Goal: Transaction & Acquisition: Purchase product/service

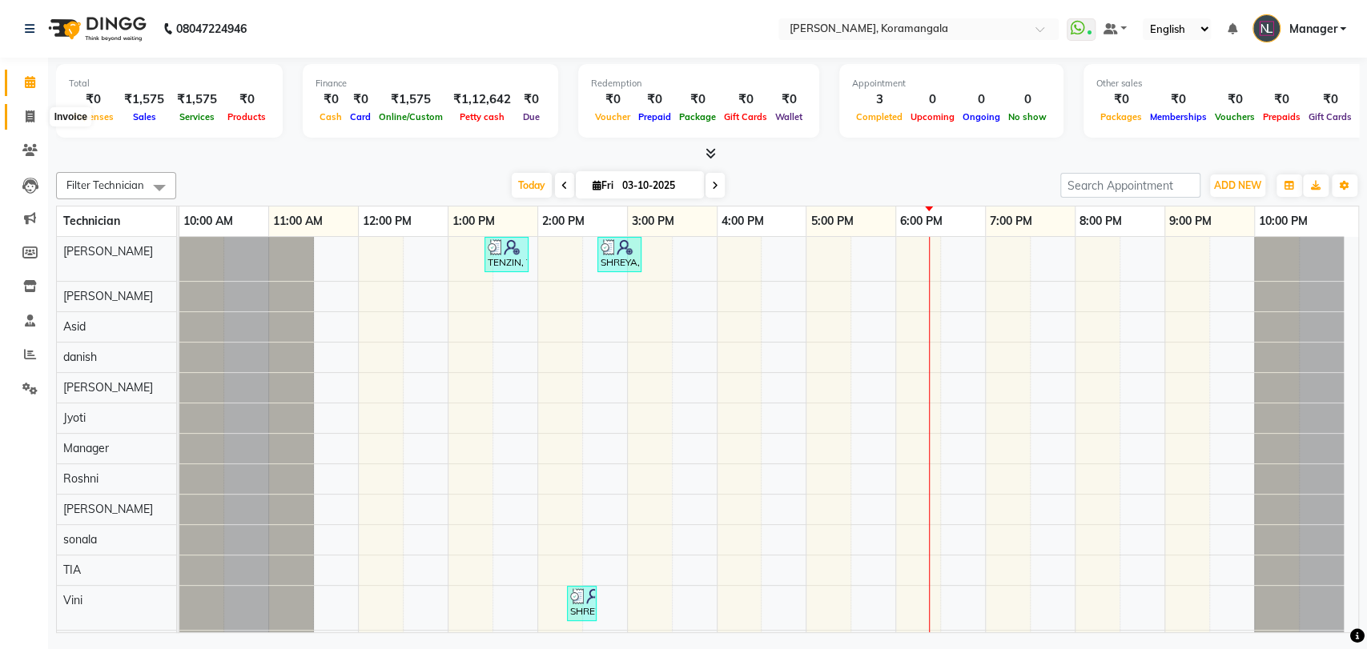
click at [23, 119] on span at bounding box center [30, 117] width 28 height 18
select select "service"
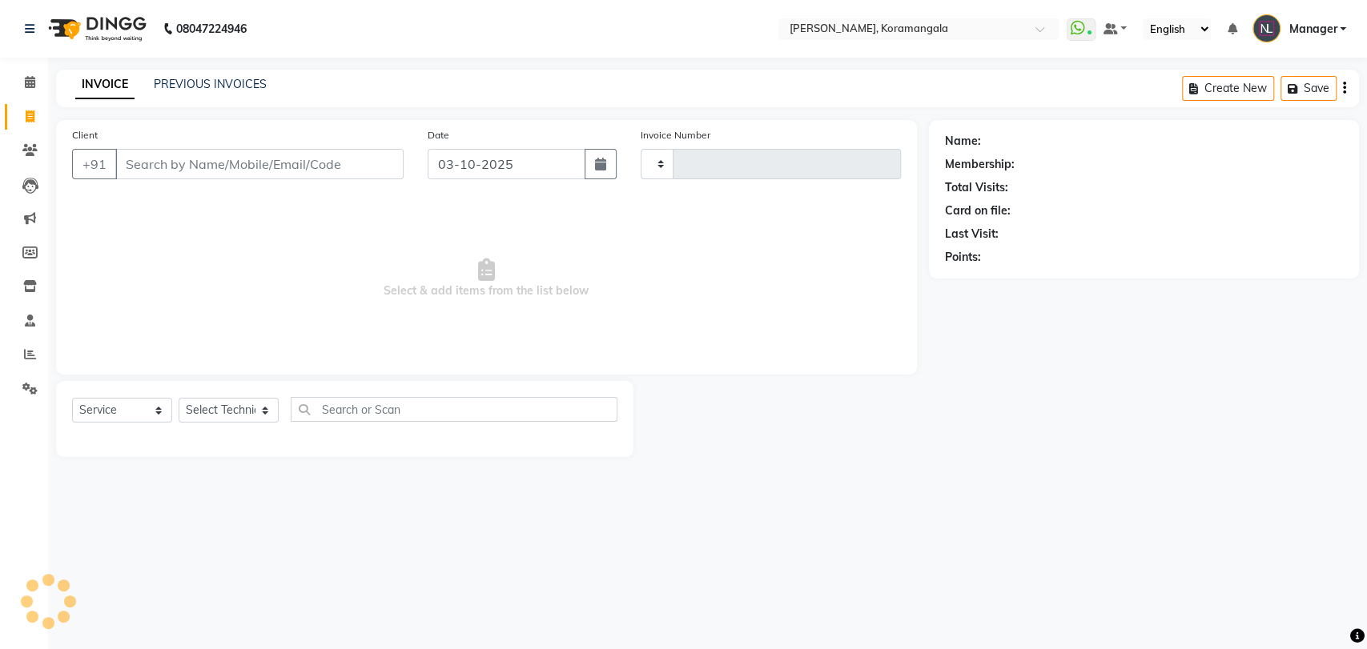
type input "1397"
select select "3769"
click at [228, 411] on select "Select Technician" at bounding box center [229, 410] width 100 height 25
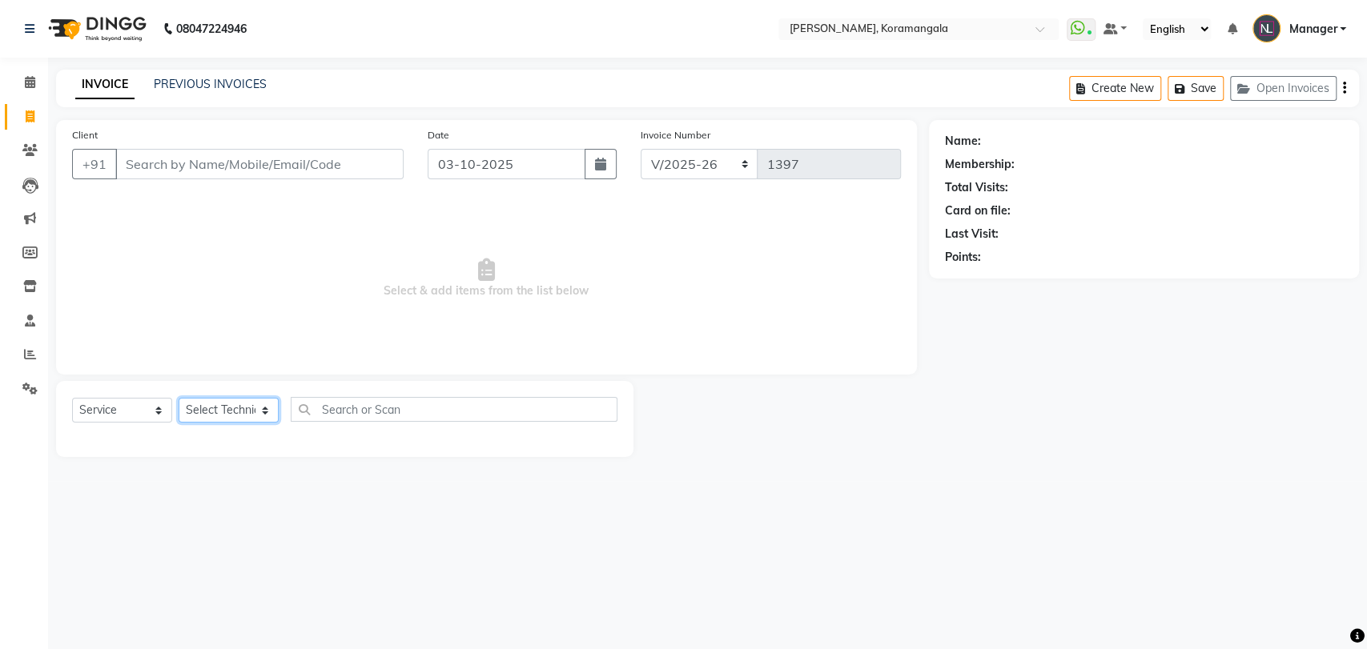
select select "64296"
click at [179, 398] on select "Select Technician [PERSON_NAME] [DEMOGRAPHIC_DATA] [PERSON_NAME] Manager [PERSO…" at bounding box center [229, 410] width 100 height 25
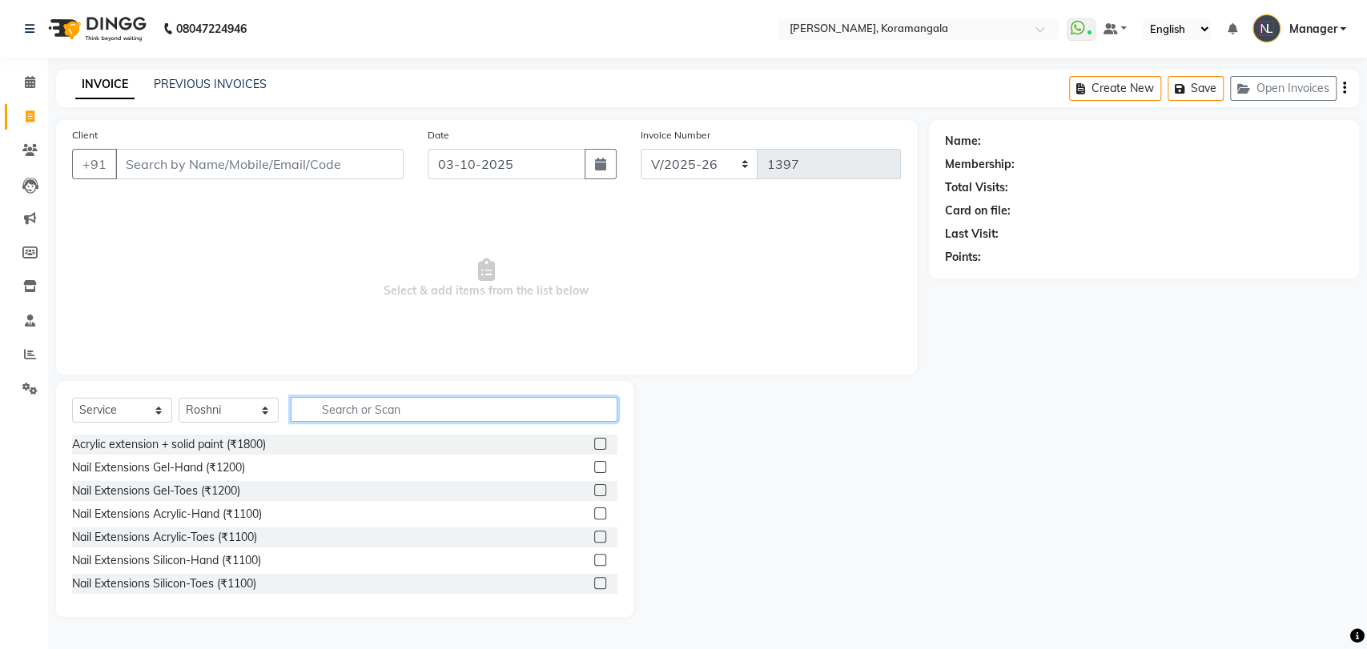
click at [392, 400] on input "text" at bounding box center [454, 409] width 327 height 25
type input "300"
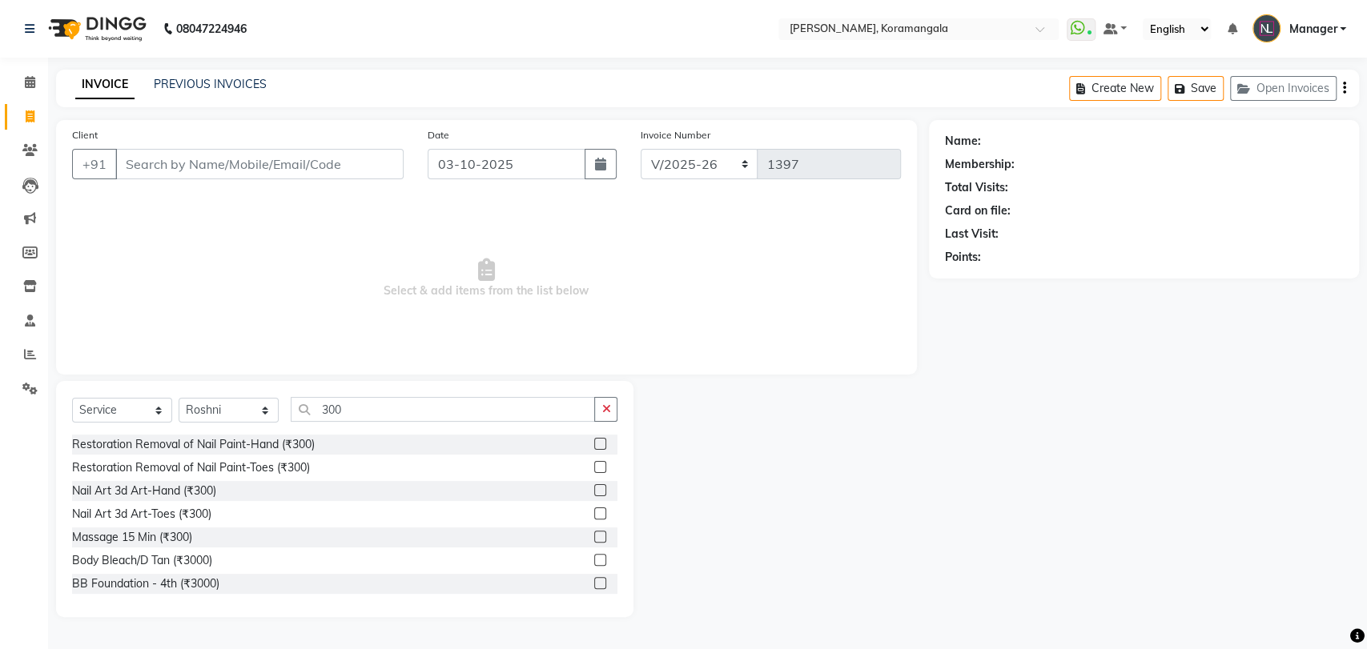
click at [594, 444] on label at bounding box center [600, 444] width 12 height 12
click at [594, 444] on input "checkbox" at bounding box center [599, 445] width 10 height 10
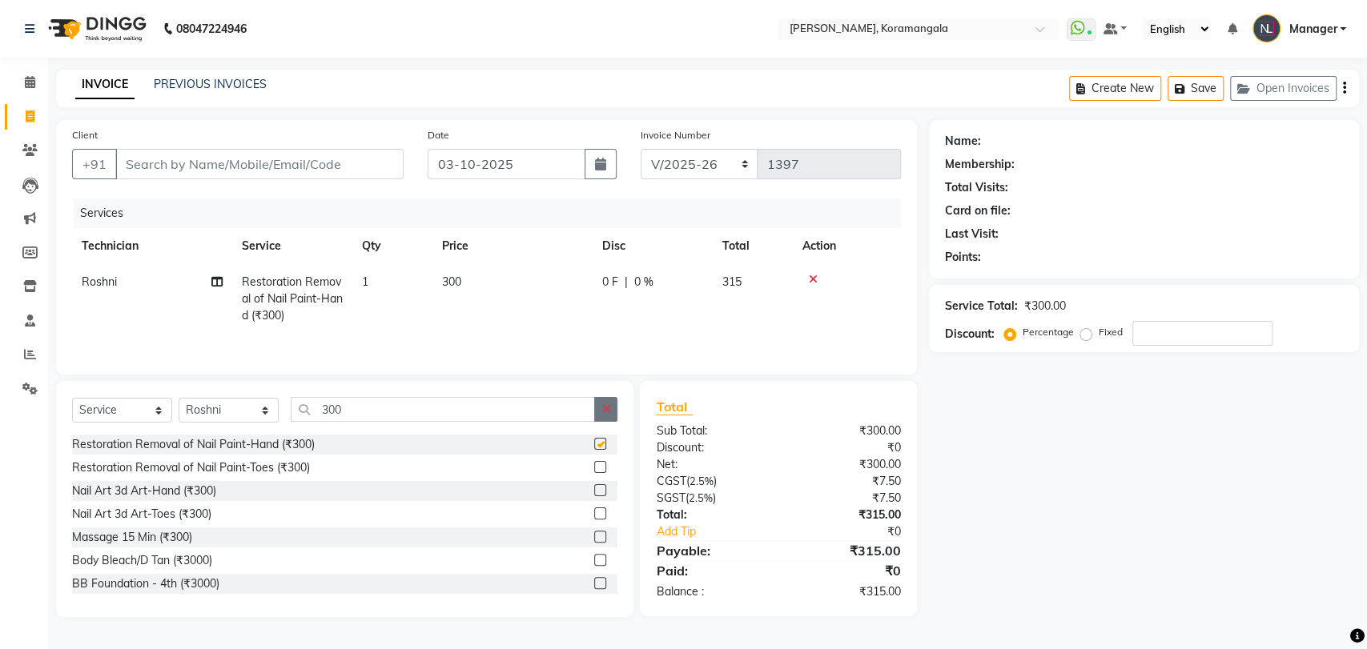
checkbox input "false"
click at [602, 415] on icon "button" at bounding box center [605, 409] width 9 height 11
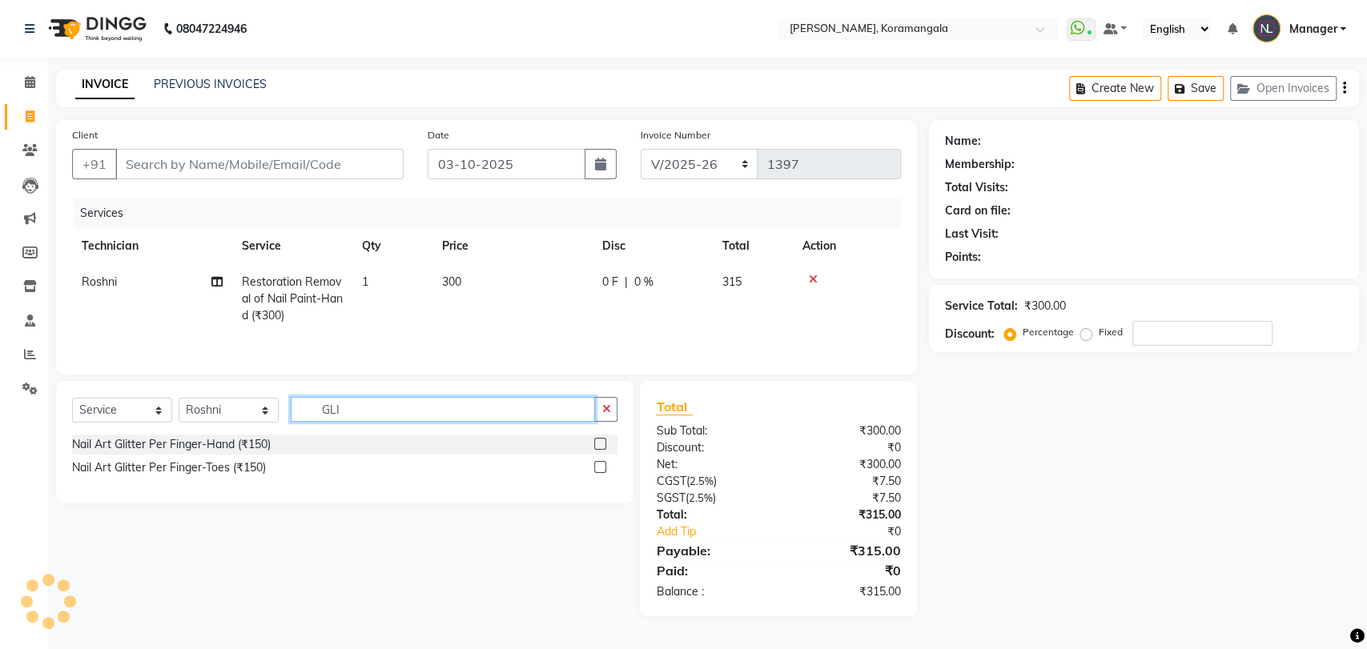
type input "GLI"
click at [600, 445] on label at bounding box center [600, 444] width 12 height 12
click at [600, 445] on input "checkbox" at bounding box center [599, 445] width 10 height 10
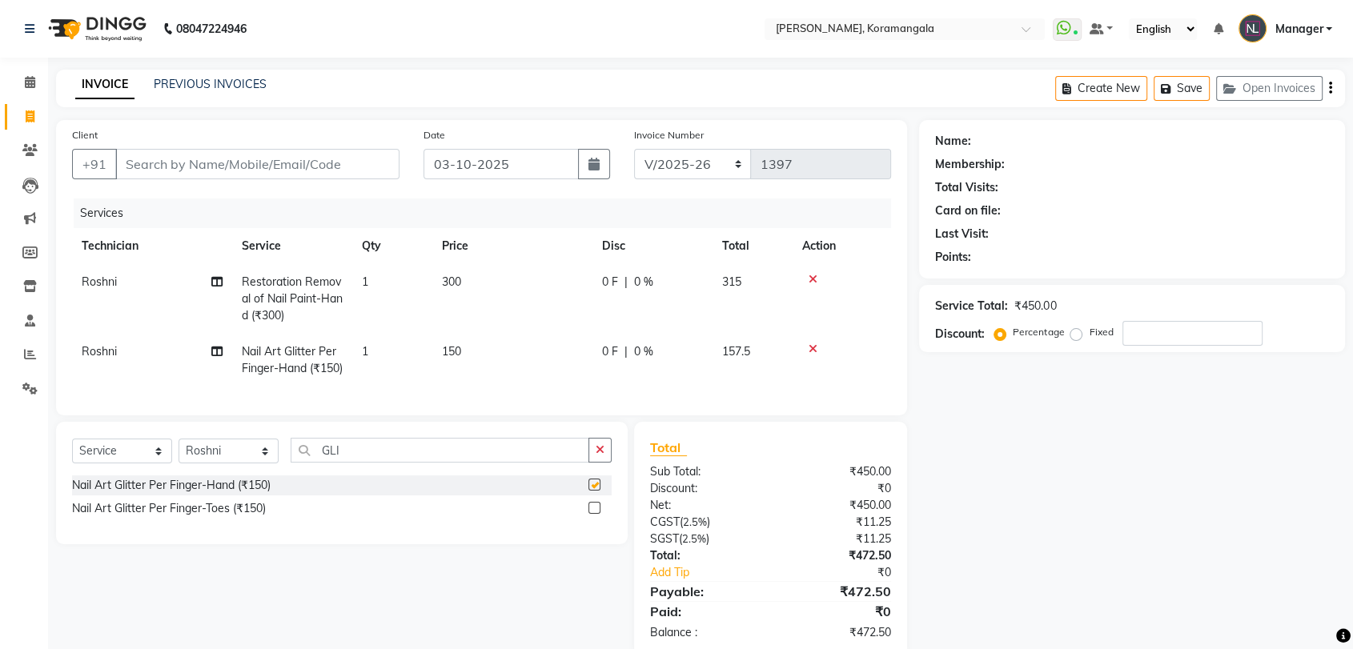
checkbox input "false"
click at [501, 352] on td "150" at bounding box center [512, 360] width 160 height 53
select select "64296"
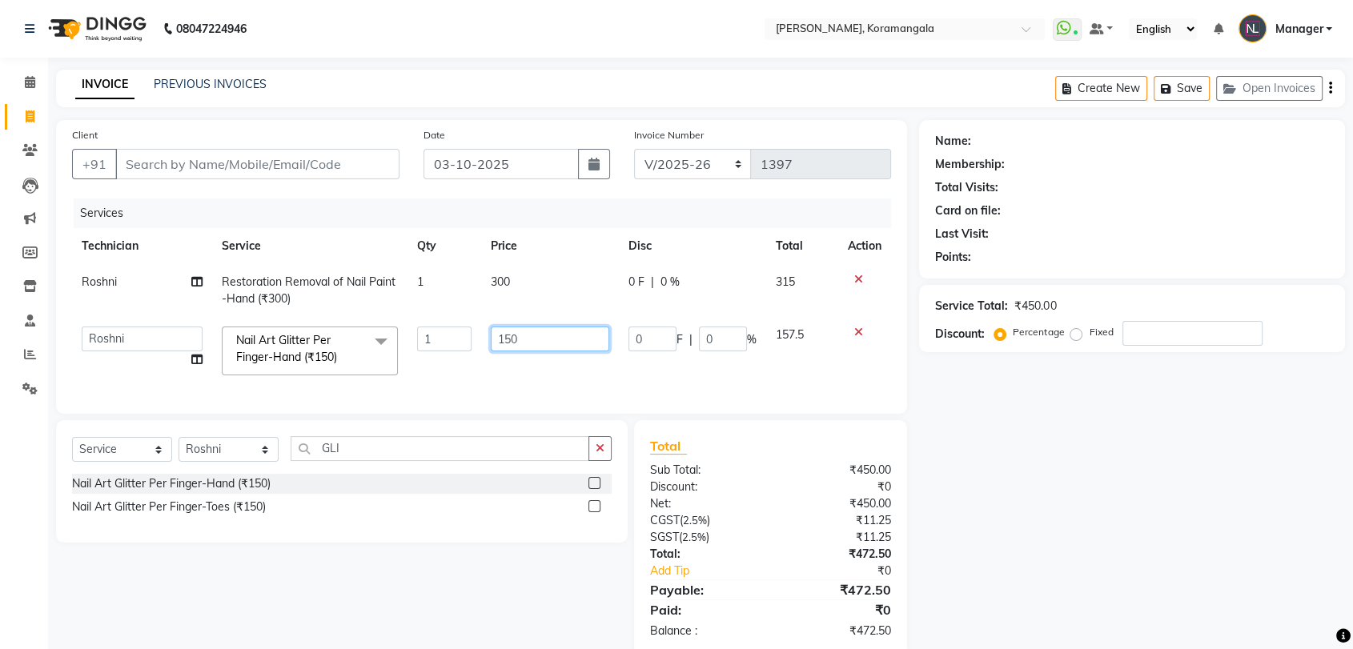
drag, startPoint x: 501, startPoint y: 352, endPoint x: 524, endPoint y: 342, distance: 24.4
click at [524, 342] on td "150" at bounding box center [550, 351] width 138 height 68
click at [524, 342] on input "150" at bounding box center [550, 339] width 119 height 25
type input "1"
type input "11"
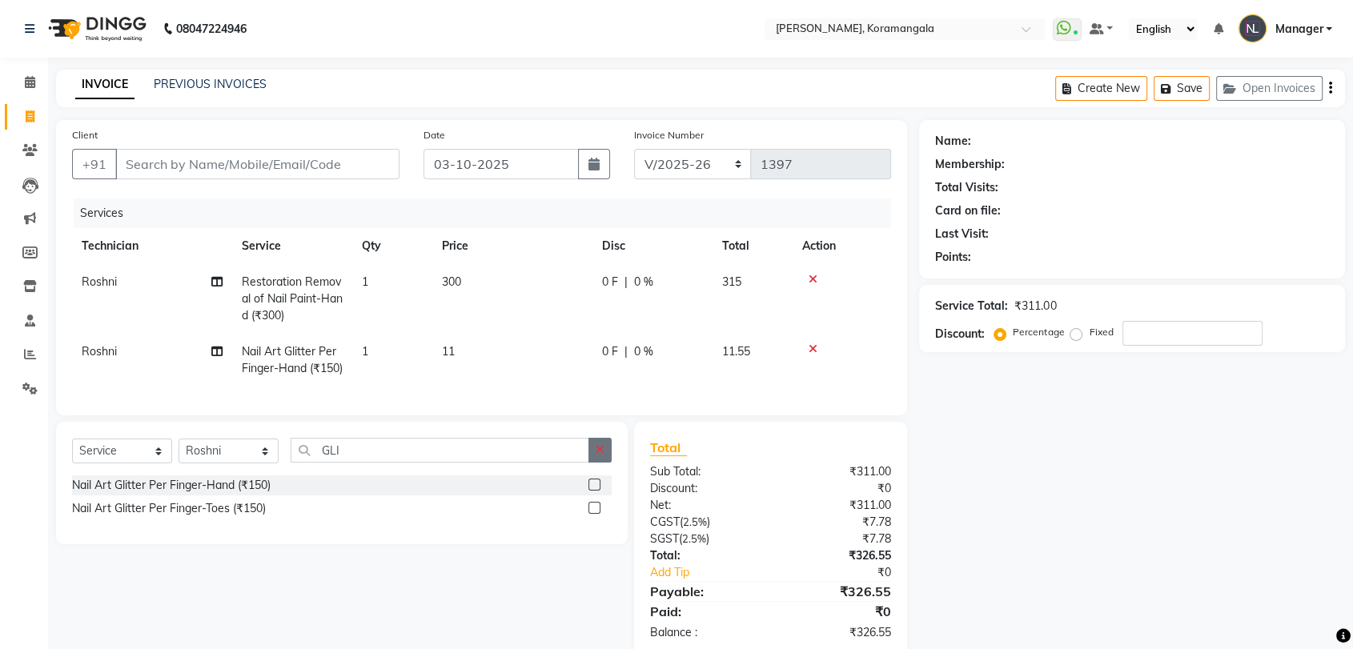
click at [602, 467] on div "Select Service Product Membership Package Voucher Prepaid Gift Card Select Tech…" at bounding box center [342, 483] width 572 height 123
click at [599, 456] on icon "button" at bounding box center [600, 449] width 9 height 11
type input "TIP"
click at [597, 491] on label at bounding box center [595, 485] width 12 height 12
click at [597, 491] on input "checkbox" at bounding box center [594, 485] width 10 height 10
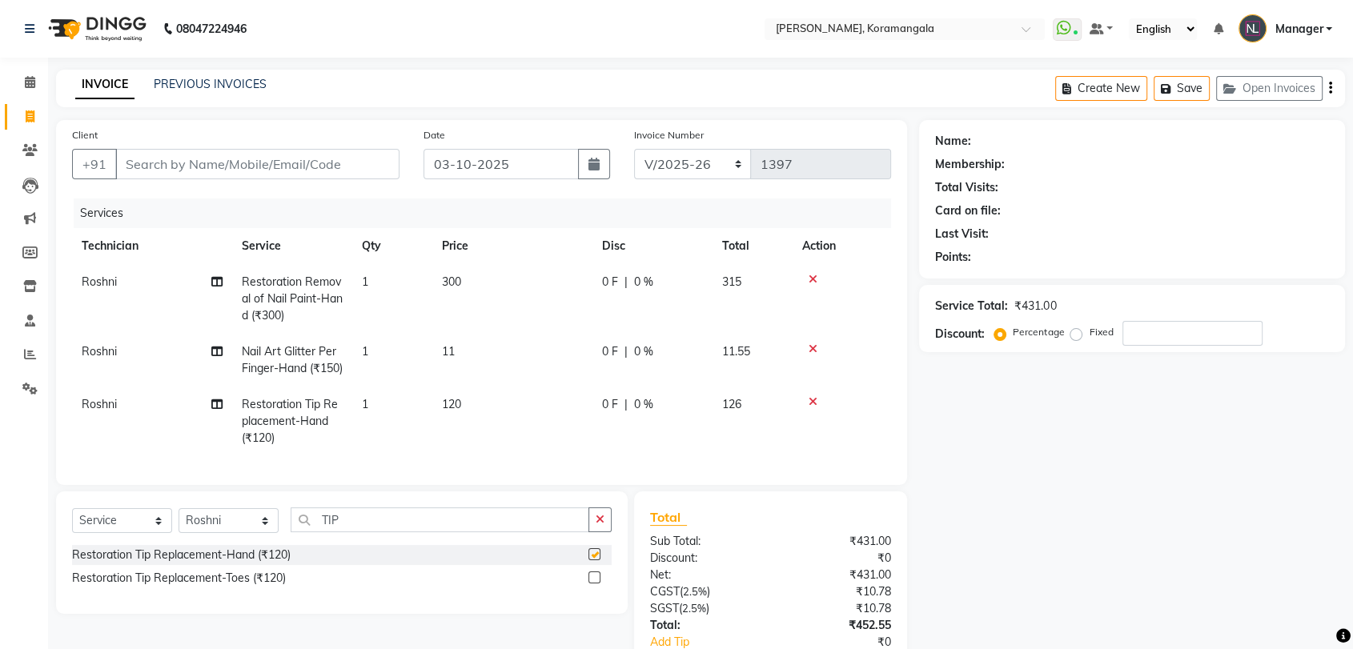
checkbox input "false"
click at [514, 429] on td "120" at bounding box center [512, 422] width 160 height 70
select select "64296"
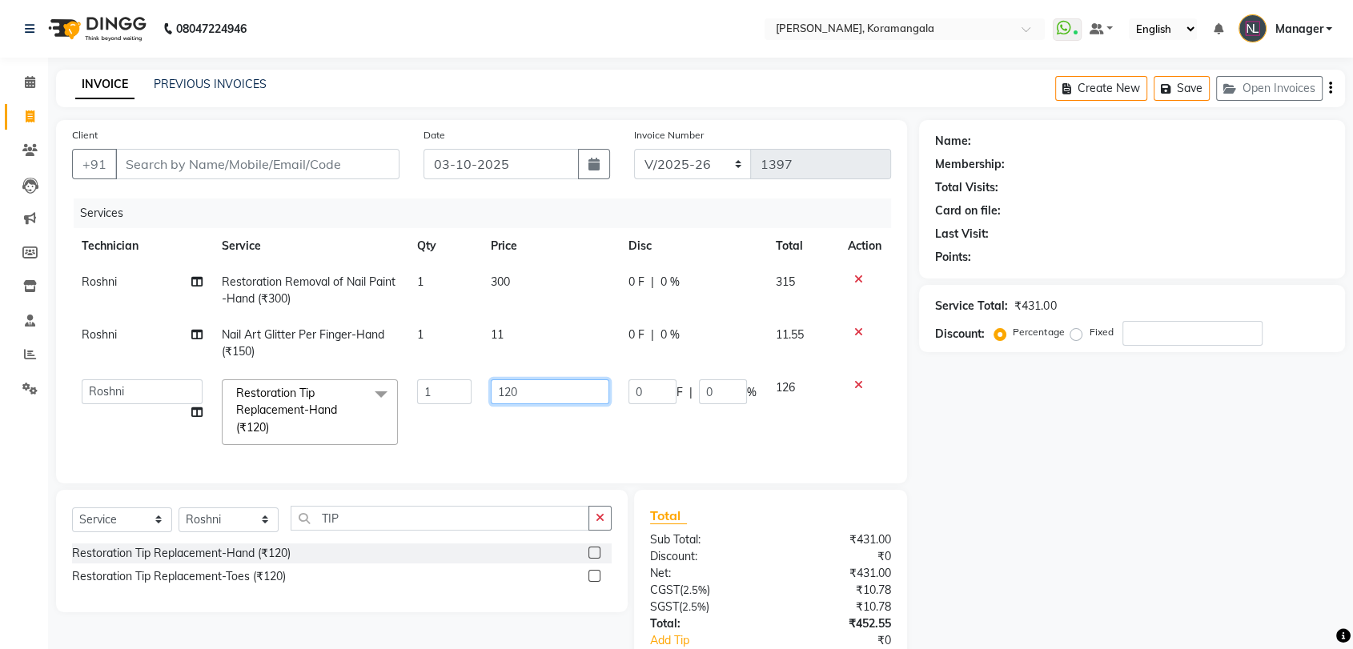
drag, startPoint x: 514, startPoint y: 429, endPoint x: 534, endPoint y: 401, distance: 34.4
click at [534, 401] on td "120" at bounding box center [550, 412] width 138 height 85
click at [534, 401] on input "120" at bounding box center [550, 392] width 119 height 25
type input "1"
type input "180"
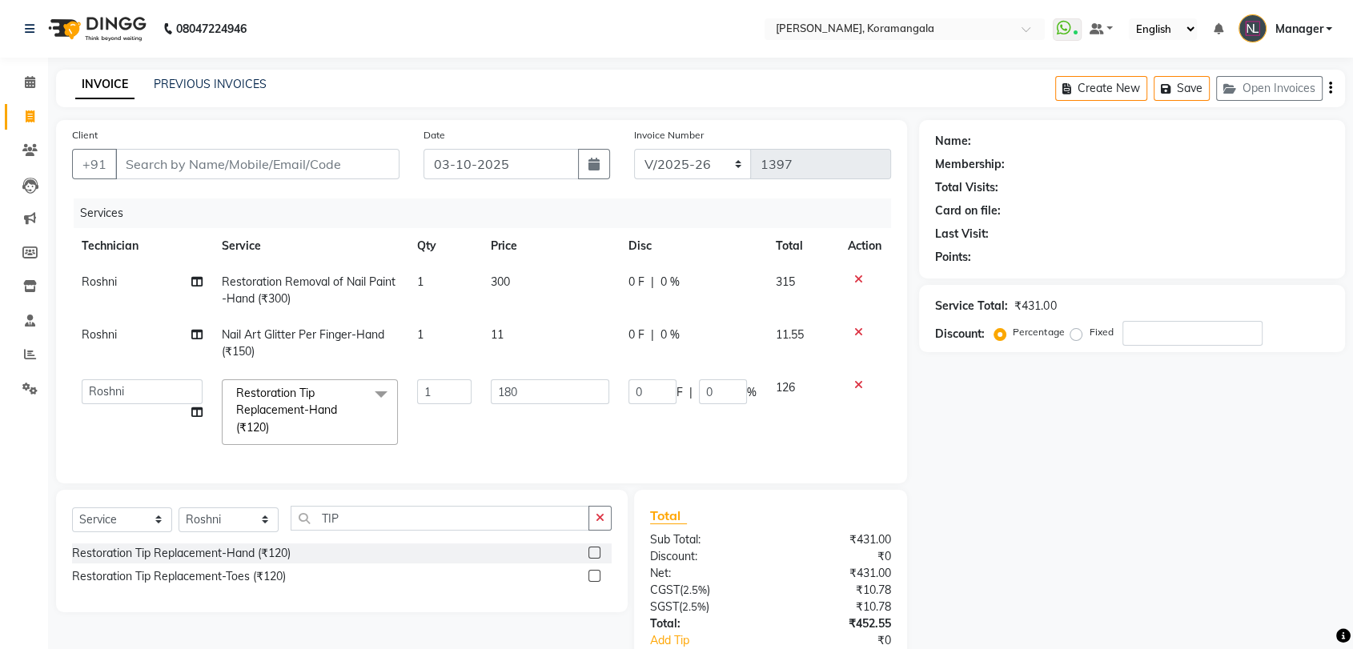
click at [516, 341] on td "11" at bounding box center [550, 343] width 138 height 53
select select "64296"
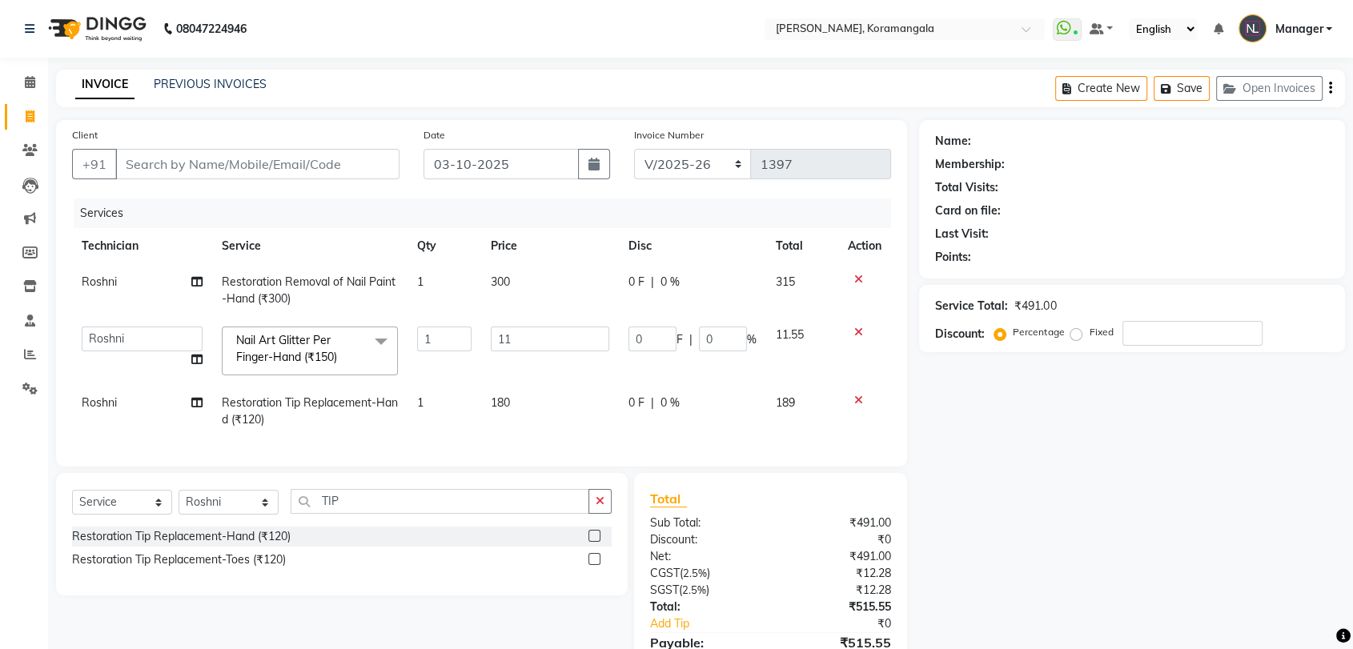
click at [516, 341] on input "11" at bounding box center [550, 339] width 119 height 25
click at [532, 335] on input "11" at bounding box center [550, 339] width 119 height 25
type input "1100"
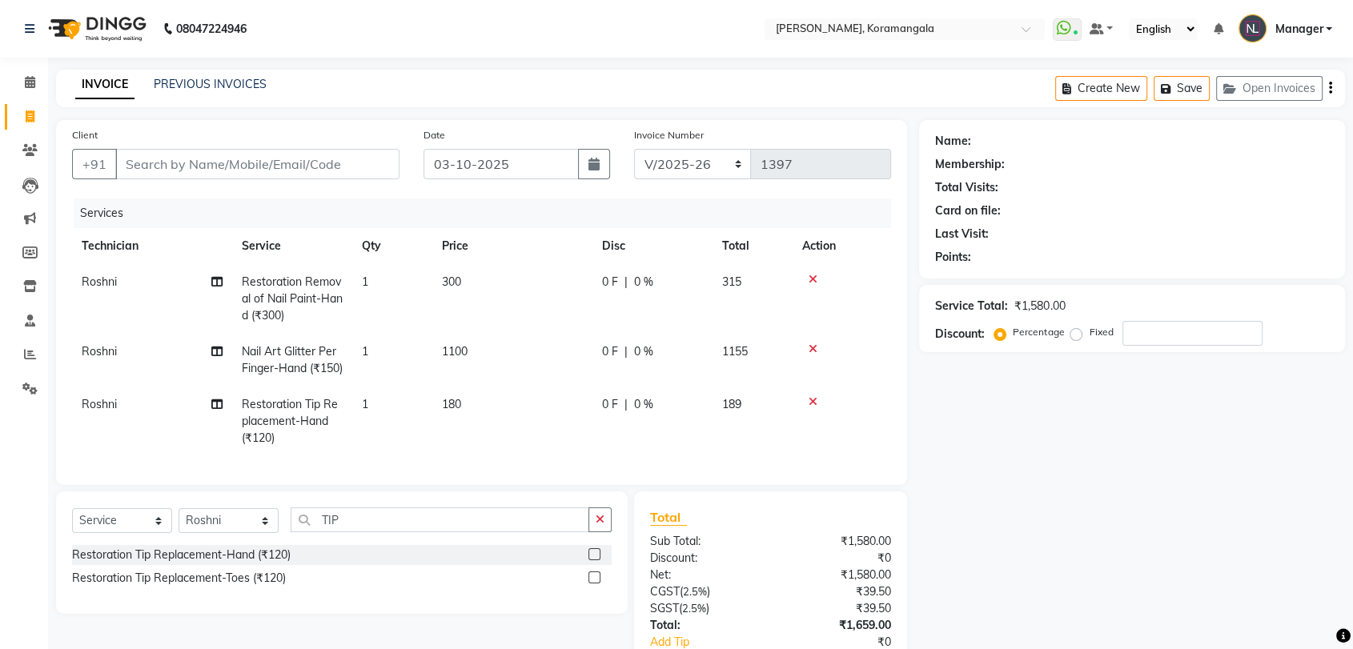
click at [1063, 504] on div "Name: Membership: Total Visits: Card on file: Last Visit: Points: Service Total…" at bounding box center [1138, 423] width 438 height 607
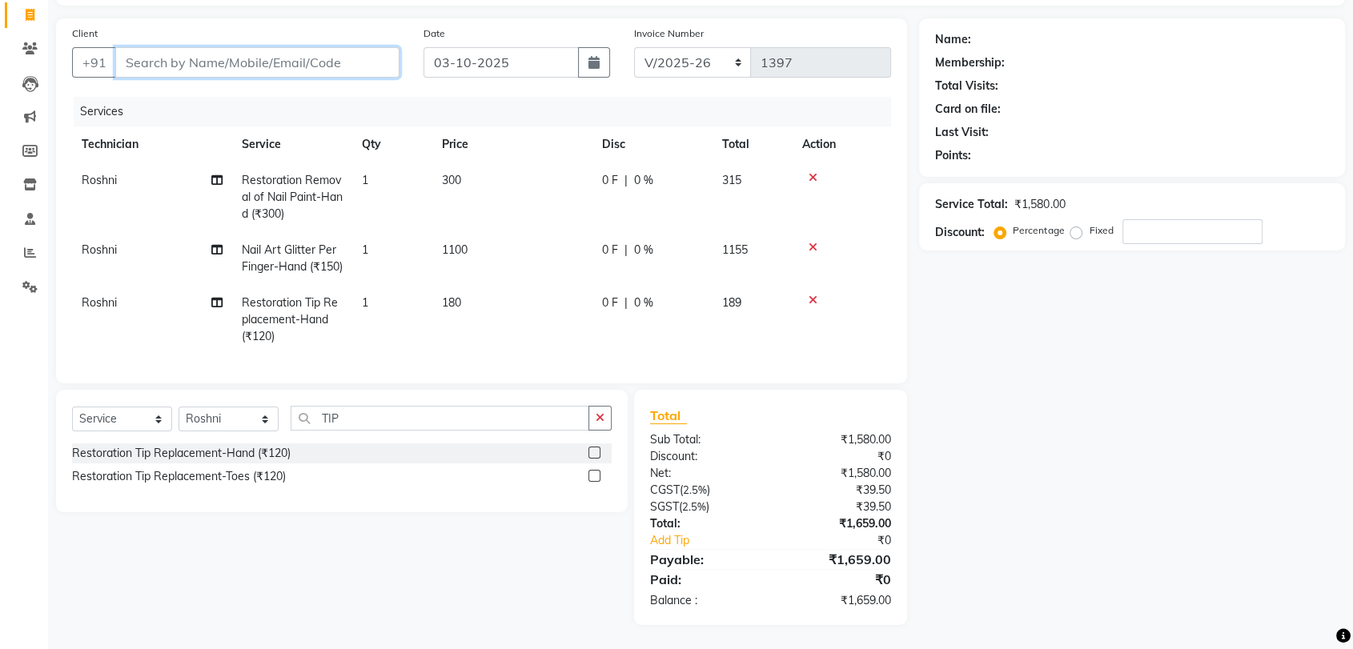
click at [294, 47] on input "Client" at bounding box center [257, 62] width 284 height 30
type input "8"
type input "0"
type input "8861232806"
click at [373, 50] on div "Client +91 8861232806 Add Client" at bounding box center [236, 58] width 352 height 66
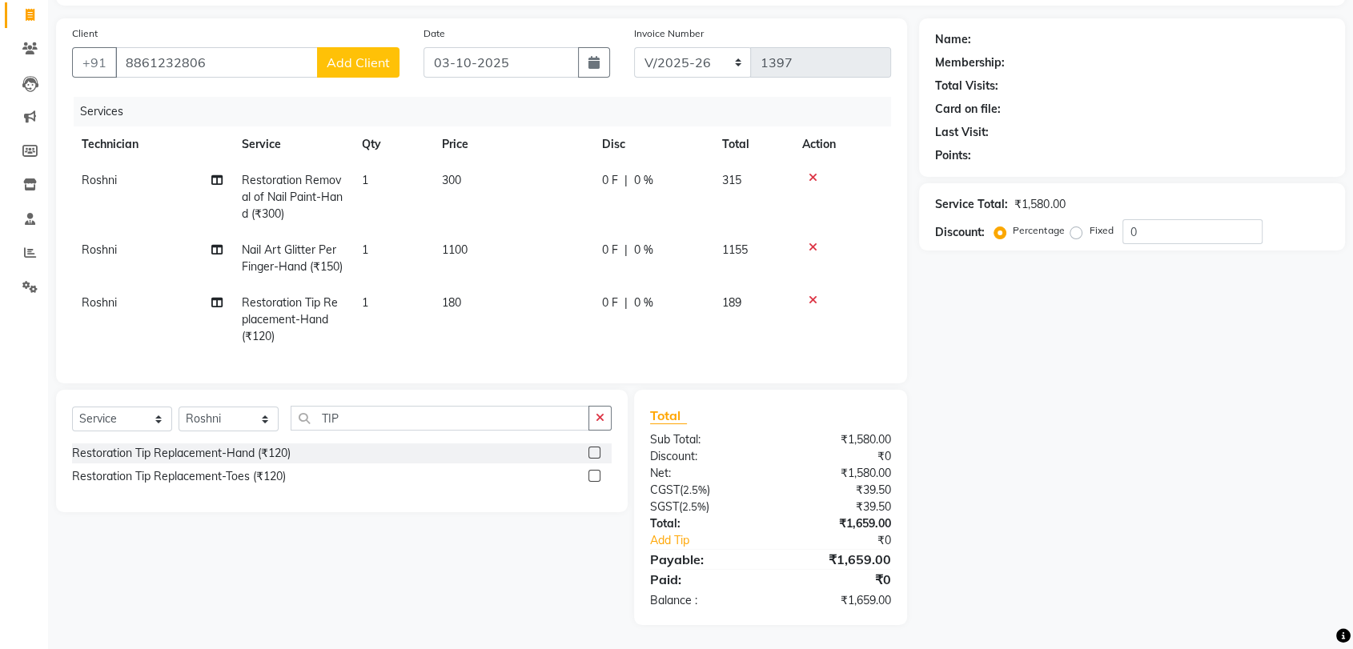
click at [372, 54] on span "Add Client" at bounding box center [358, 62] width 63 height 16
select select "21"
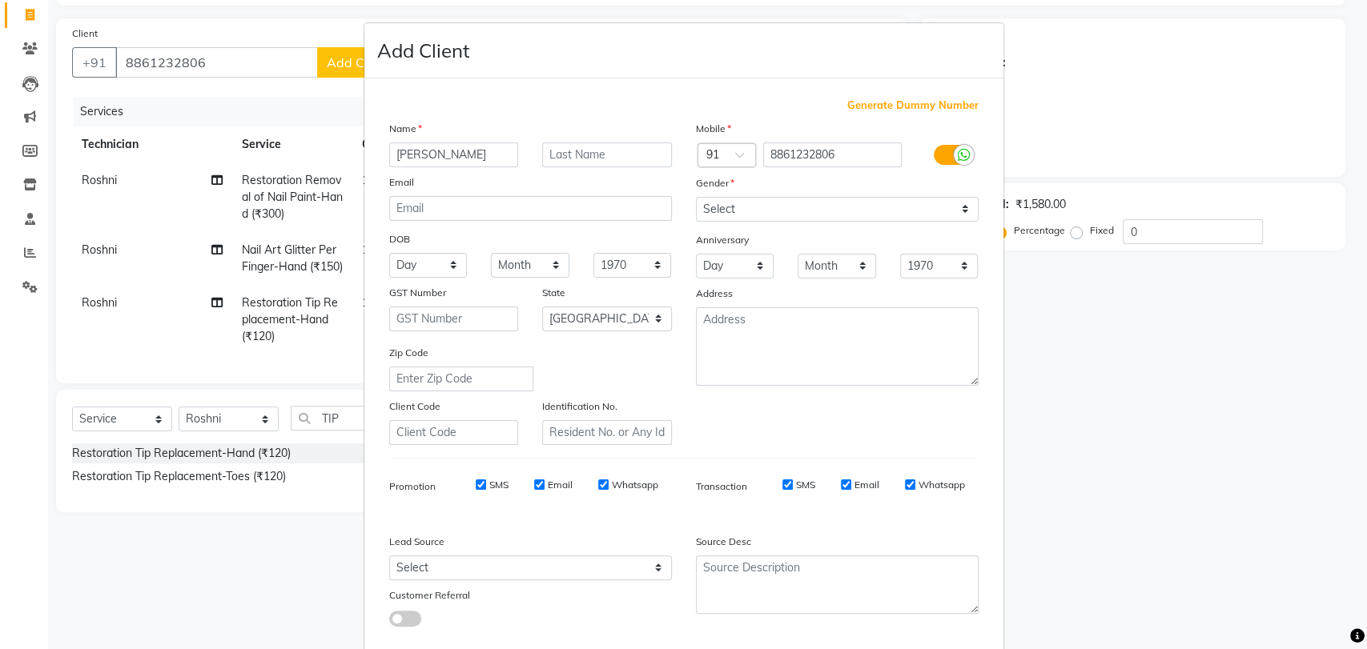
type input "SHWETHA"
click at [742, 201] on select "Select [DEMOGRAPHIC_DATA] [DEMOGRAPHIC_DATA] Other Prefer Not To Say" at bounding box center [837, 209] width 283 height 25
select select "[DEMOGRAPHIC_DATA]"
click at [696, 197] on select "Select [DEMOGRAPHIC_DATA] [DEMOGRAPHIC_DATA] Other Prefer Not To Say" at bounding box center [837, 209] width 283 height 25
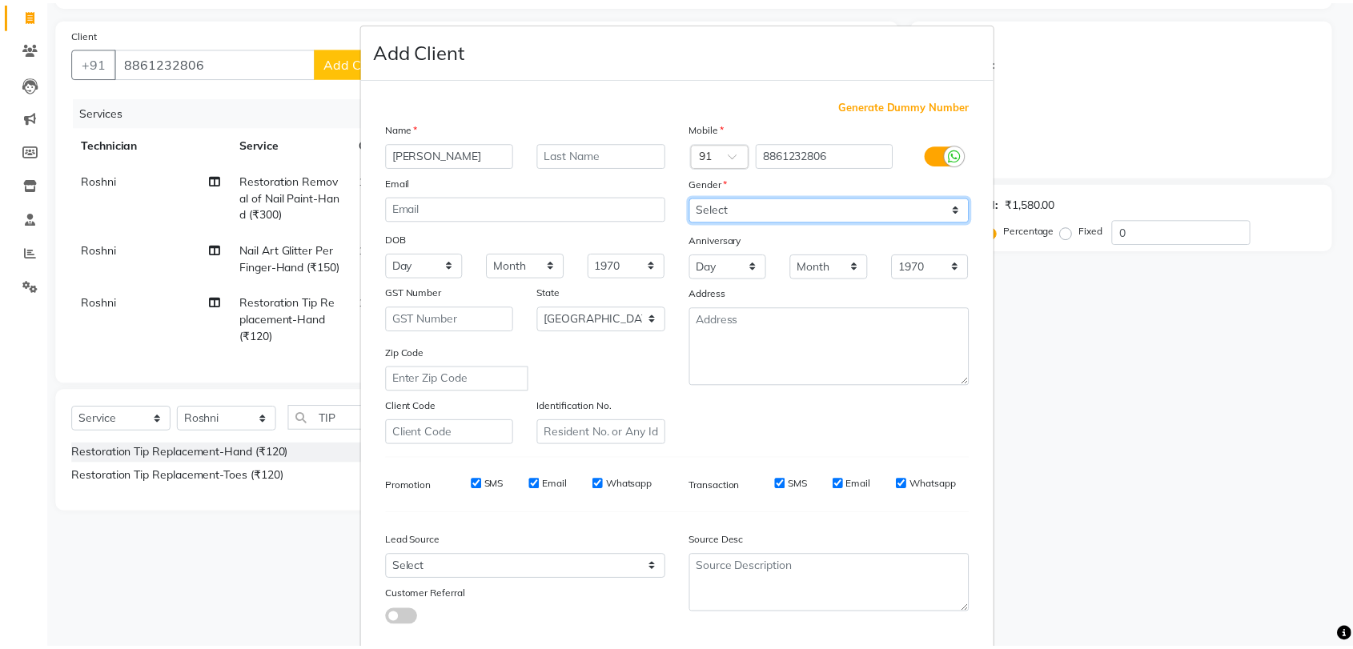
scroll to position [86, 0]
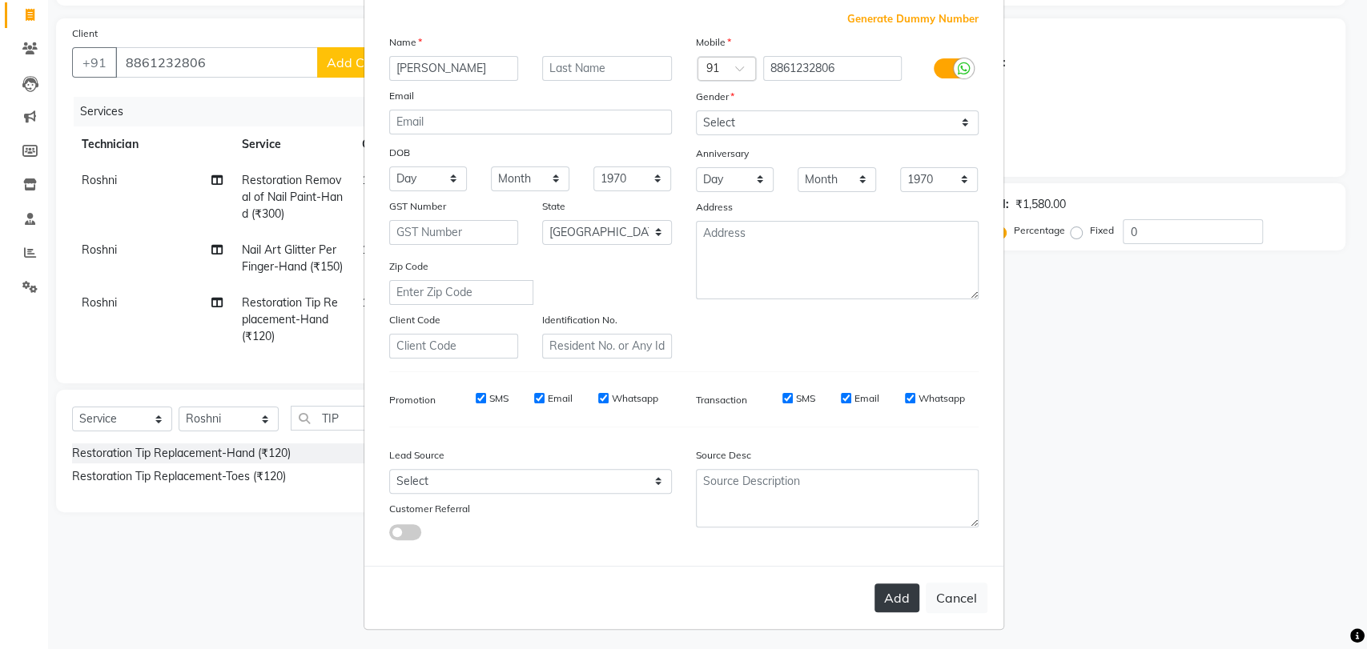
click at [886, 594] on button "Add" at bounding box center [896, 598] width 45 height 29
type input "88******06"
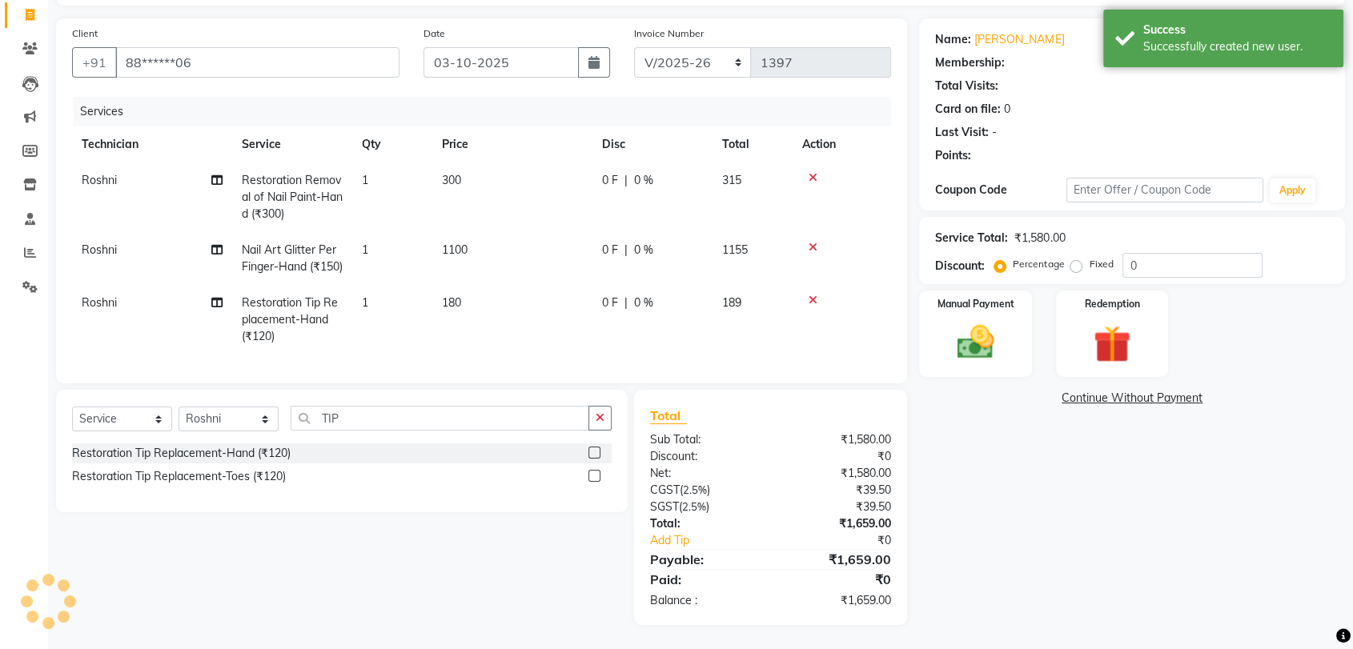
select select "1: Object"
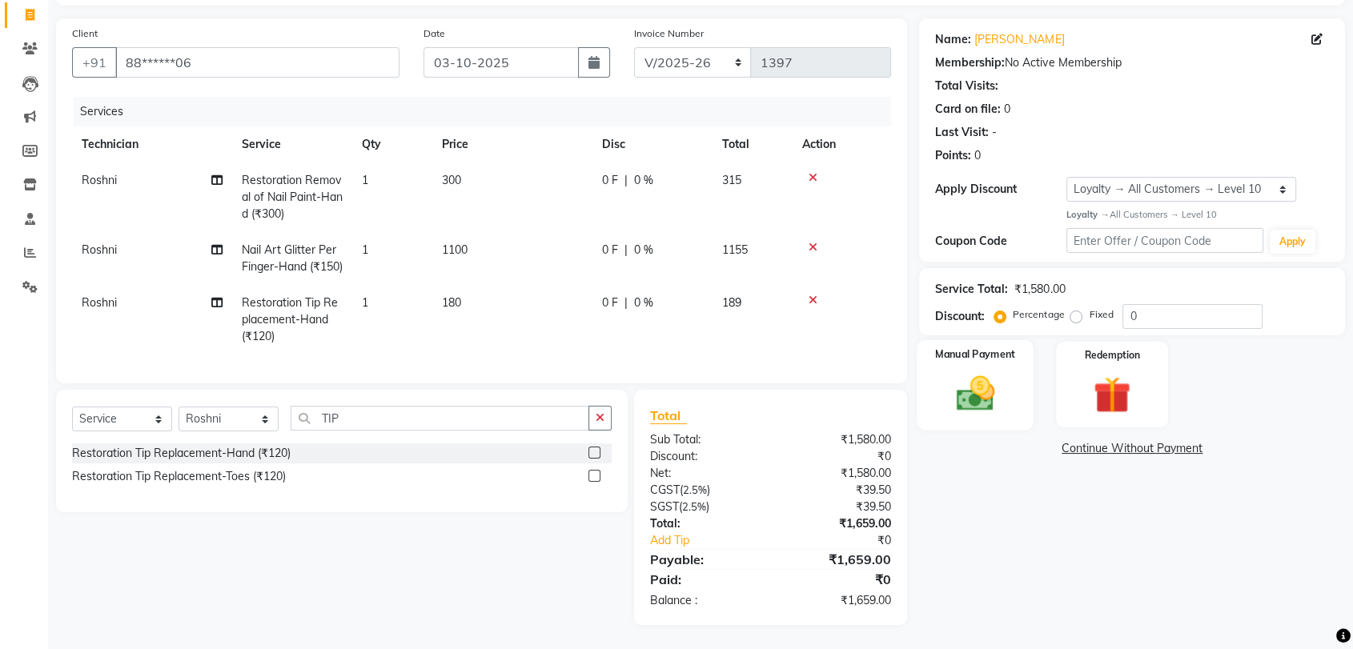
click at [935, 383] on div "Manual Payment" at bounding box center [976, 385] width 117 height 90
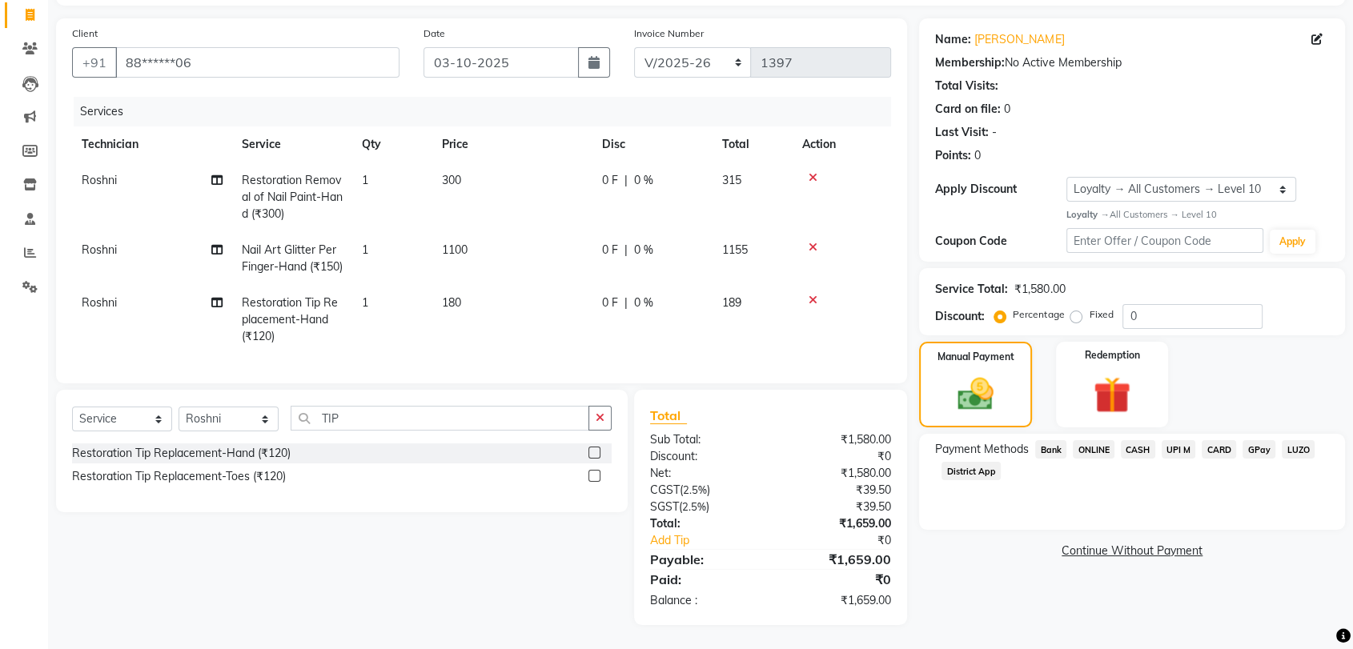
click at [1225, 440] on span "CARD" at bounding box center [1219, 449] width 34 height 18
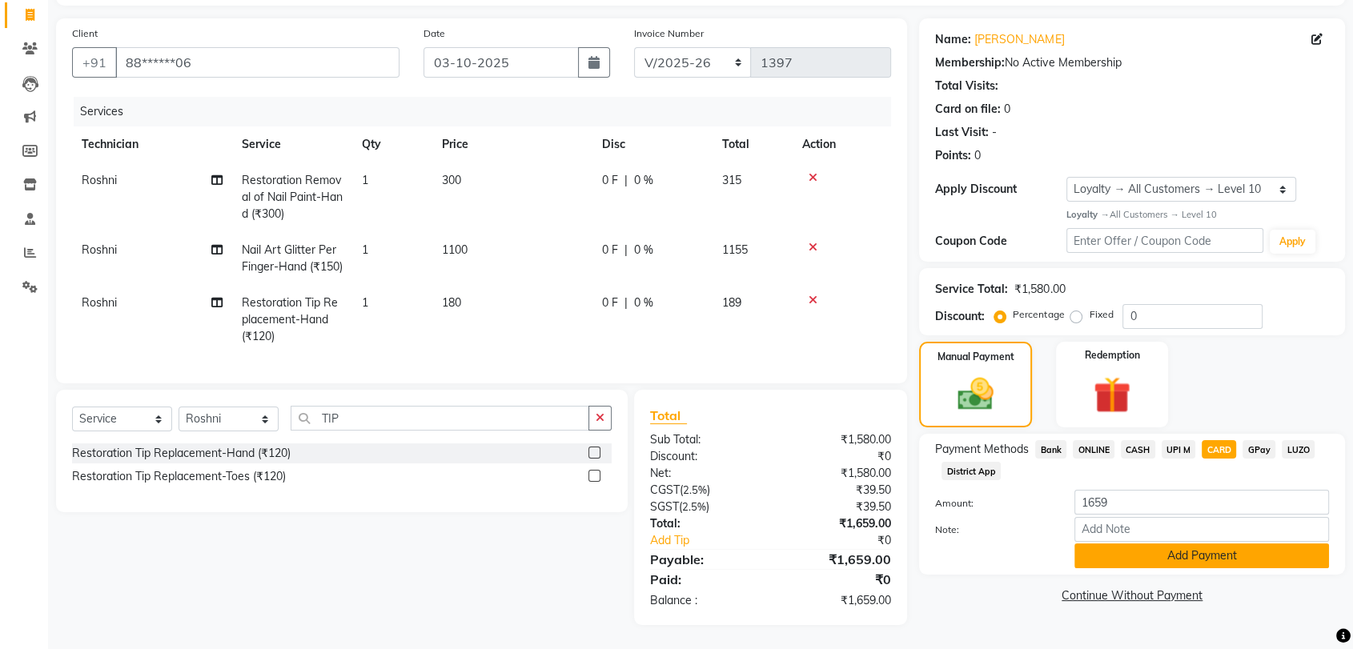
click at [1231, 544] on button "Add Payment" at bounding box center [1202, 556] width 255 height 25
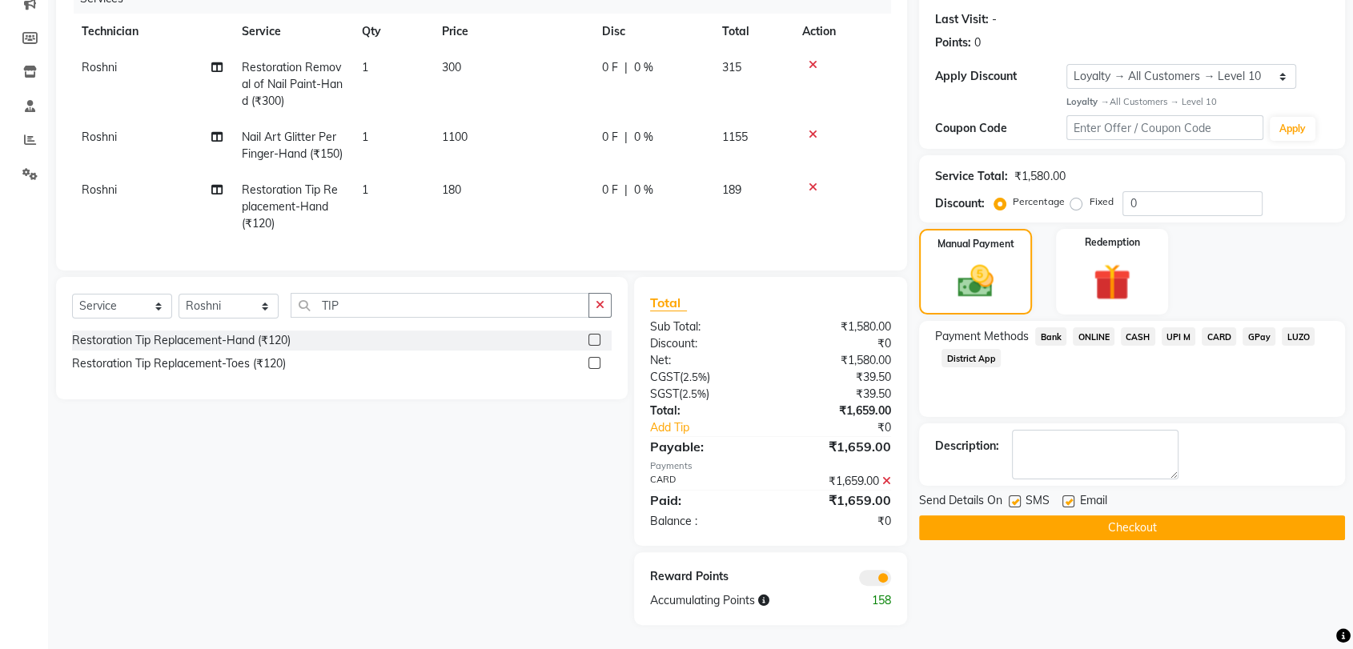
scroll to position [243, 0]
click at [1155, 516] on button "Checkout" at bounding box center [1132, 528] width 426 height 25
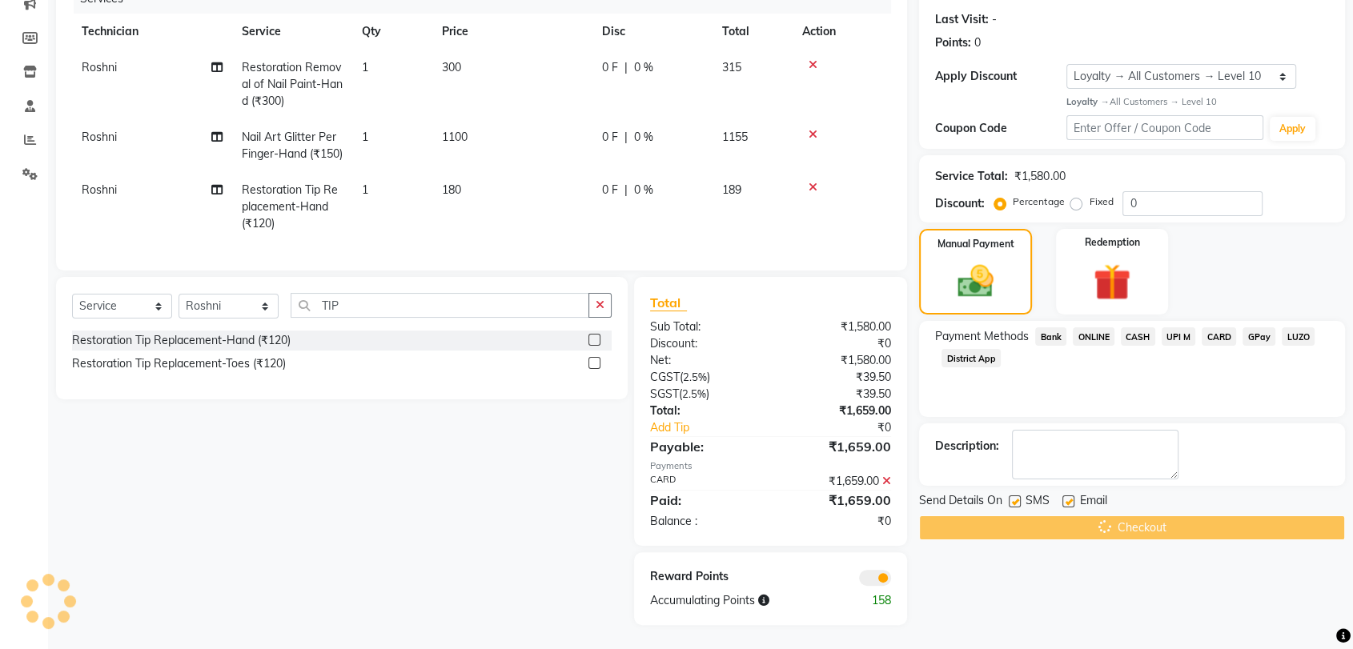
scroll to position [243, 0]
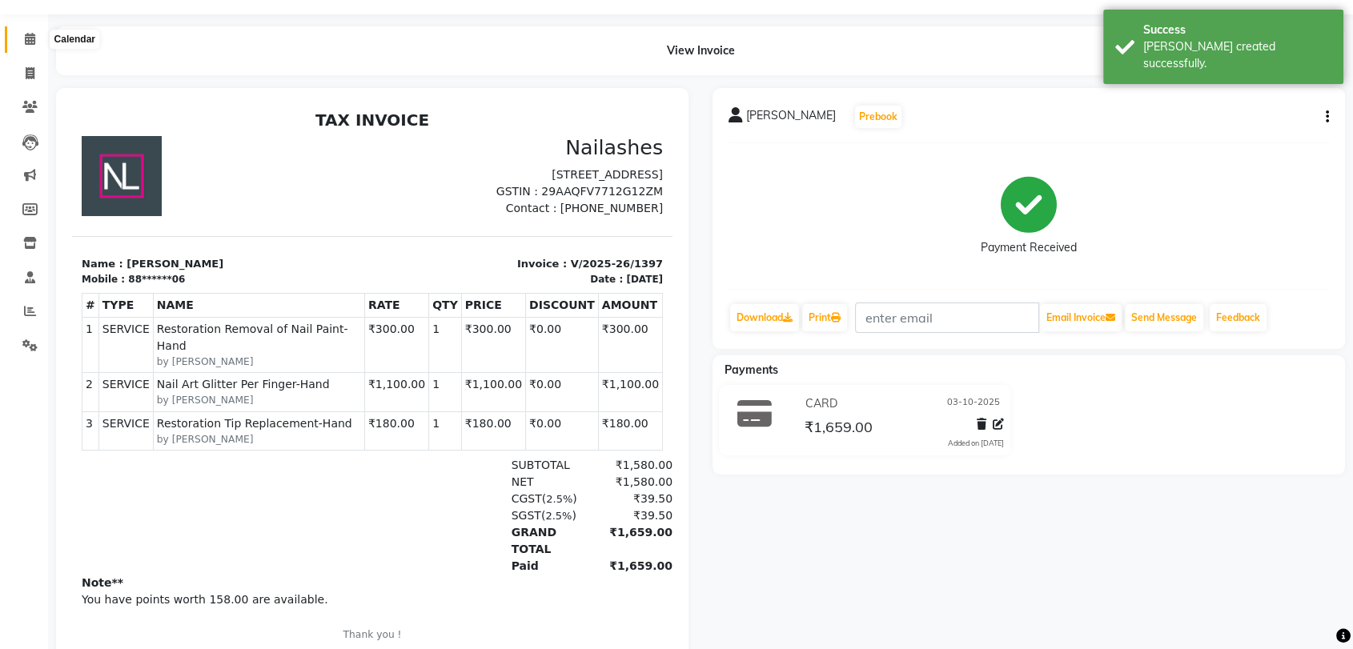
click at [26, 38] on icon at bounding box center [30, 39] width 10 height 12
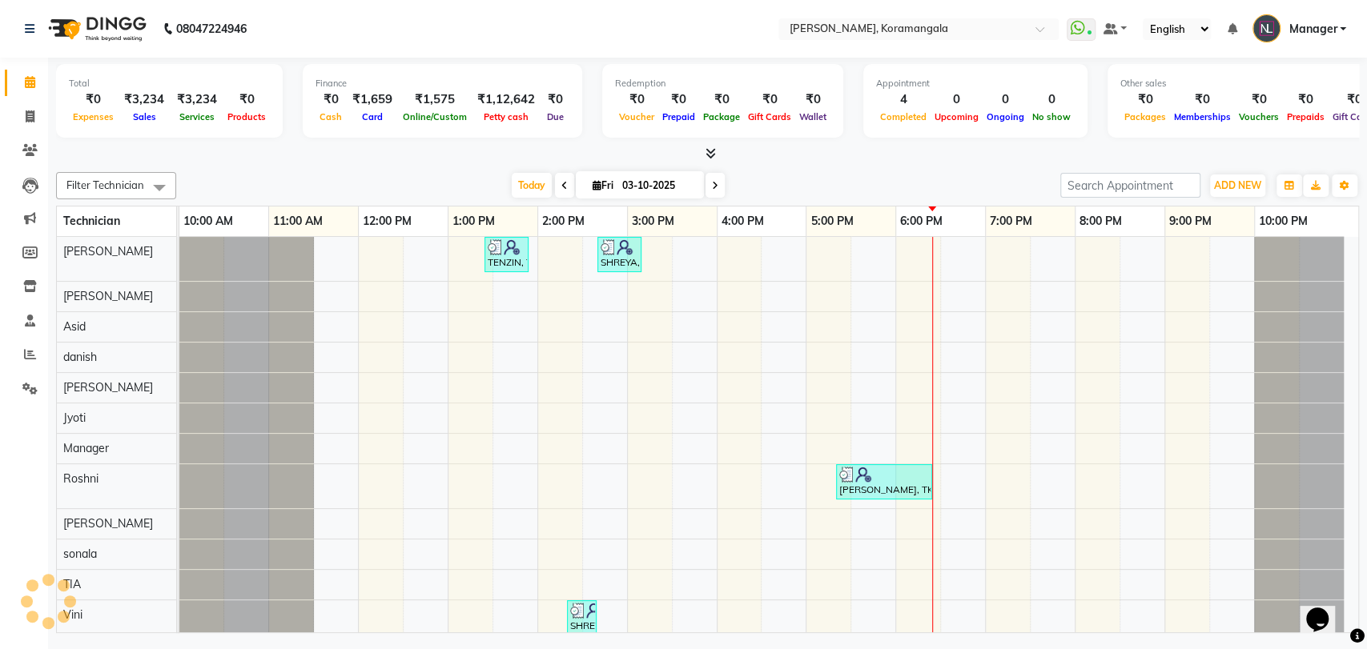
click at [709, 155] on icon at bounding box center [710, 153] width 10 height 12
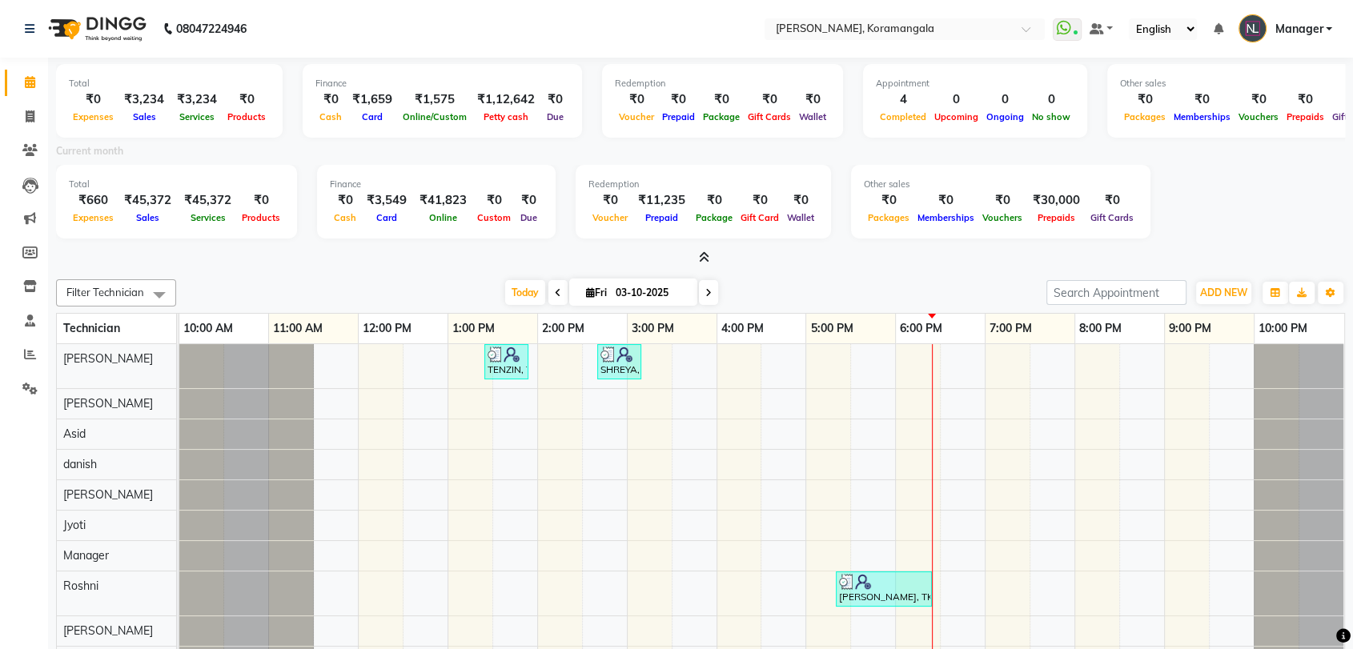
click at [695, 255] on span at bounding box center [701, 258] width 17 height 17
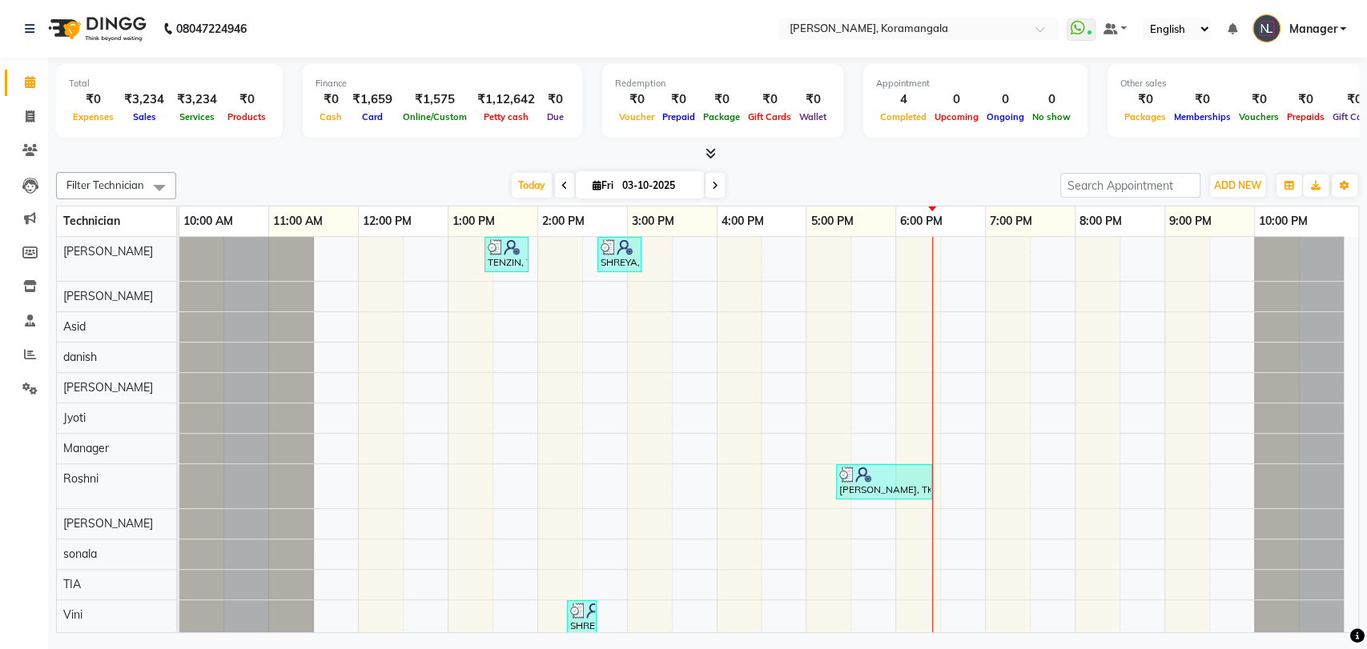
click at [711, 149] on icon at bounding box center [710, 153] width 10 height 12
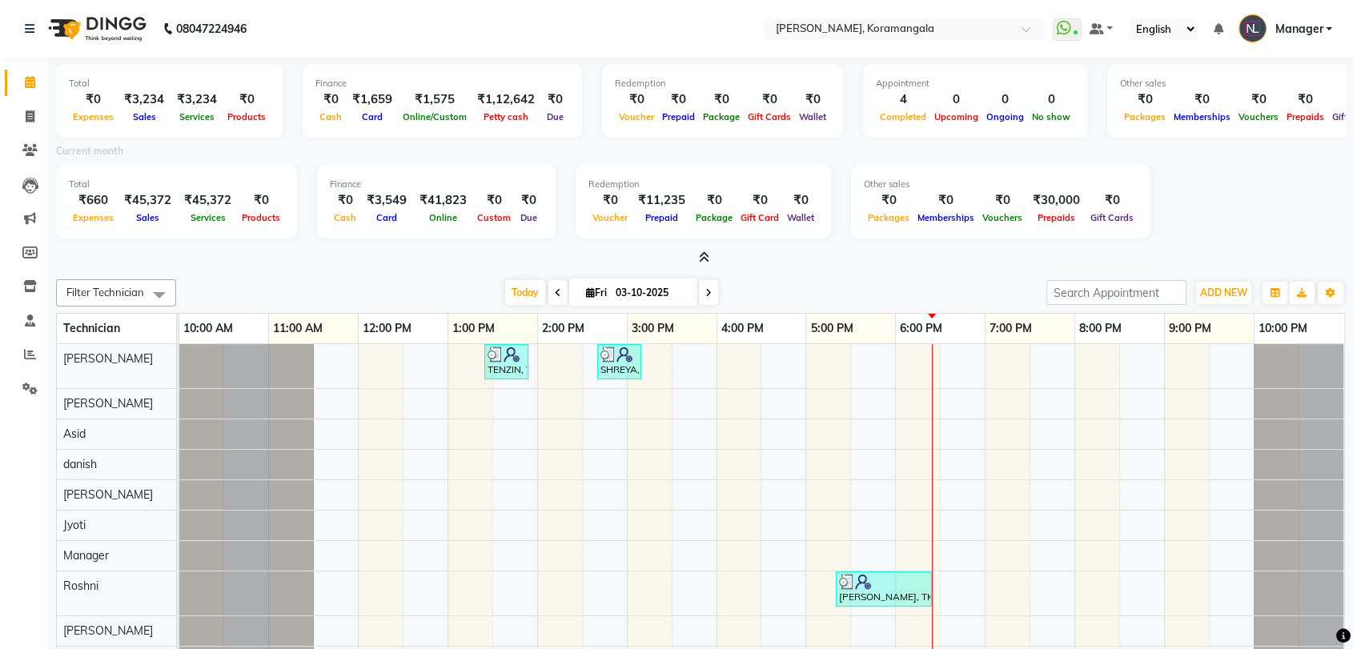
click at [701, 251] on icon at bounding box center [704, 257] width 10 height 12
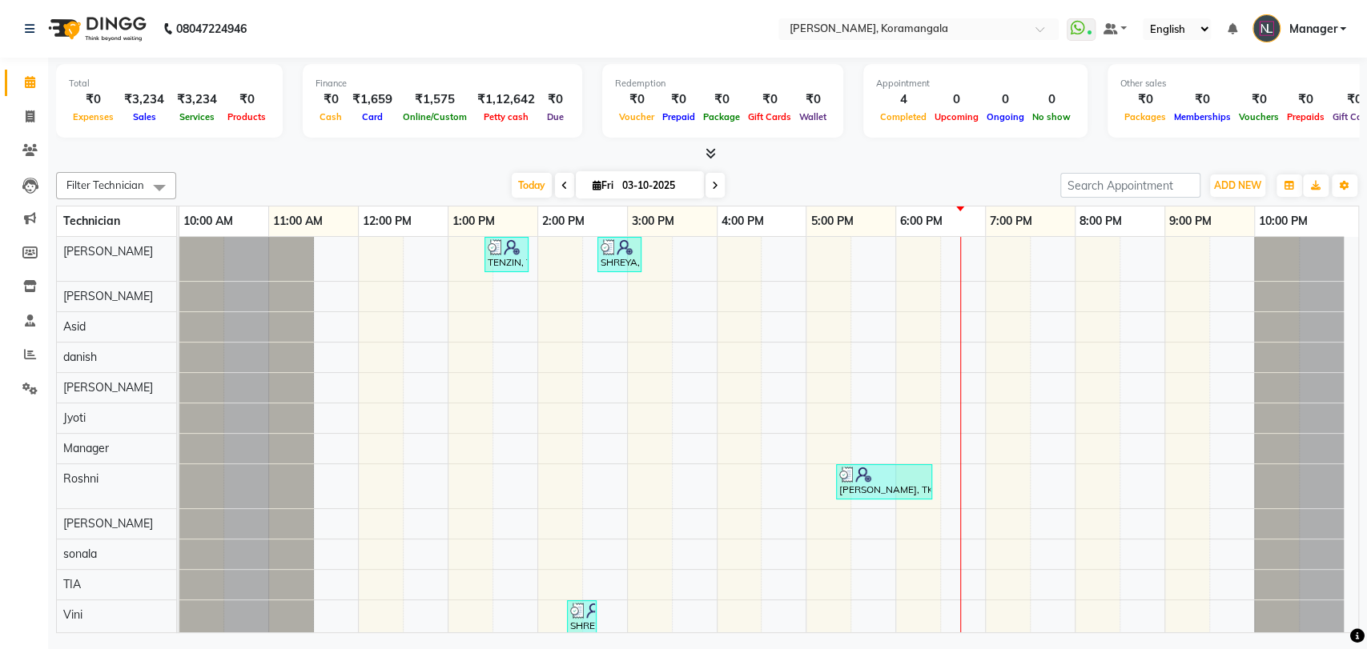
click at [645, 178] on input "03-10-2025" at bounding box center [657, 186] width 80 height 24
select select "10"
select select "2025"
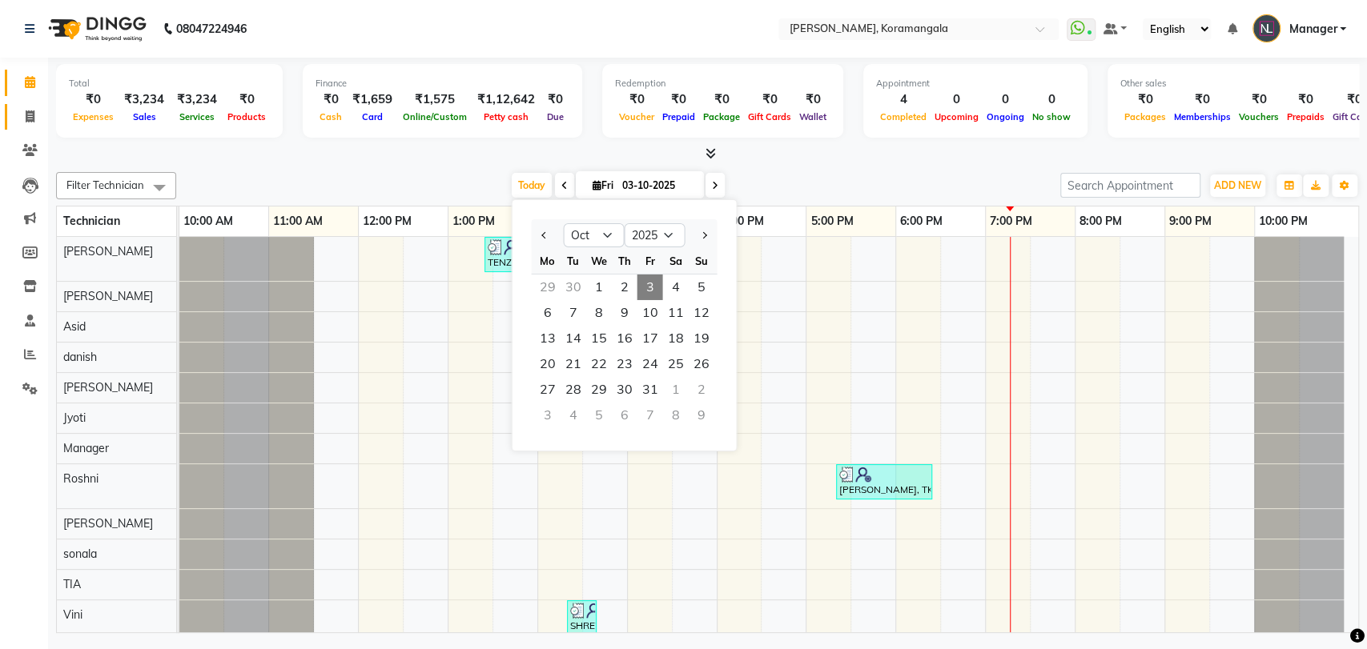
click at [24, 126] on link "Invoice" at bounding box center [24, 117] width 38 height 26
select select "service"
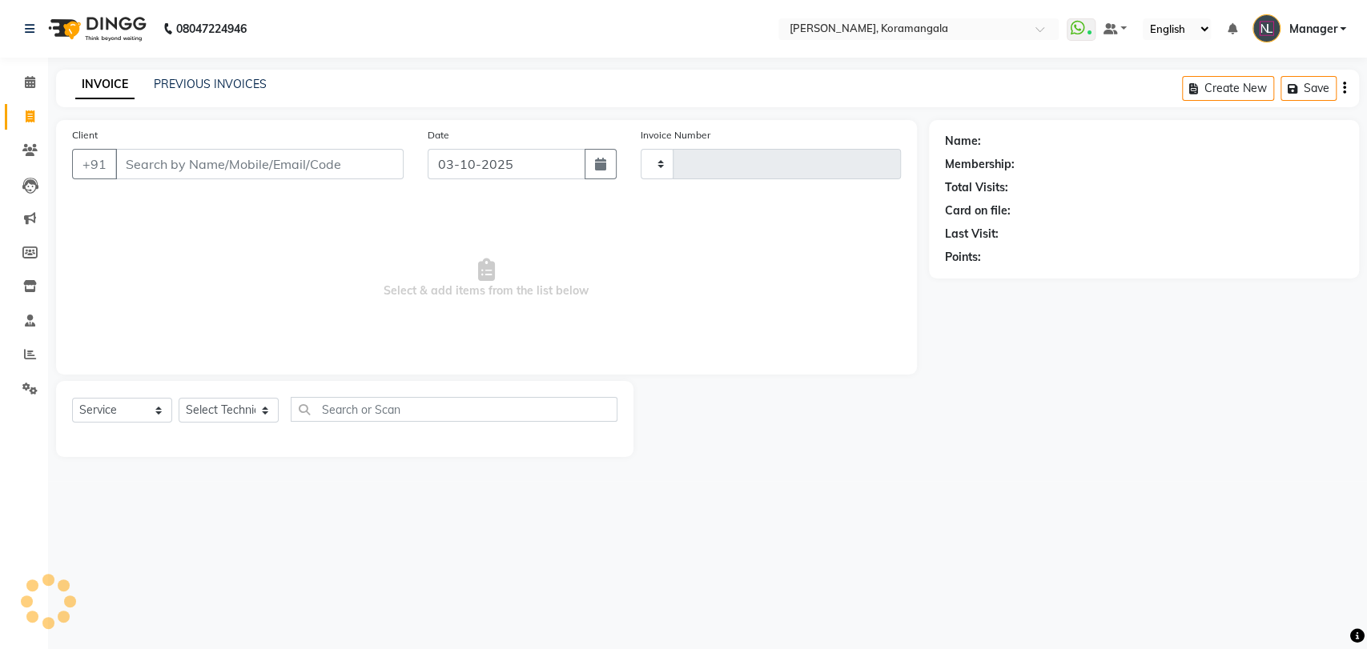
type input "1398"
select select "3769"
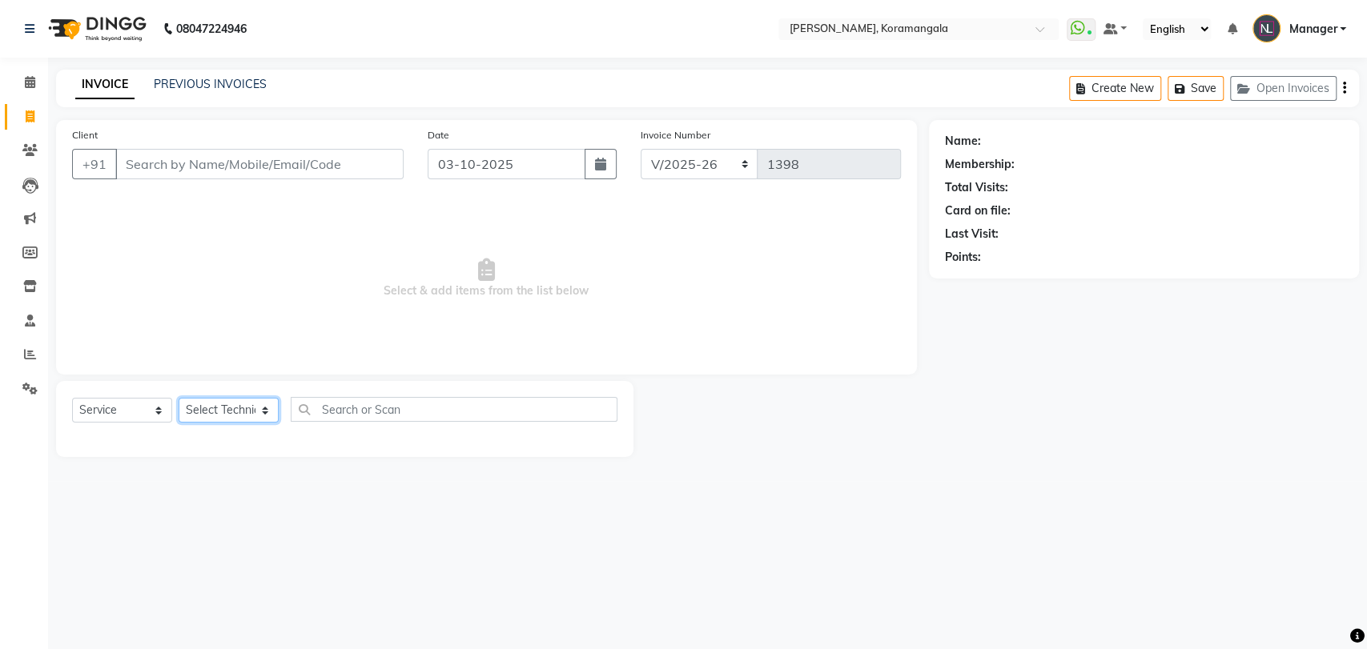
drag, startPoint x: 239, startPoint y: 409, endPoint x: 218, endPoint y: 137, distance: 273.1
click at [218, 137] on div "Client +91 Date [DATE] Invoice Number BTH/2025-26 RED/2025-26 V/2025 V/[PHONE_N…" at bounding box center [486, 288] width 885 height 337
select select "64144"
click at [179, 398] on select "Select Technician [PERSON_NAME] [DEMOGRAPHIC_DATA] [PERSON_NAME] Manager [PERSO…" at bounding box center [229, 410] width 100 height 25
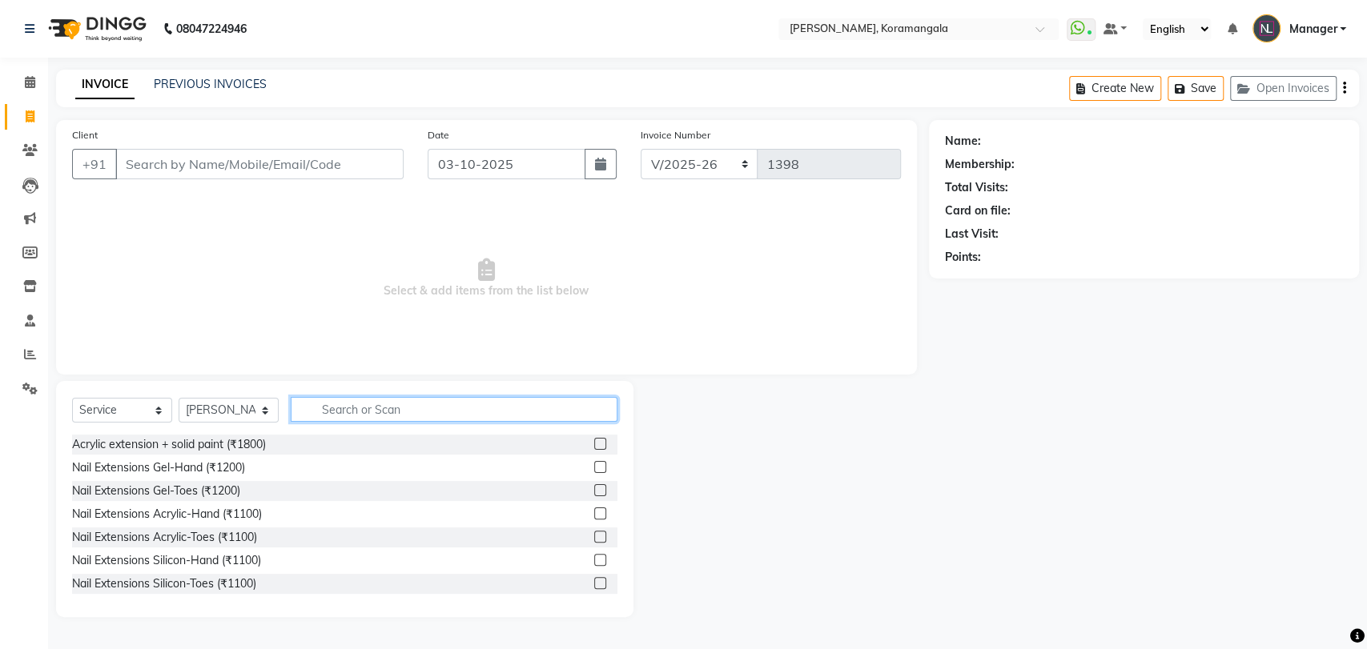
click at [405, 412] on input "text" at bounding box center [454, 409] width 327 height 25
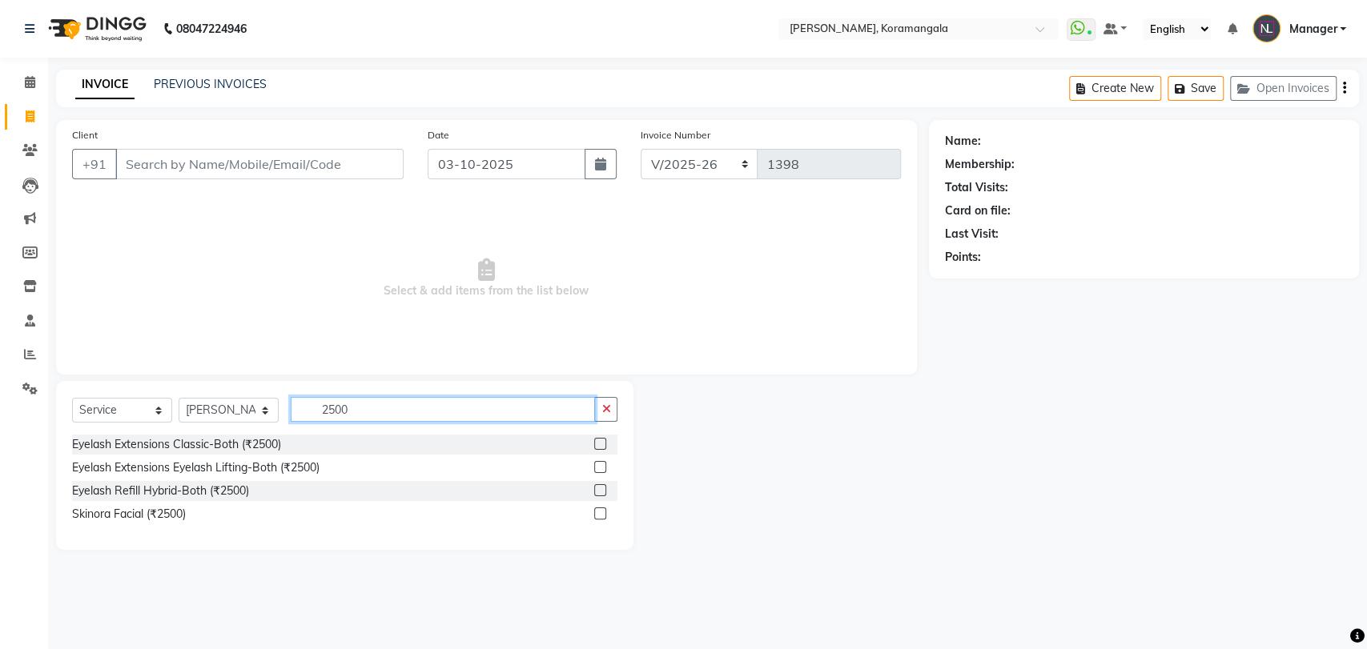
type input "2500"
click at [599, 441] on label at bounding box center [600, 444] width 12 height 12
click at [599, 441] on input "checkbox" at bounding box center [599, 445] width 10 height 10
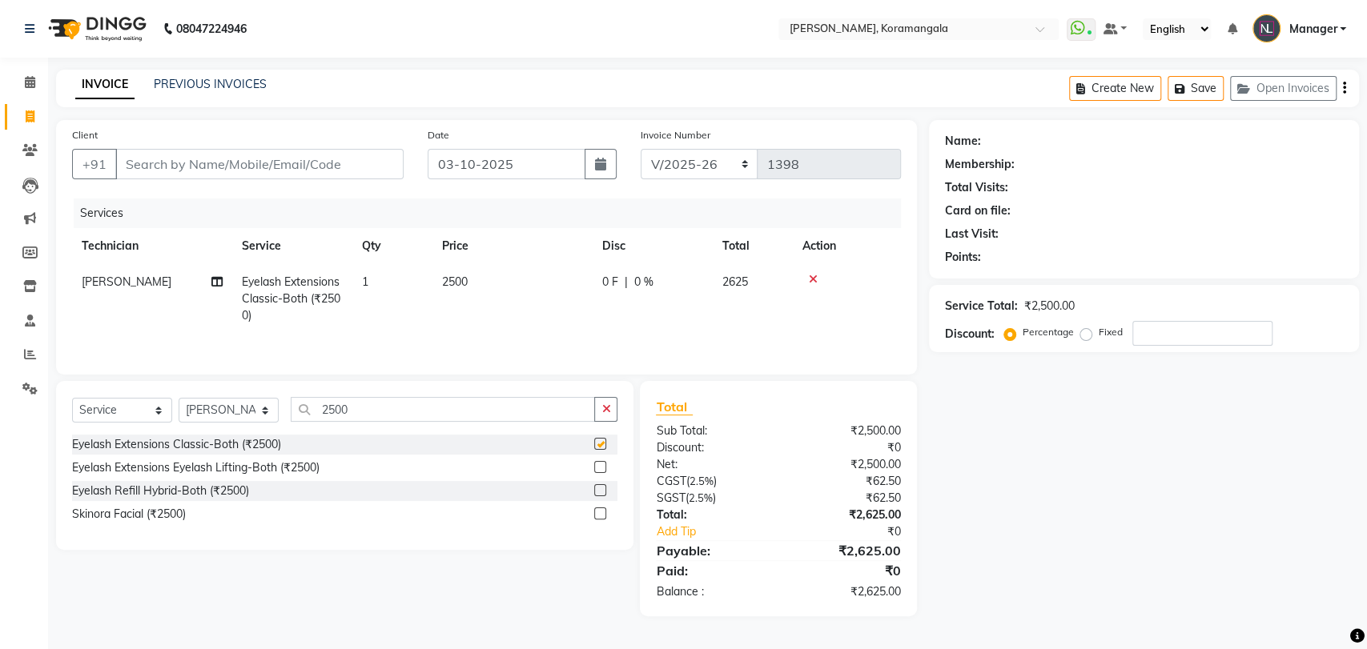
checkbox input "false"
click at [282, 171] on input "Client" at bounding box center [259, 164] width 288 height 30
type input "8"
type input "0"
type input "8930109153"
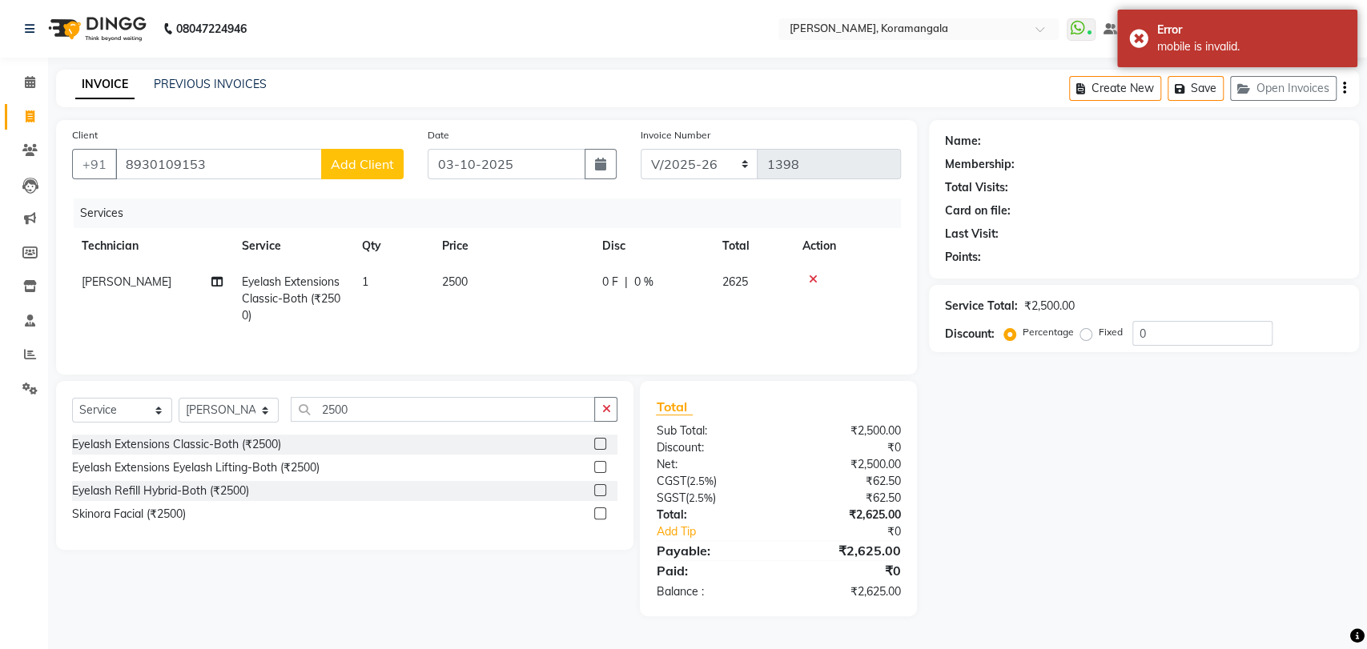
click at [372, 164] on span "Add Client" at bounding box center [362, 164] width 63 height 16
select select "21"
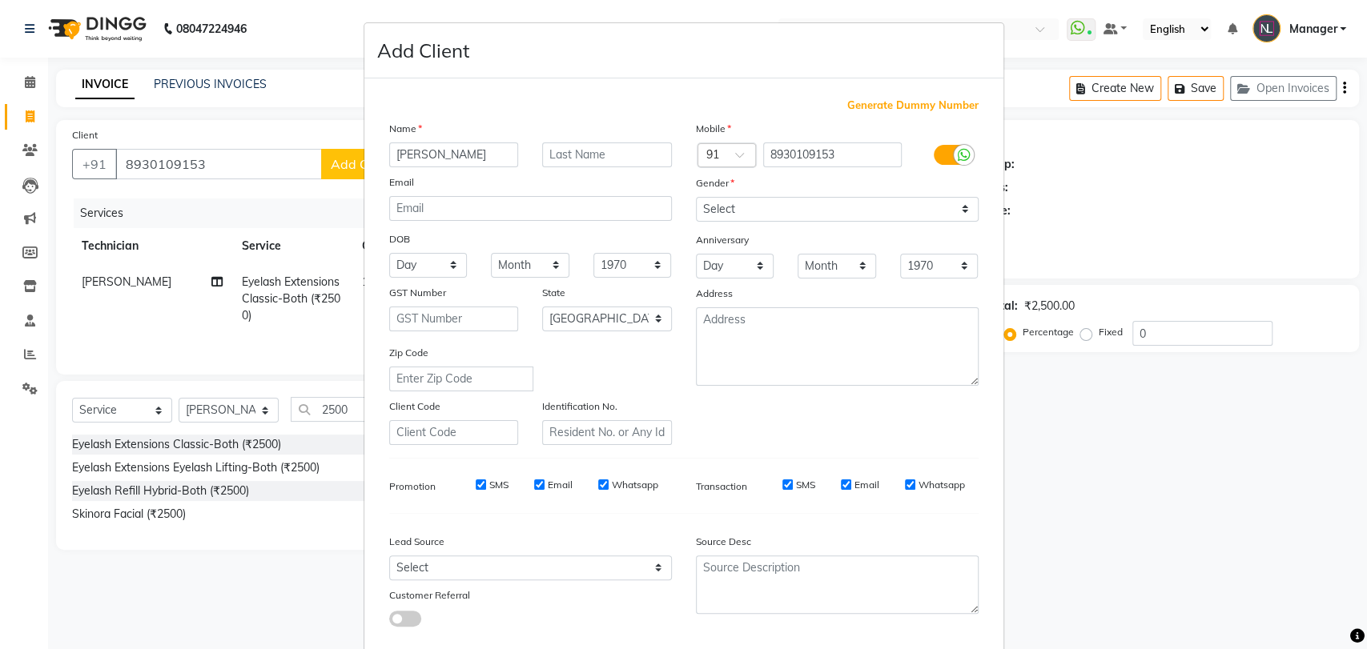
type input "MANISHA"
click at [745, 220] on div "Mobile Country Code × 91 8930109153 Gender Select Male Female Other Prefer Not …" at bounding box center [837, 282] width 307 height 325
drag, startPoint x: 749, startPoint y: 211, endPoint x: 765, endPoint y: 277, distance: 67.6
click at [765, 277] on div "Mobile Country Code × 91 8930109153 Gender Select Male Female Other Prefer Not …" at bounding box center [837, 282] width 307 height 325
select select "female"
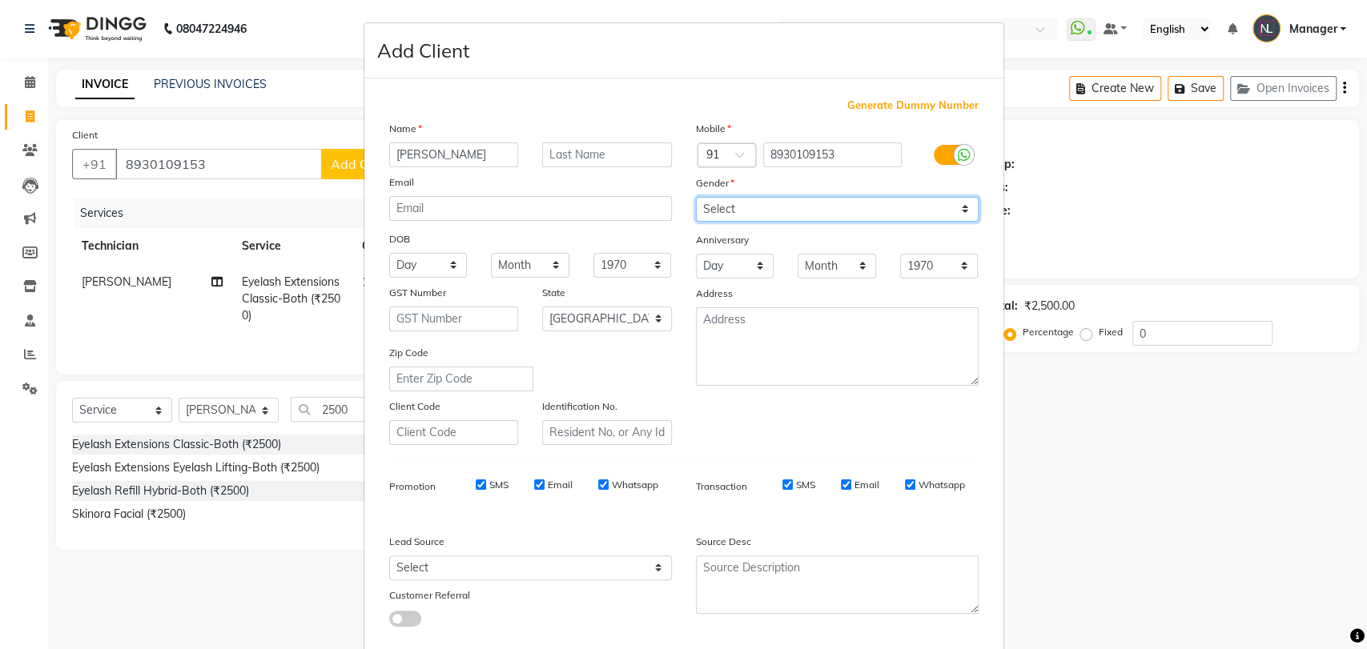
click at [696, 197] on select "Select Male Female Other Prefer Not To Say" at bounding box center [837, 209] width 283 height 25
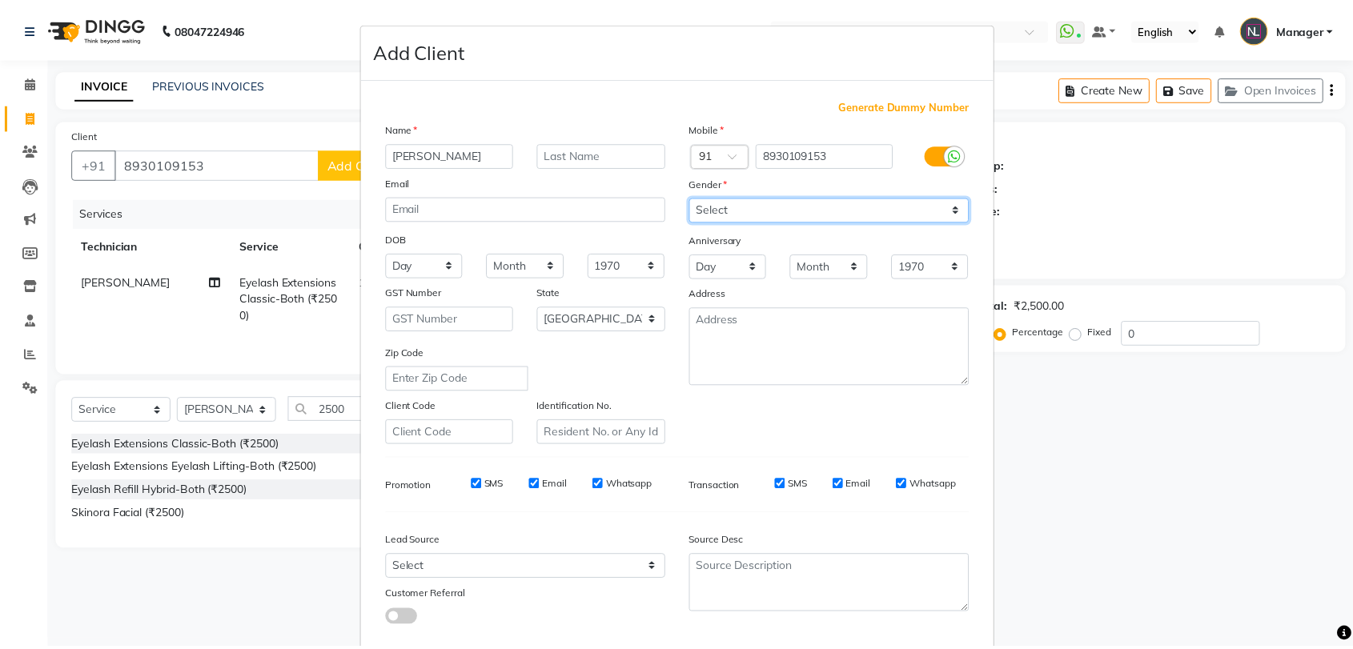
scroll to position [86, 0]
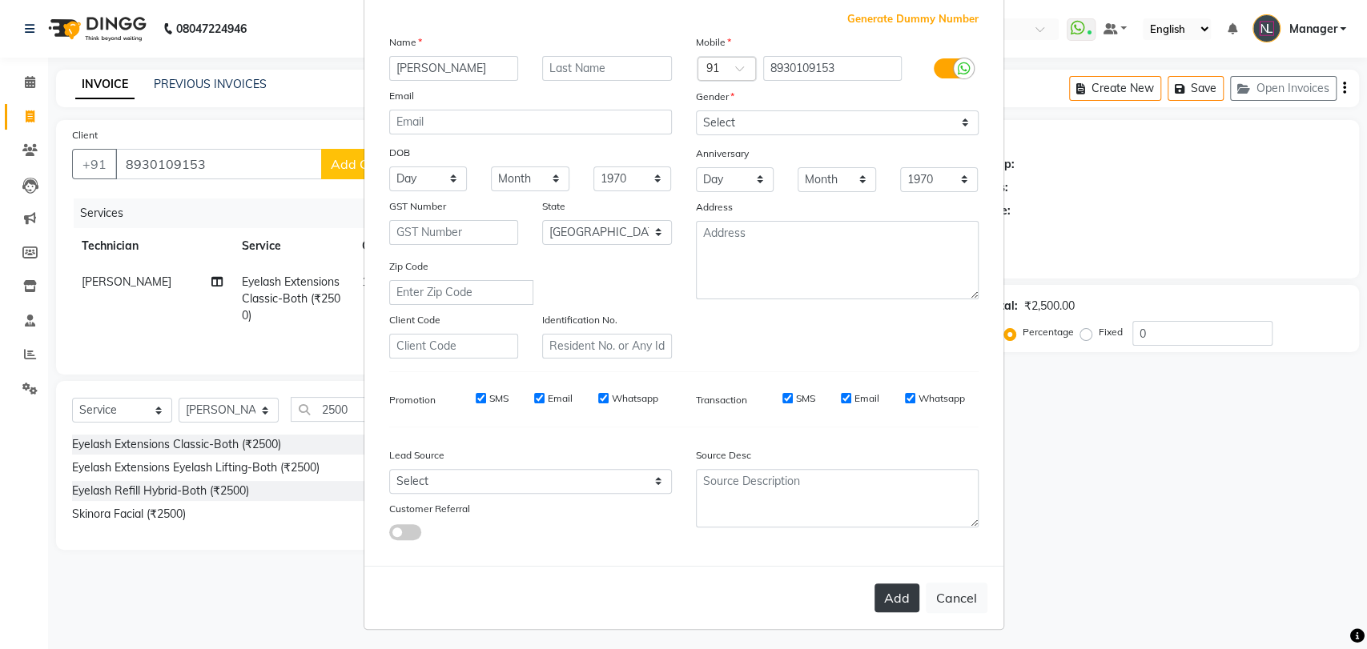
click at [891, 589] on button "Add" at bounding box center [896, 598] width 45 height 29
type input "89******53"
select select
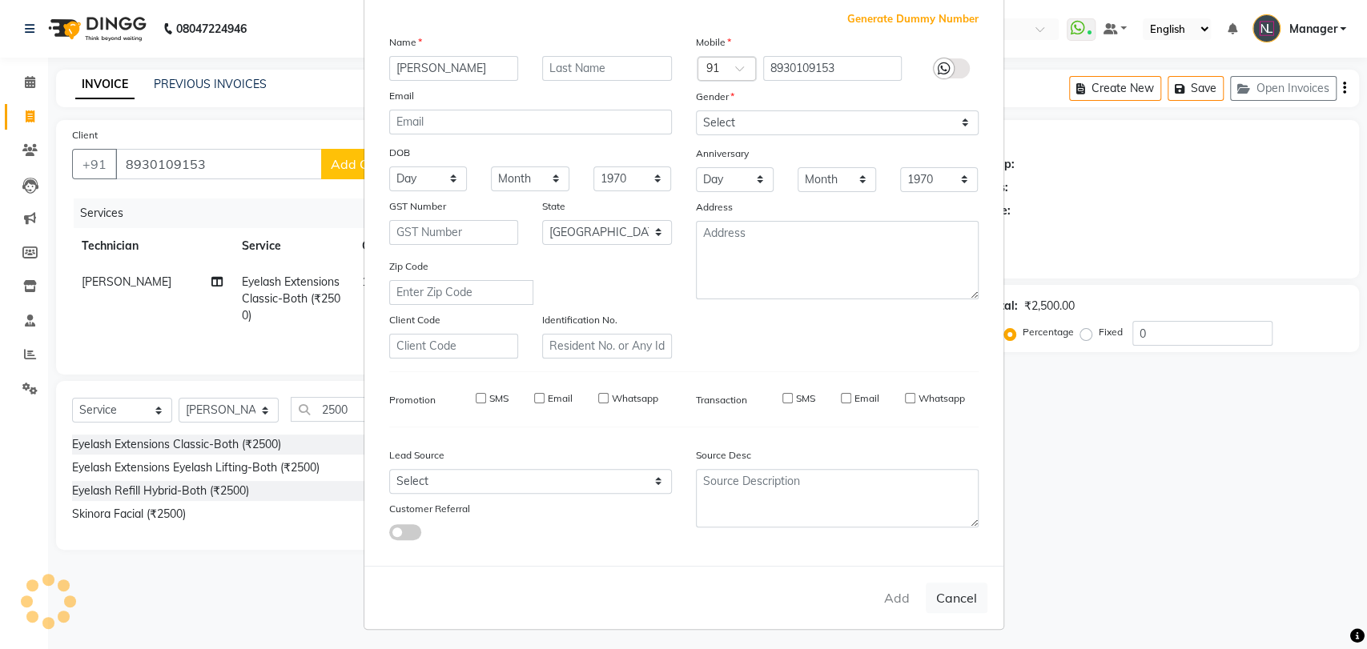
select select "null"
select select
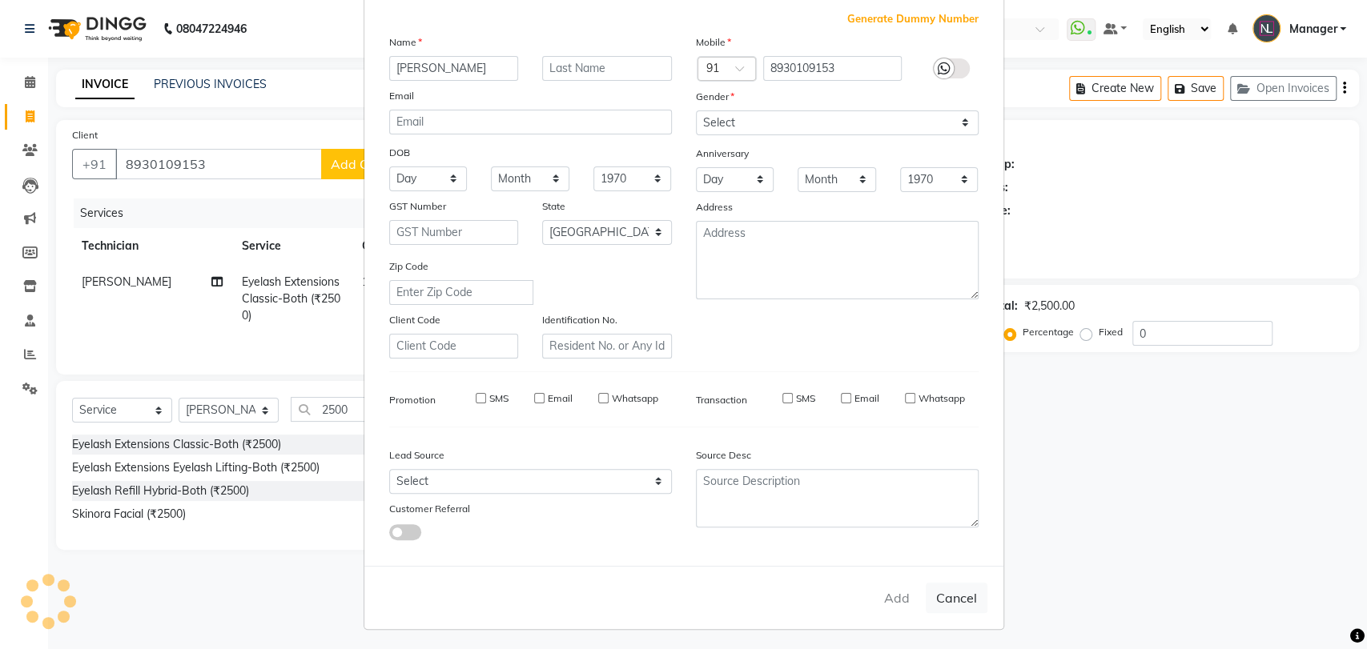
checkbox input "false"
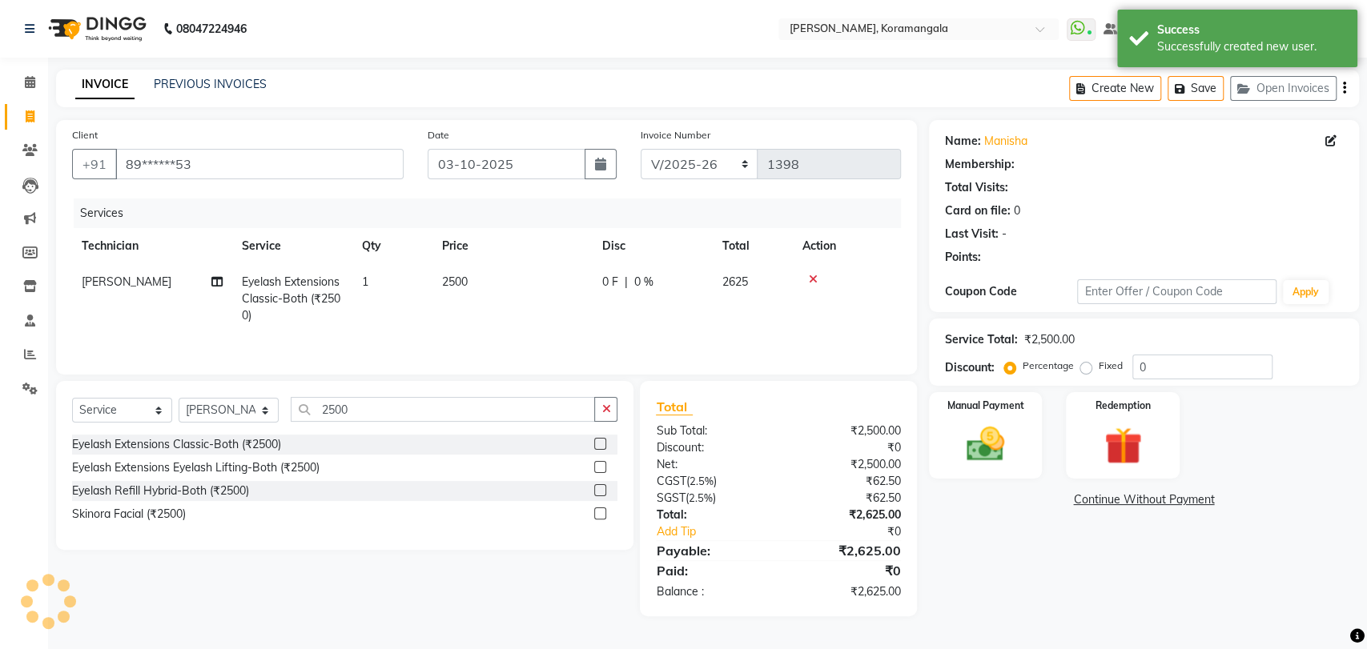
select select "1: Object"
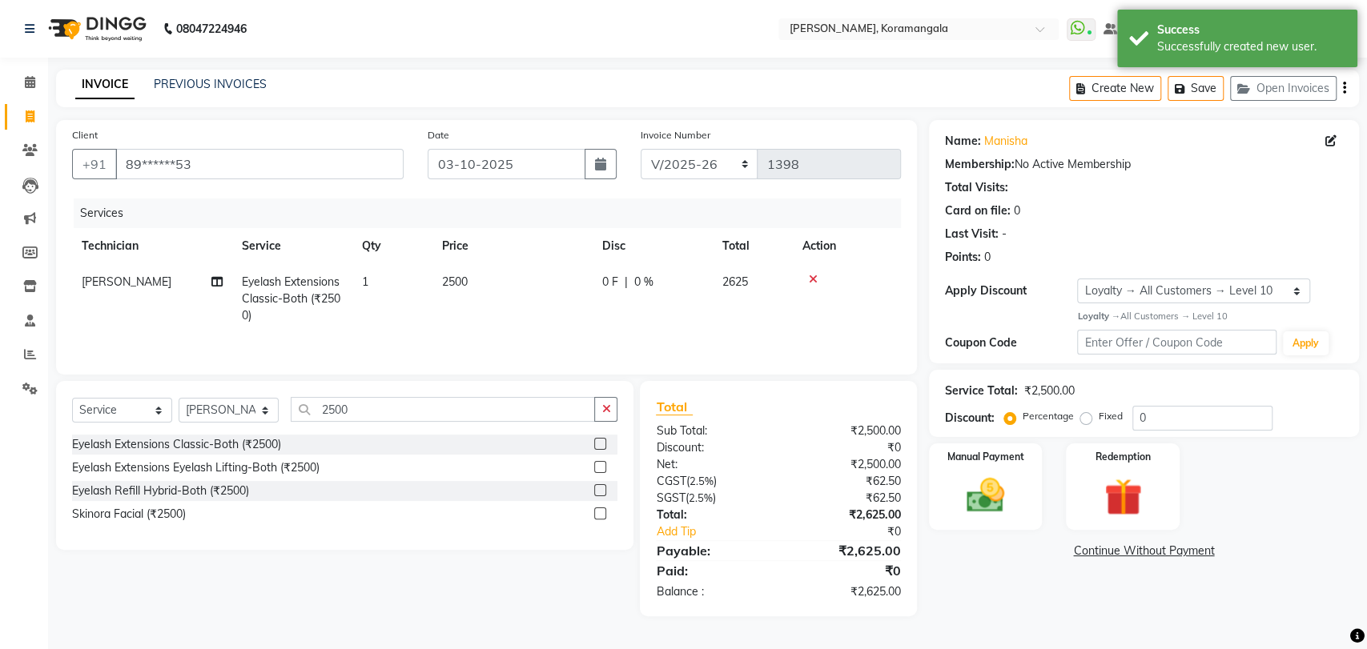
click at [1048, 497] on div "Manual Payment Redemption" at bounding box center [1144, 487] width 454 height 86
click at [1017, 496] on div "Manual Payment" at bounding box center [985, 487] width 119 height 90
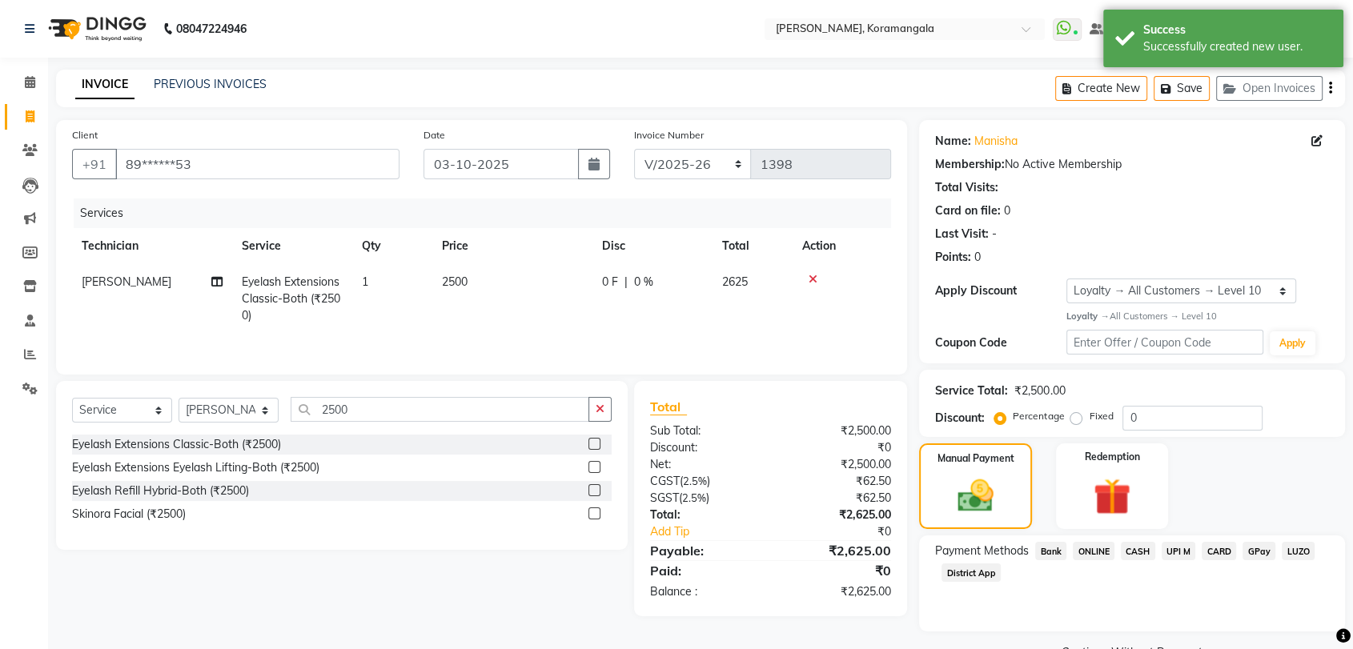
click at [1104, 542] on span "ONLINE" at bounding box center [1094, 551] width 42 height 18
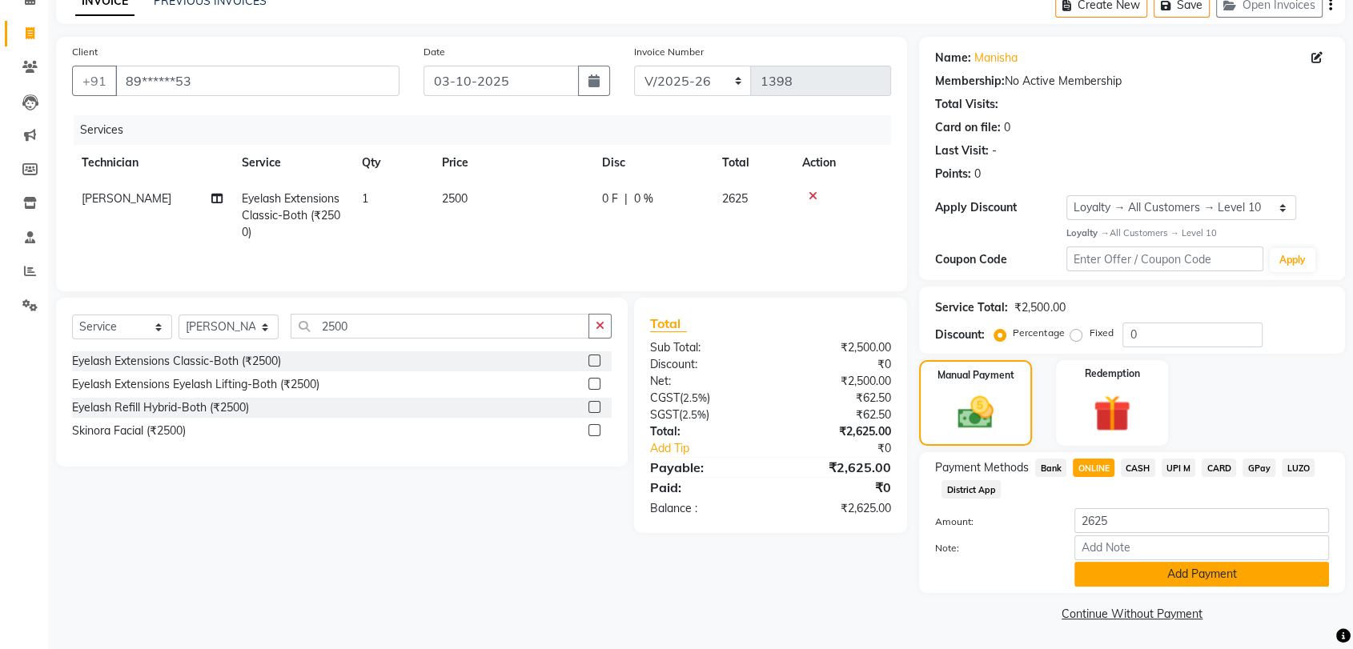
click at [1179, 581] on button "Add Payment" at bounding box center [1202, 574] width 255 height 25
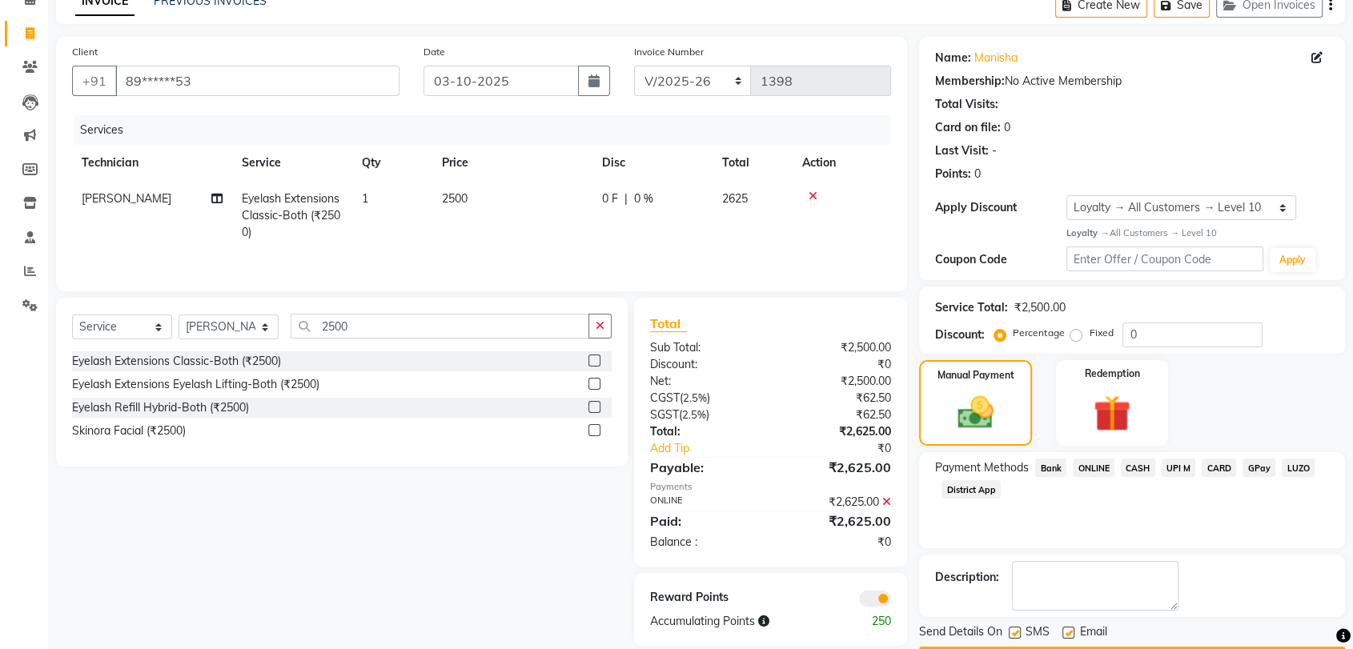
scroll to position [129, 0]
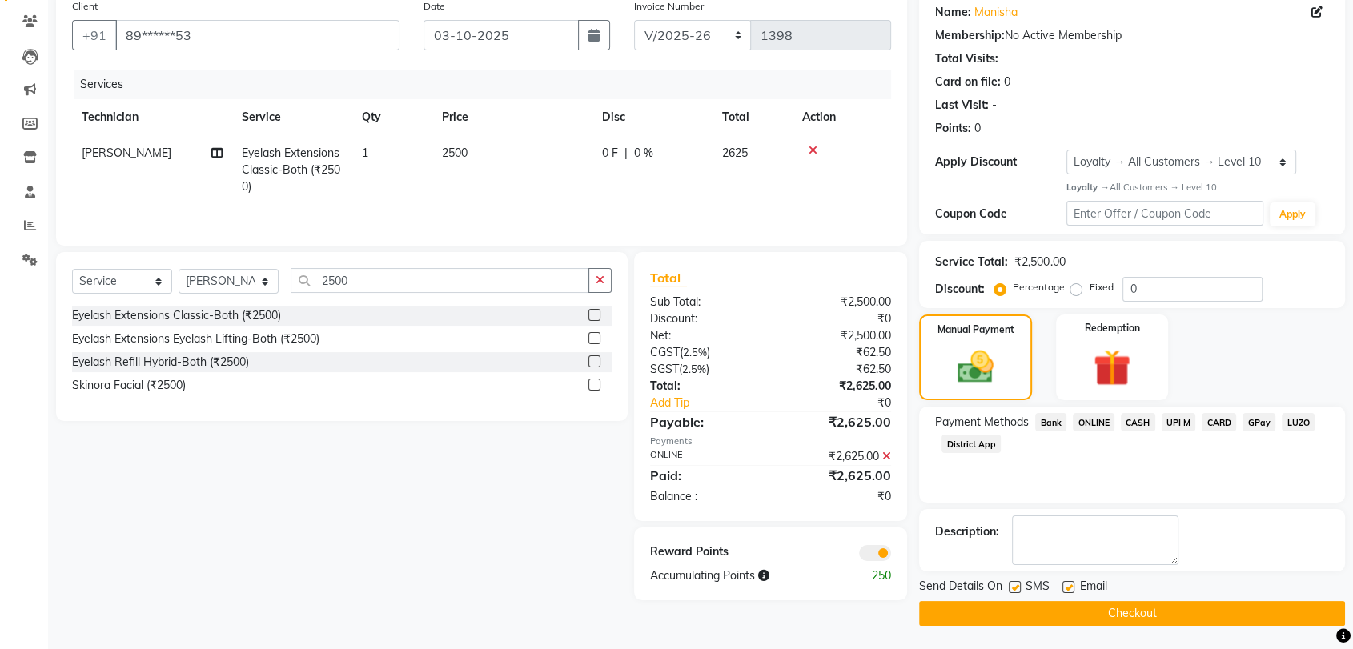
click at [1169, 621] on button "Checkout" at bounding box center [1132, 613] width 426 height 25
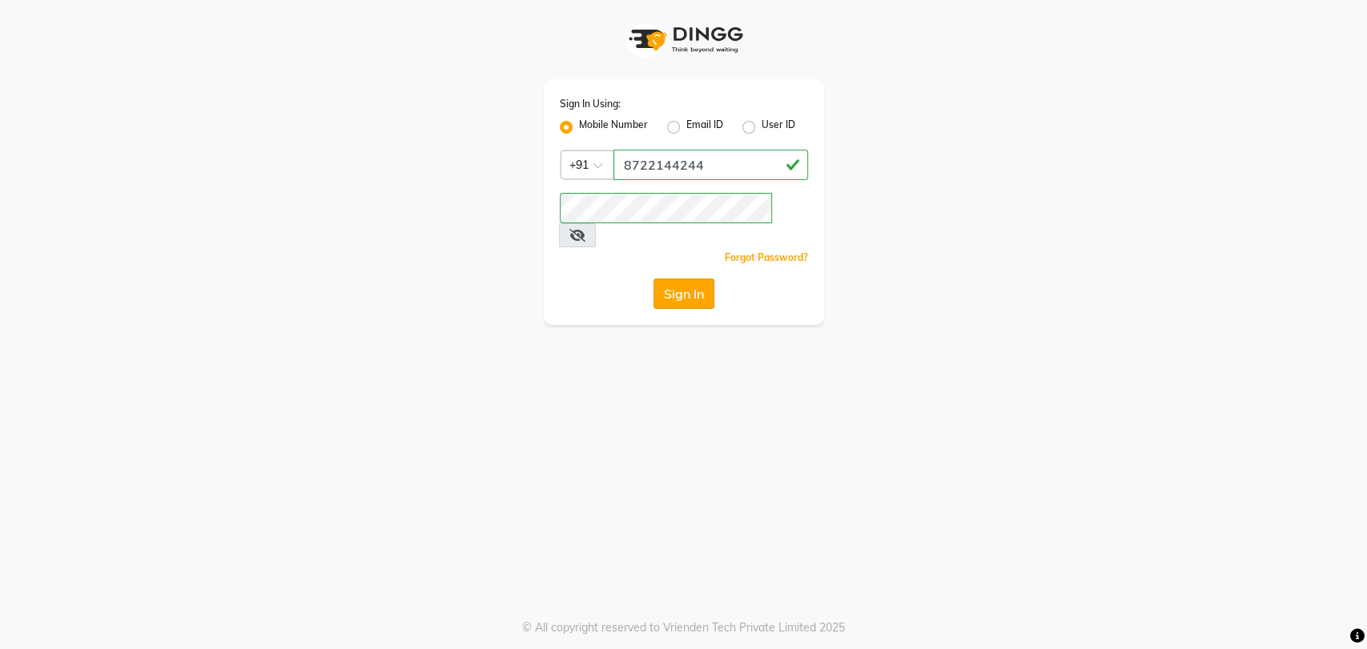
drag, startPoint x: 720, startPoint y: 262, endPoint x: 709, endPoint y: 263, distance: 10.5
click at [709, 279] on div "Sign In" at bounding box center [684, 294] width 248 height 30
click at [709, 279] on button "Sign In" at bounding box center [683, 294] width 61 height 30
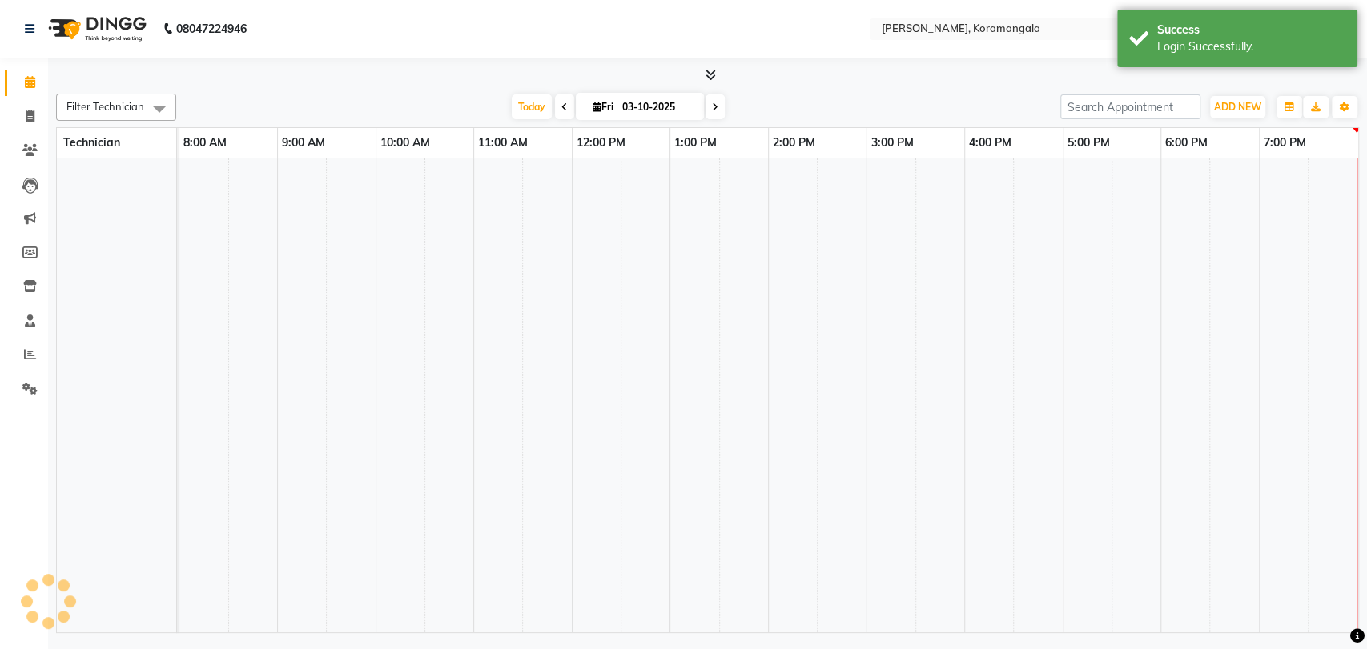
select select "en"
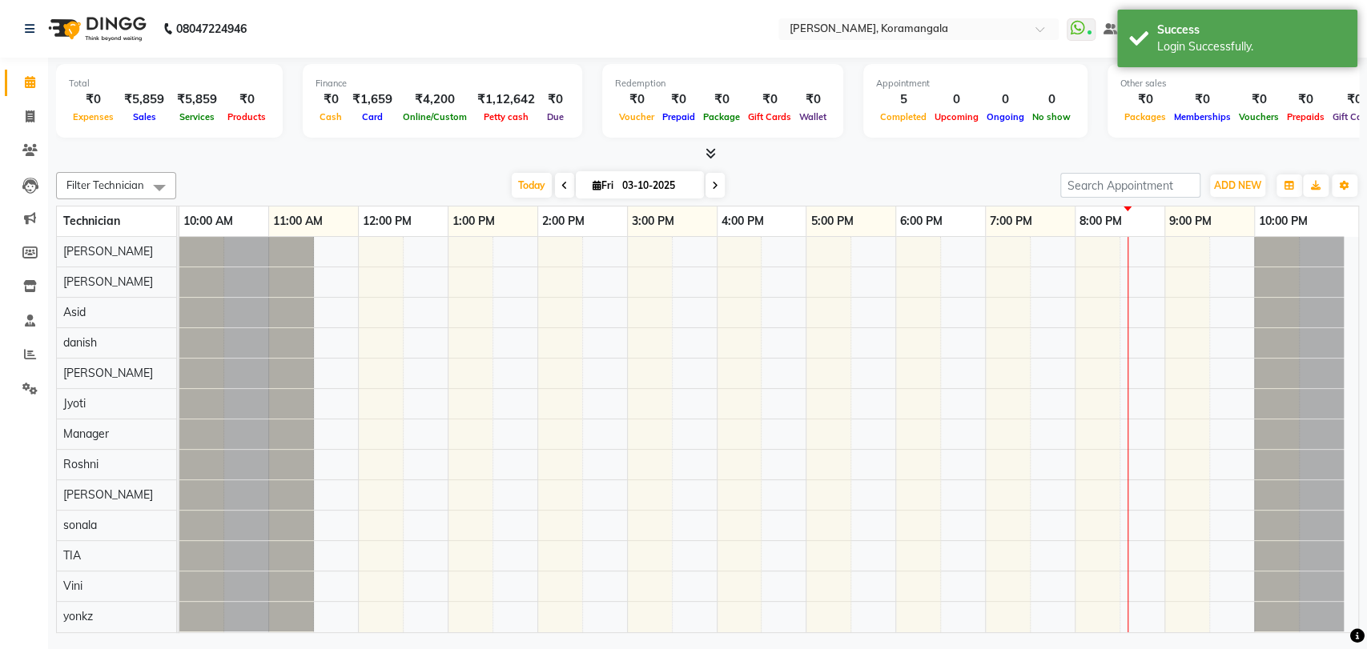
scroll to position [10, 0]
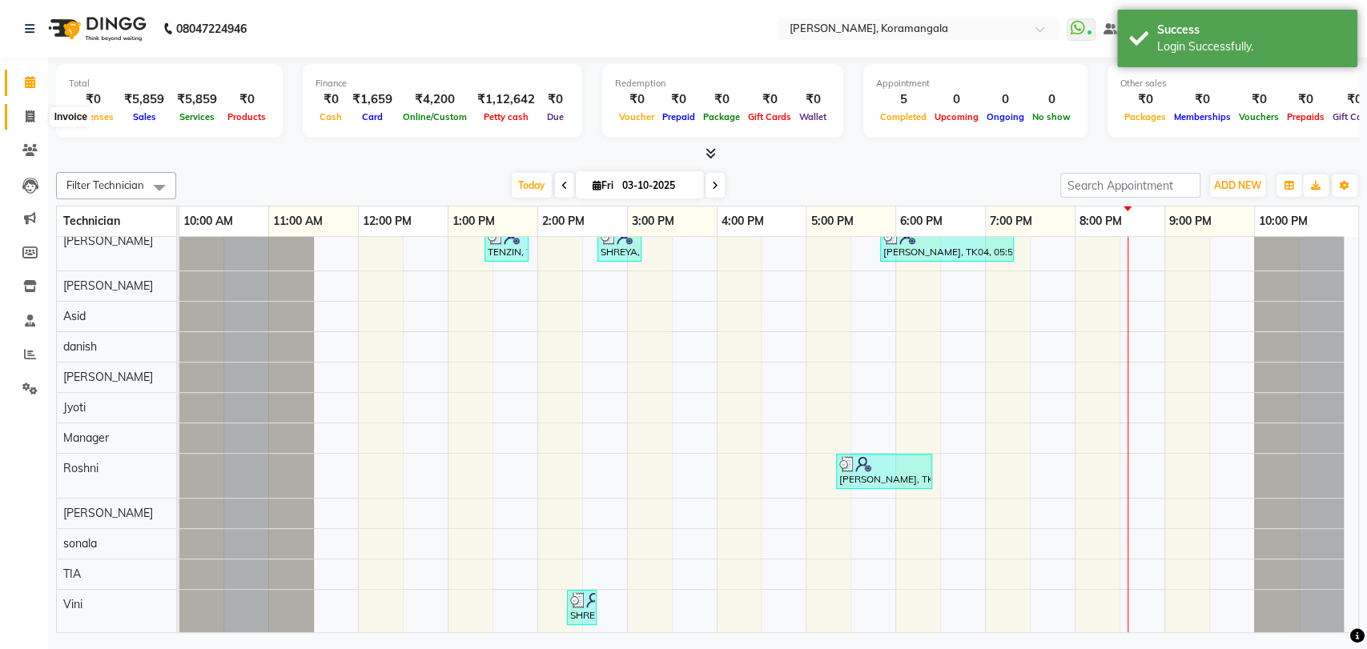
click at [30, 112] on icon at bounding box center [30, 116] width 9 height 12
select select "service"
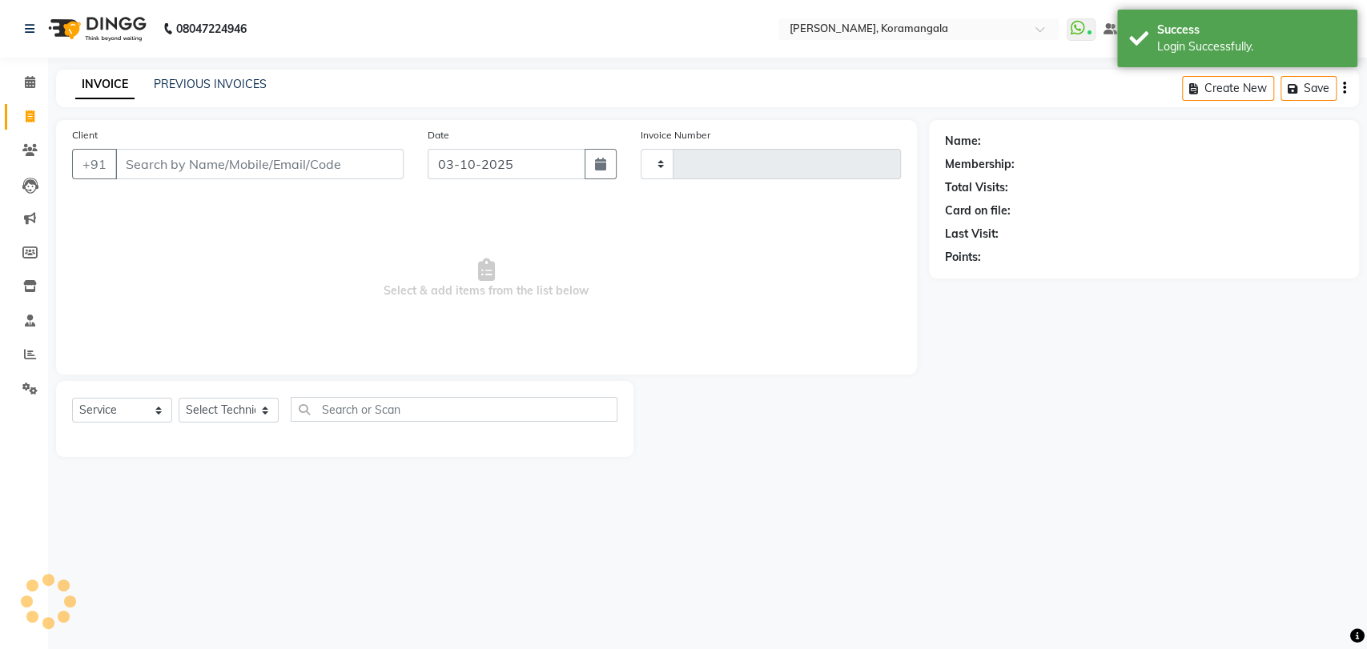
type input "1399"
select select "3769"
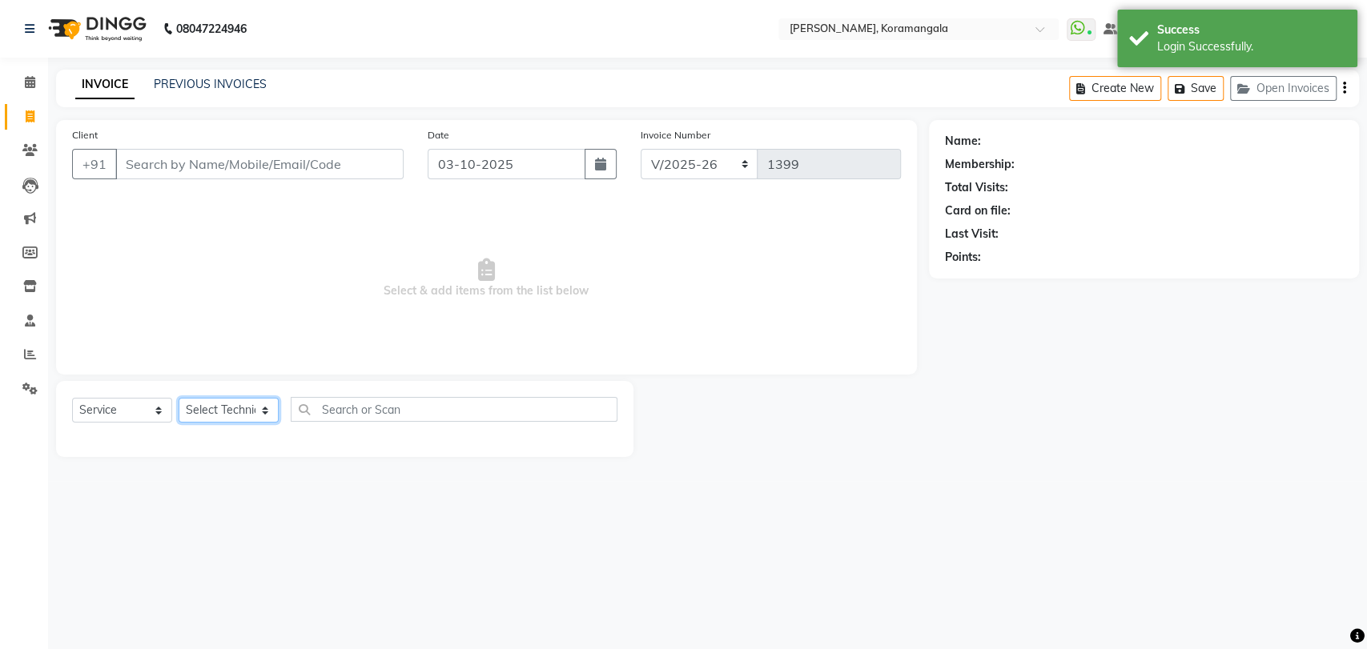
click at [258, 413] on select "Select Technician Aamir Adesh Asid danish DEEPANSHI Jyoti Manager Roshni Sohit …" at bounding box center [229, 410] width 100 height 25
select select "63916"
click at [179, 398] on select "Select Technician Aamir Adesh Asid danish DEEPANSHI Jyoti Manager Roshni Sohit …" at bounding box center [229, 410] width 100 height 25
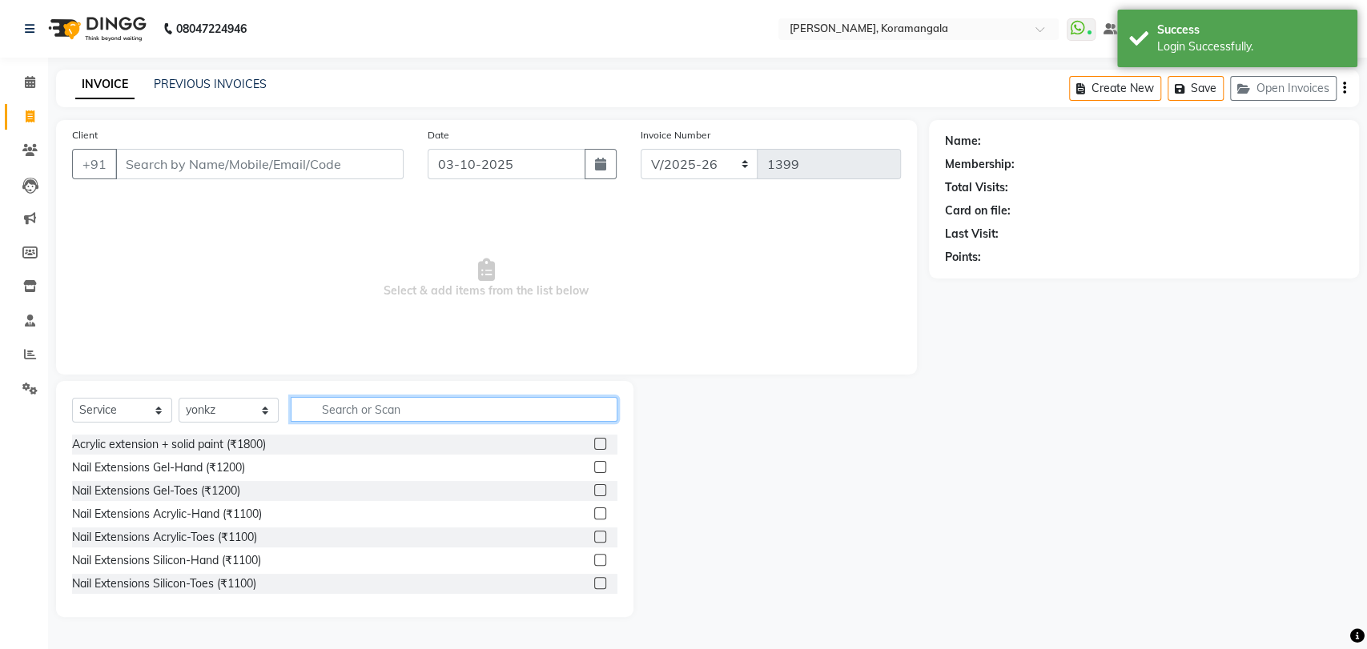
click at [356, 407] on input "text" at bounding box center [454, 409] width 327 height 25
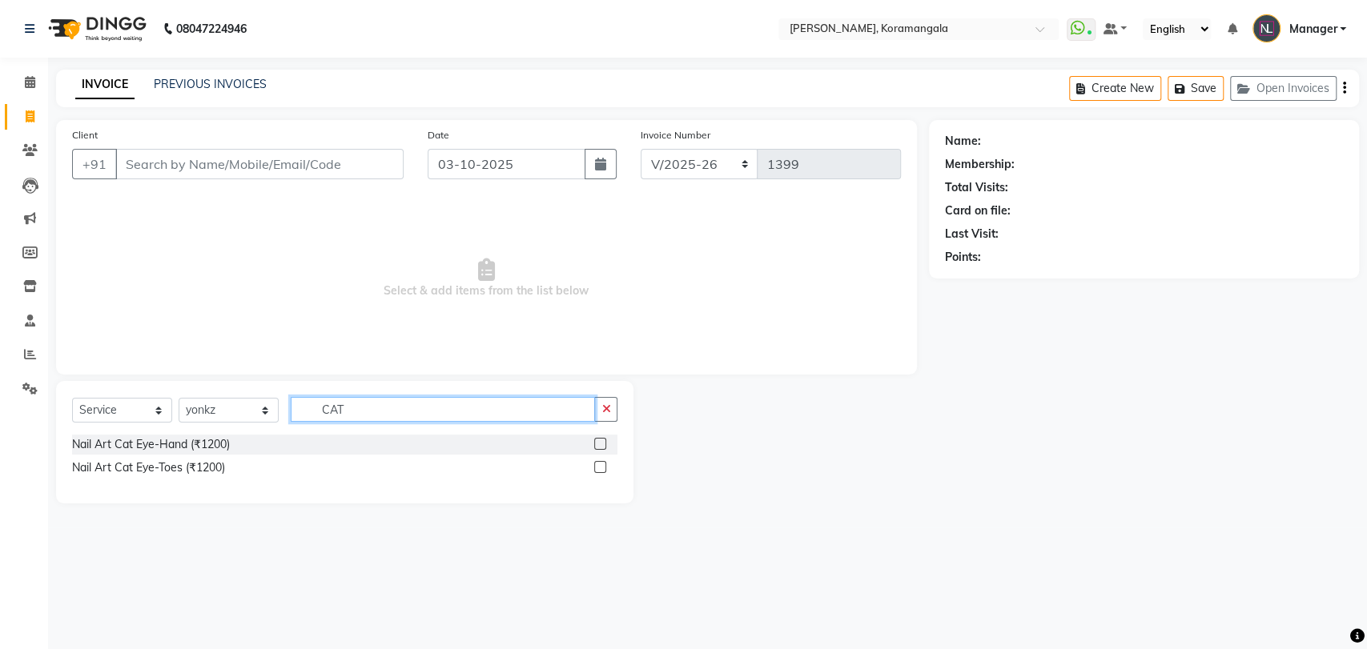
type input "CAT"
click at [597, 444] on label at bounding box center [600, 444] width 12 height 12
click at [597, 444] on input "checkbox" at bounding box center [599, 445] width 10 height 10
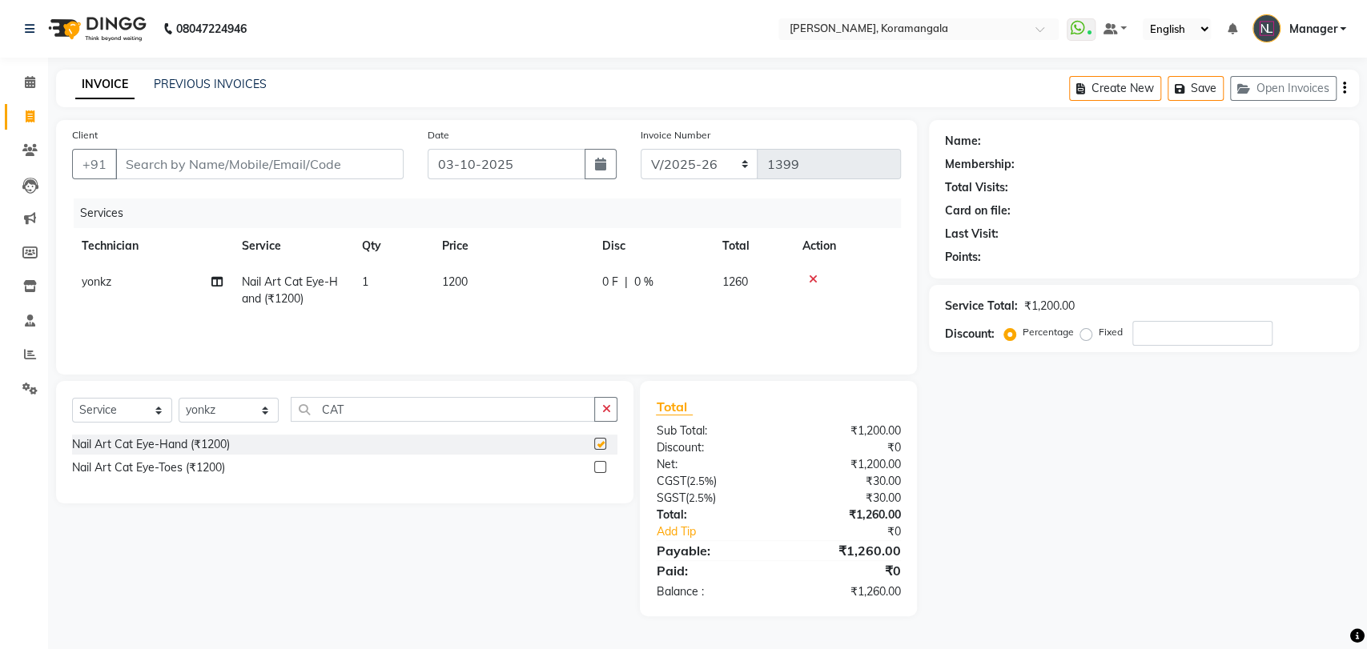
checkbox input "false"
click at [229, 146] on div "Client +91" at bounding box center [238, 160] width 356 height 66
click at [242, 168] on input "Client" at bounding box center [259, 164] width 288 height 30
type input "7"
type input "0"
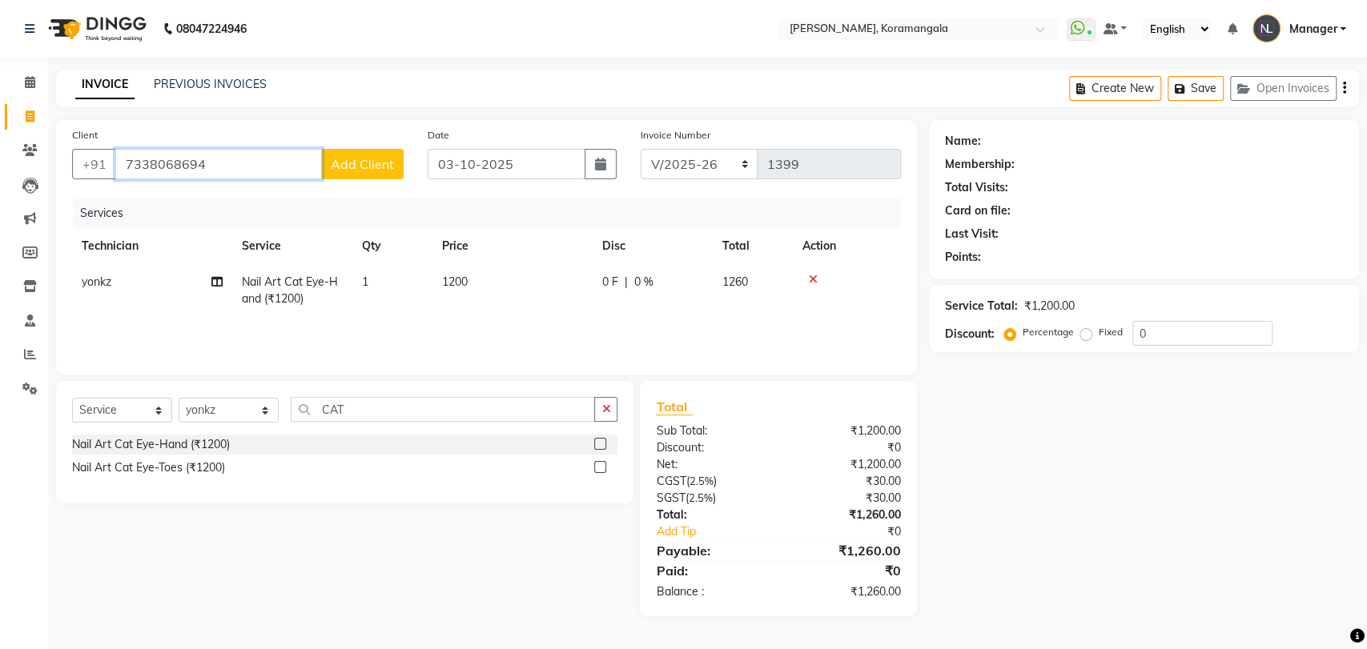
type input "7338068694"
click at [359, 177] on button "Add Client" at bounding box center [362, 164] width 82 height 30
select select "21"
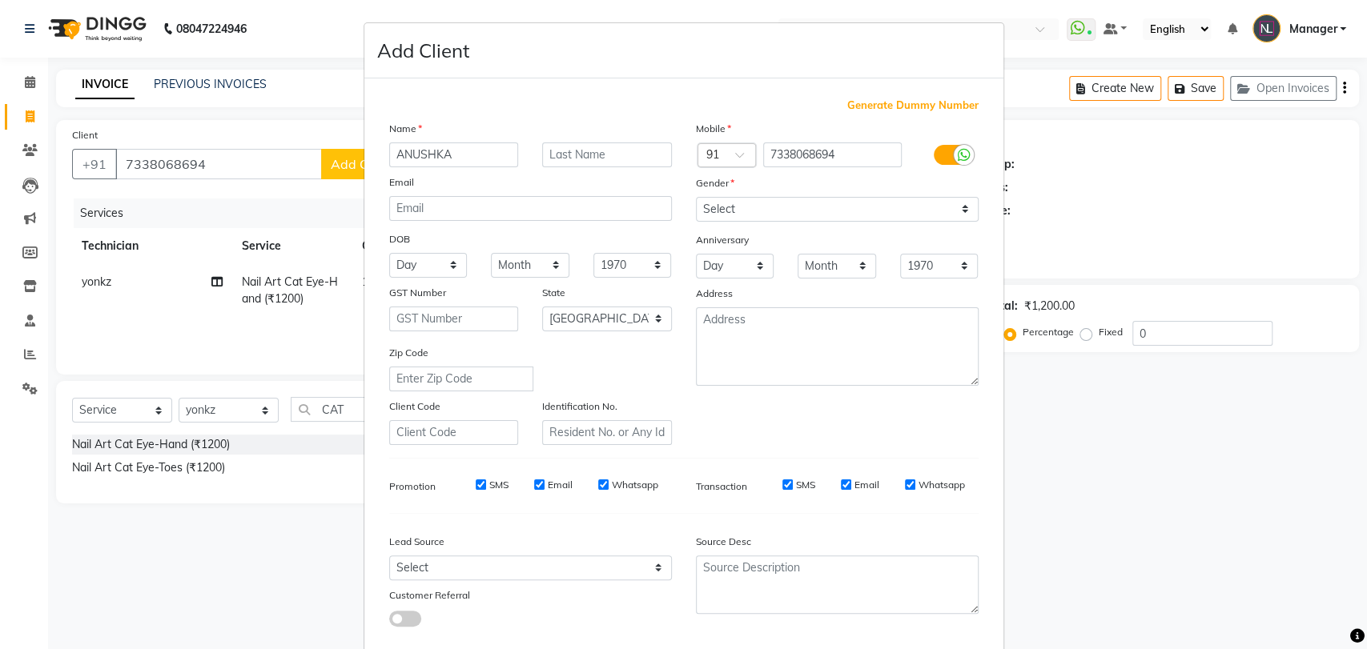
type input "ANUSHKA"
click at [877, 218] on select "Select Male Female Other Prefer Not To Say" at bounding box center [837, 209] width 283 height 25
select select "female"
click at [696, 197] on select "Select Male Female Other Prefer Not To Say" at bounding box center [837, 209] width 283 height 25
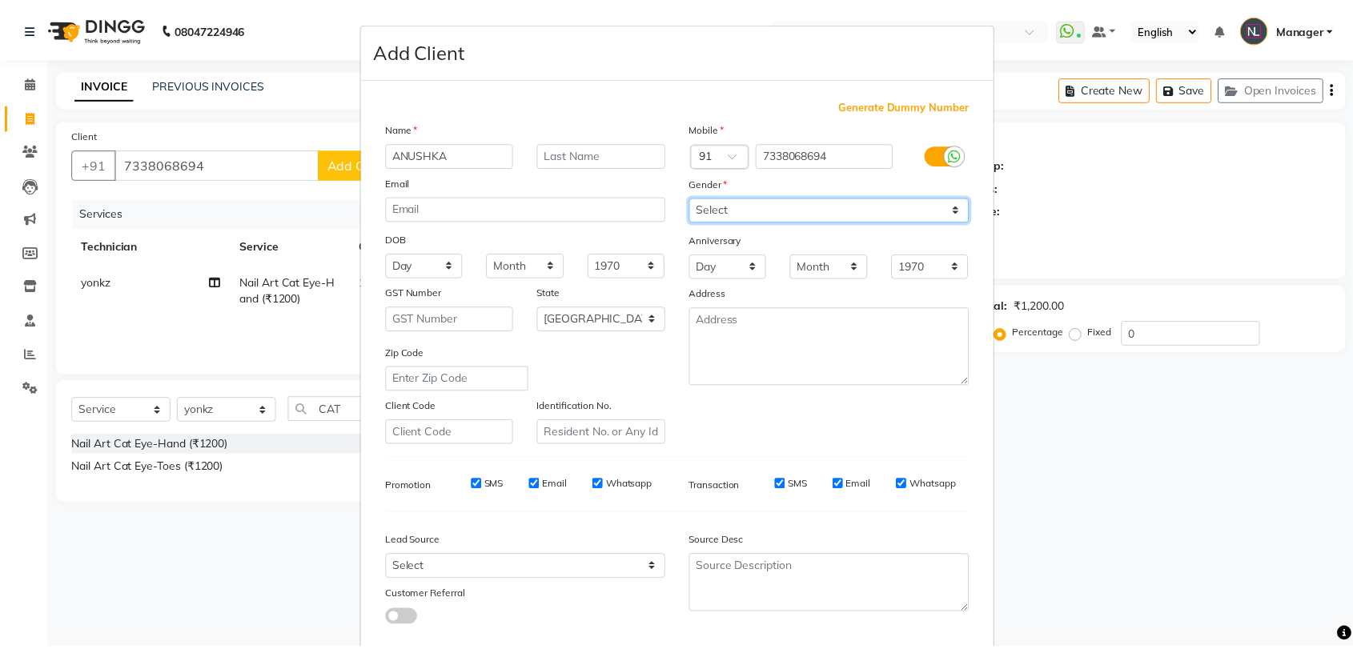
scroll to position [86, 0]
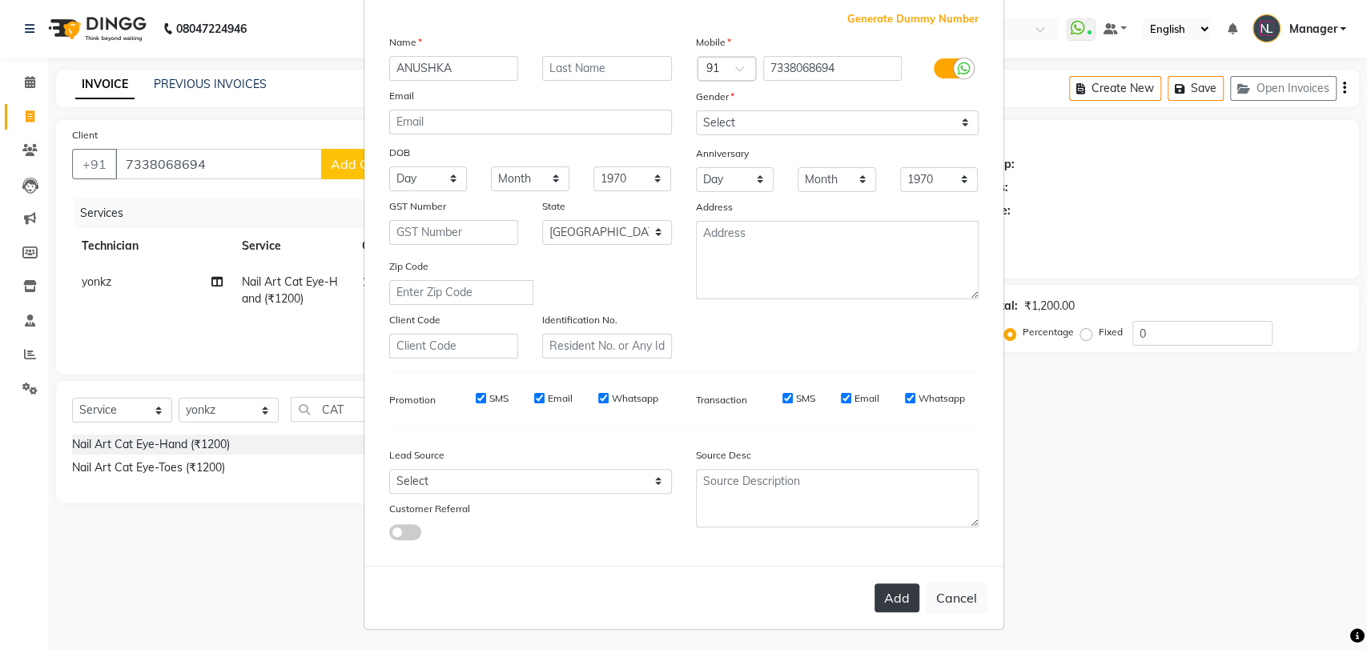
click at [891, 601] on button "Add" at bounding box center [896, 598] width 45 height 29
type input "73******94"
select select
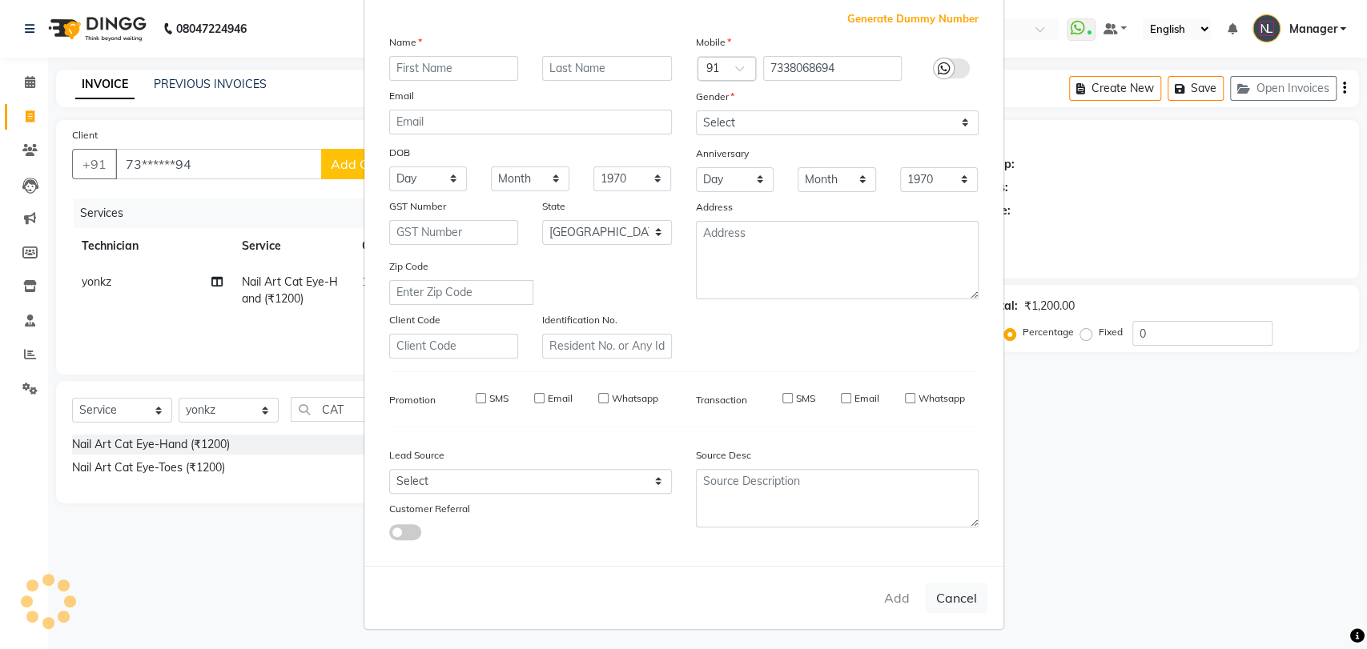
select select "null"
select select
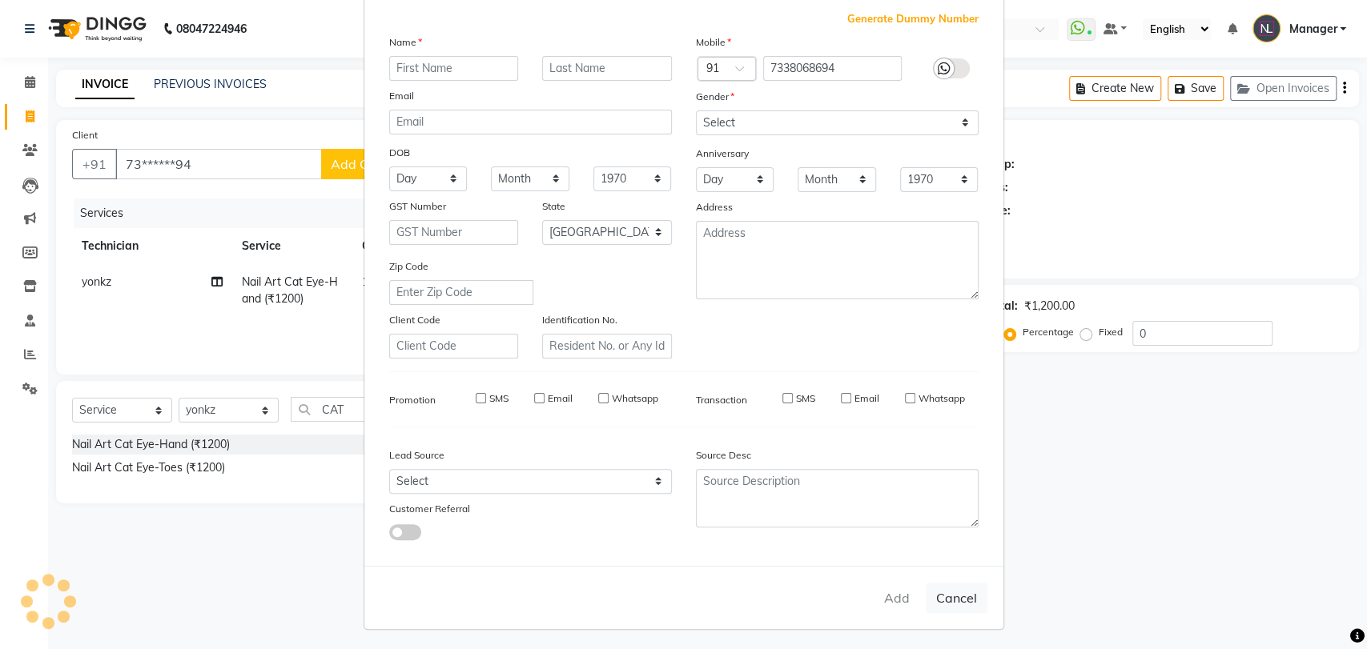
checkbox input "false"
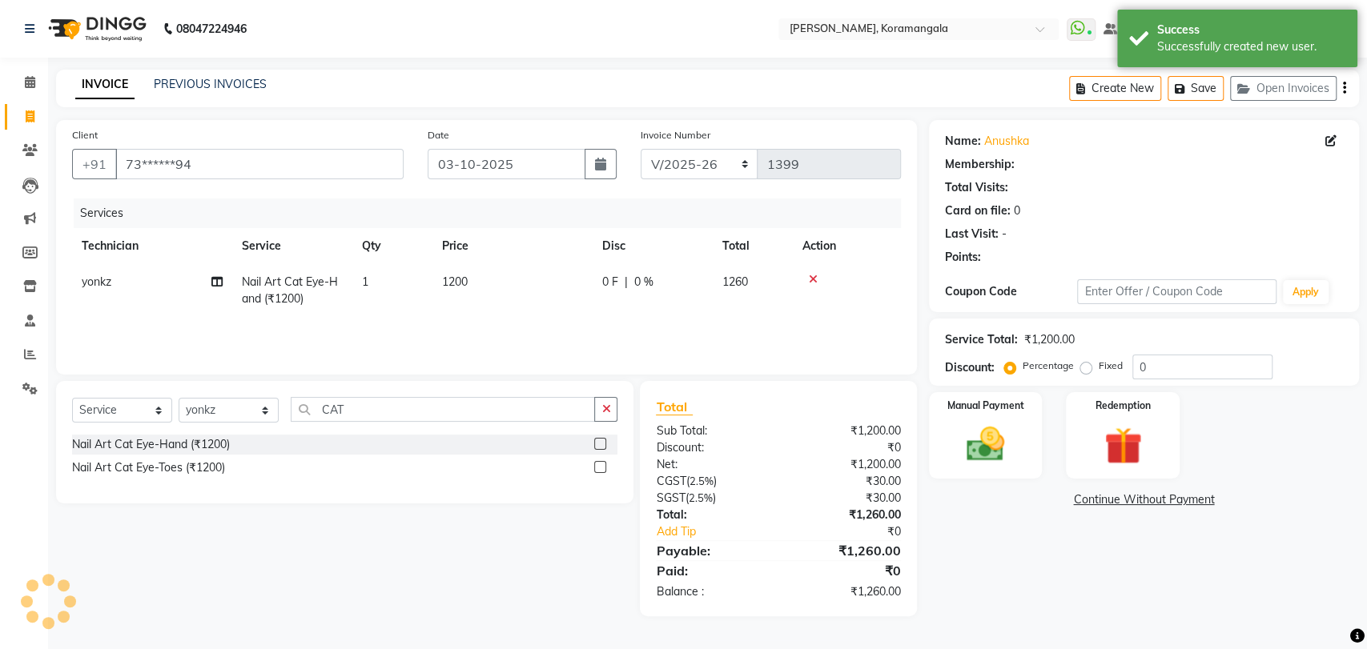
select select "1: Object"
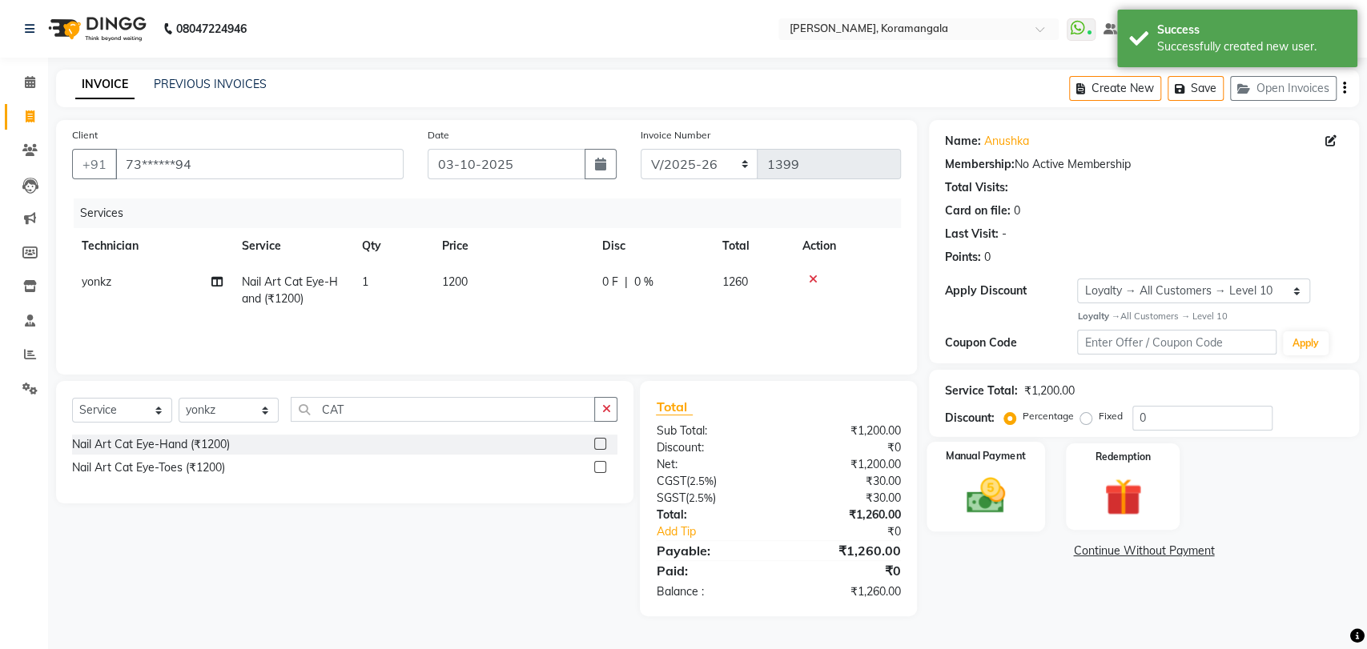
click at [969, 513] on img at bounding box center [985, 495] width 63 height 45
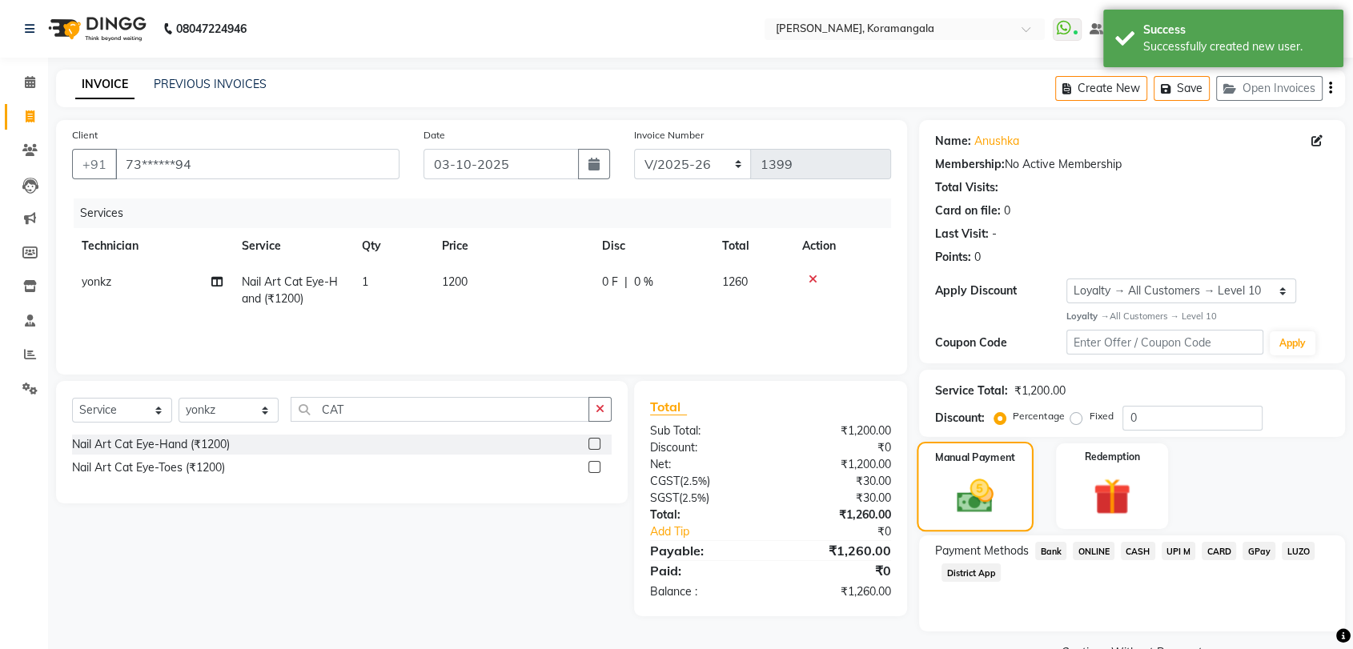
scroll to position [39, 0]
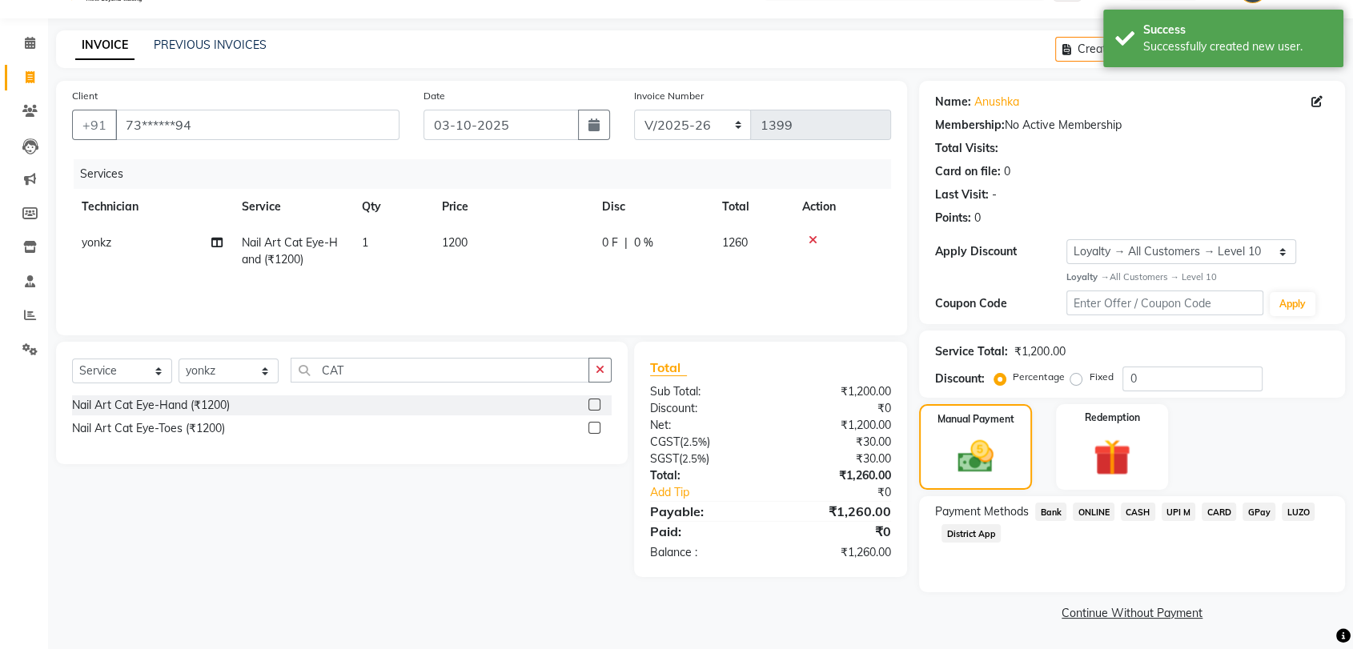
click at [1086, 504] on span "ONLINE" at bounding box center [1094, 512] width 42 height 18
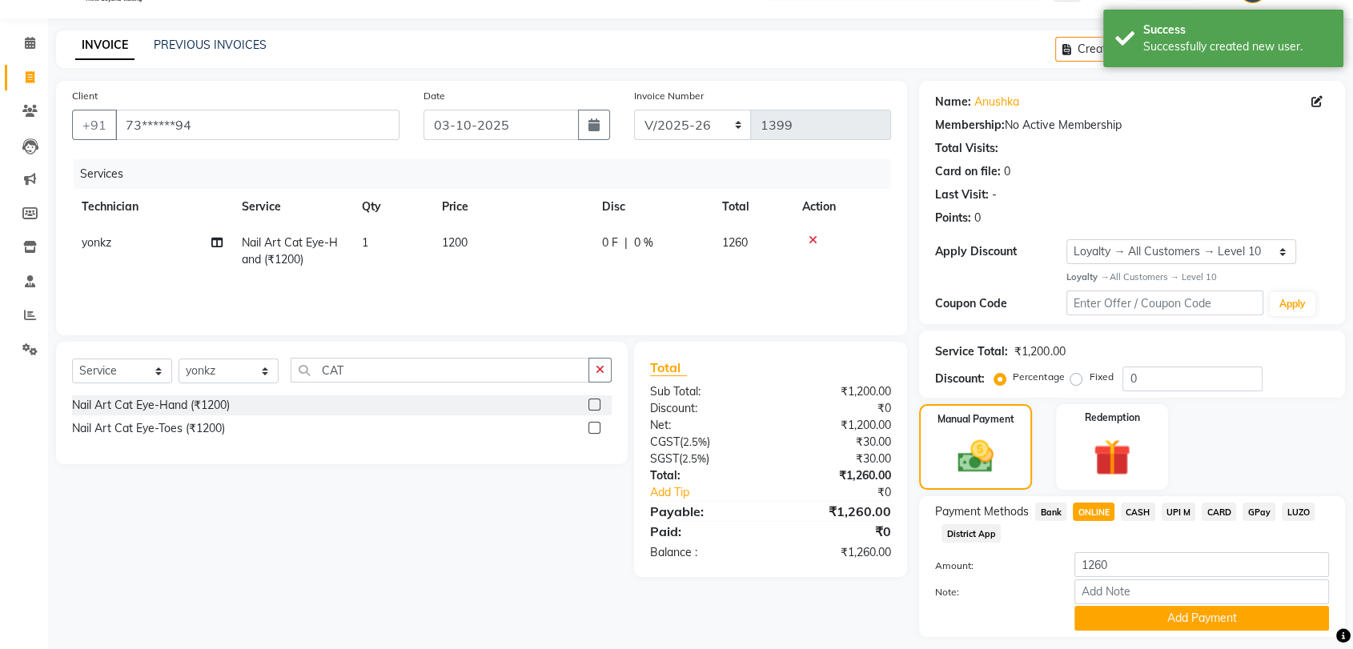
scroll to position [83, 0]
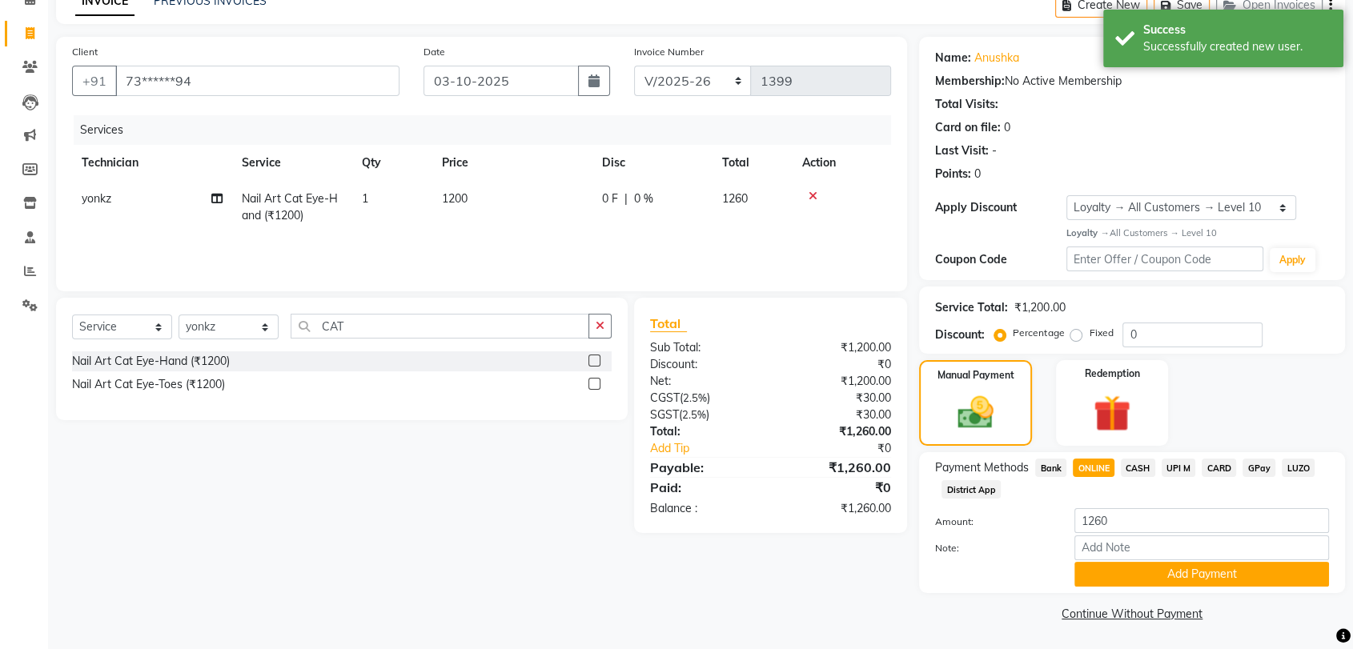
click at [1116, 588] on div "Payment Methods Bank ONLINE CASH UPI M CARD GPay LUZO District App Amount: 1260…" at bounding box center [1132, 522] width 426 height 141
click at [1114, 568] on button "Add Payment" at bounding box center [1202, 574] width 255 height 25
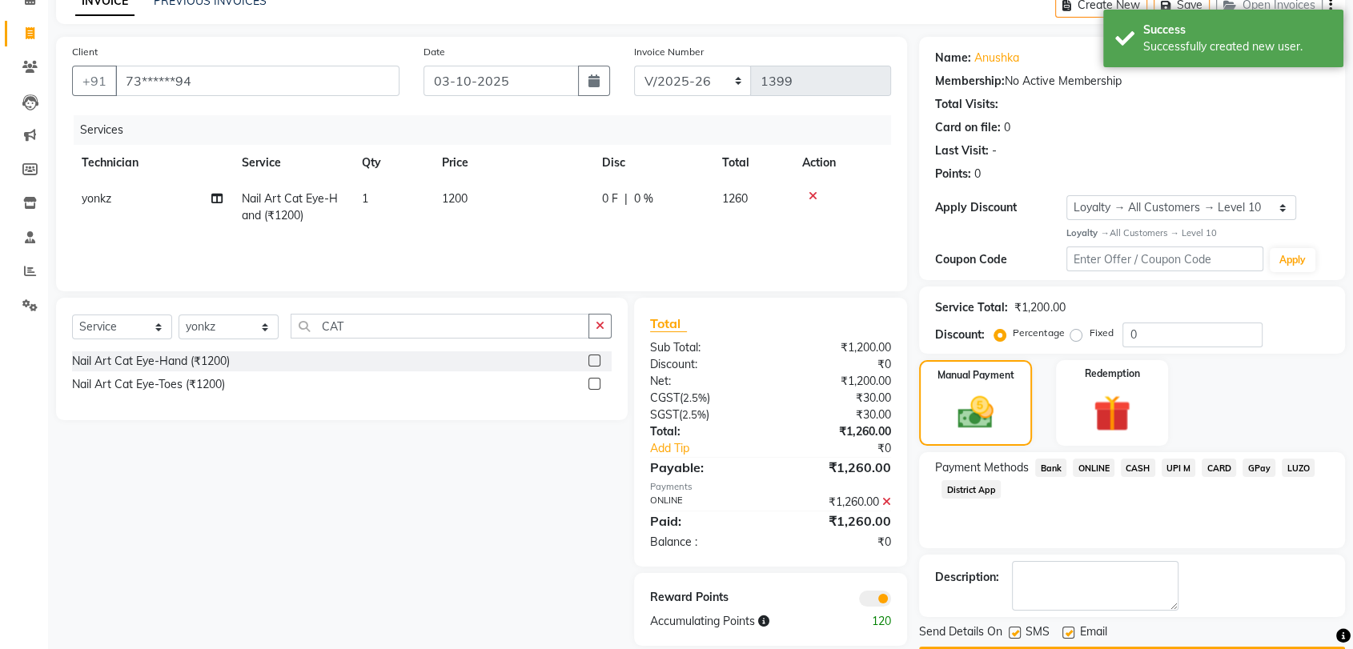
scroll to position [129, 0]
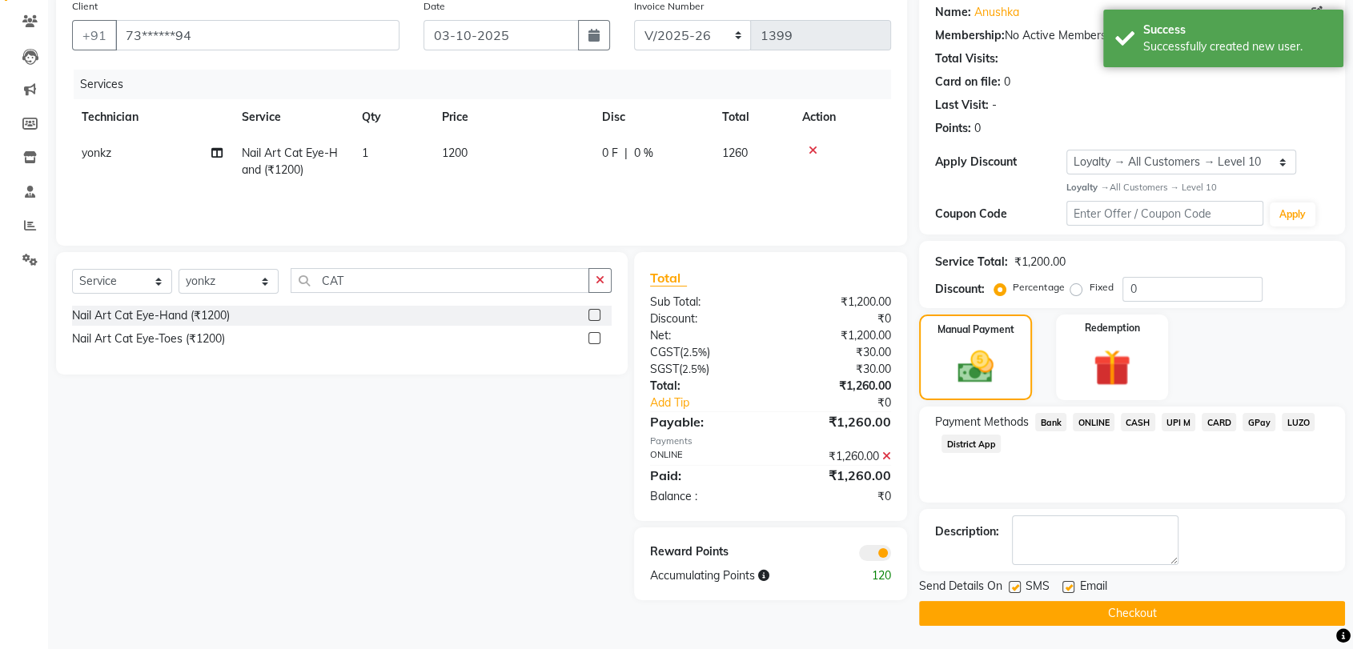
click at [1095, 607] on button "Checkout" at bounding box center [1132, 613] width 426 height 25
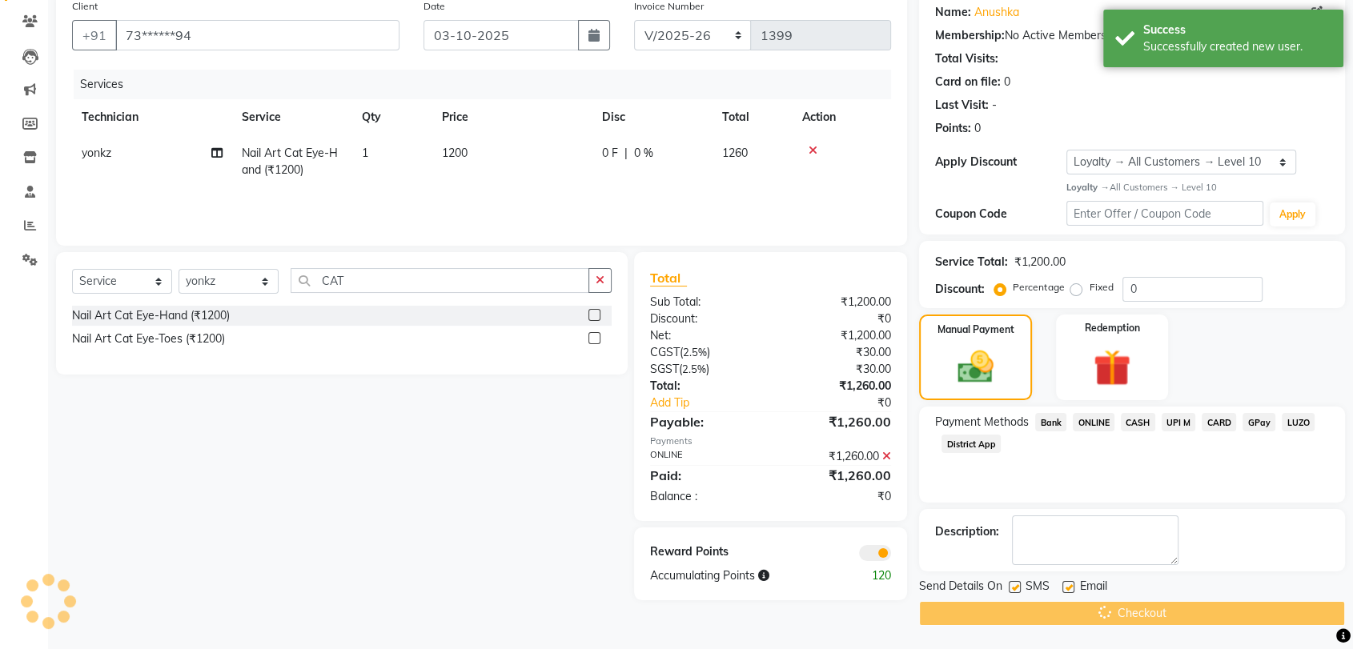
scroll to position [0, 0]
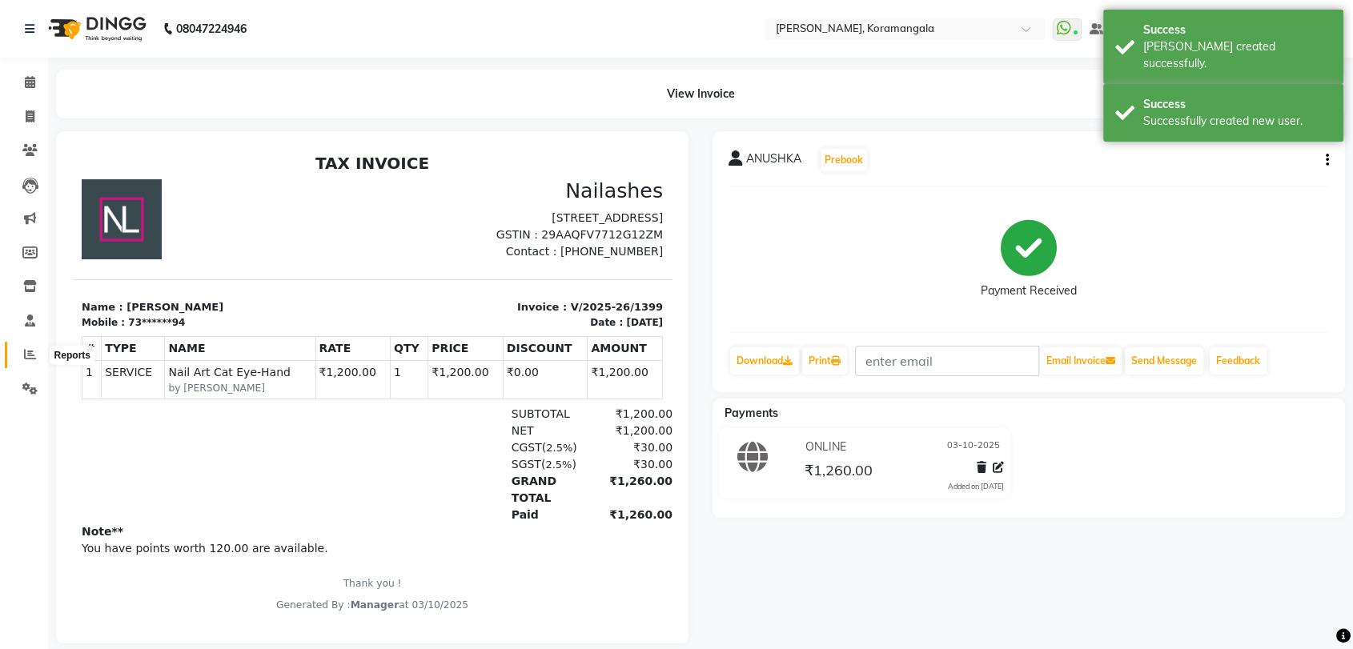
click at [34, 354] on icon at bounding box center [30, 354] width 12 height 12
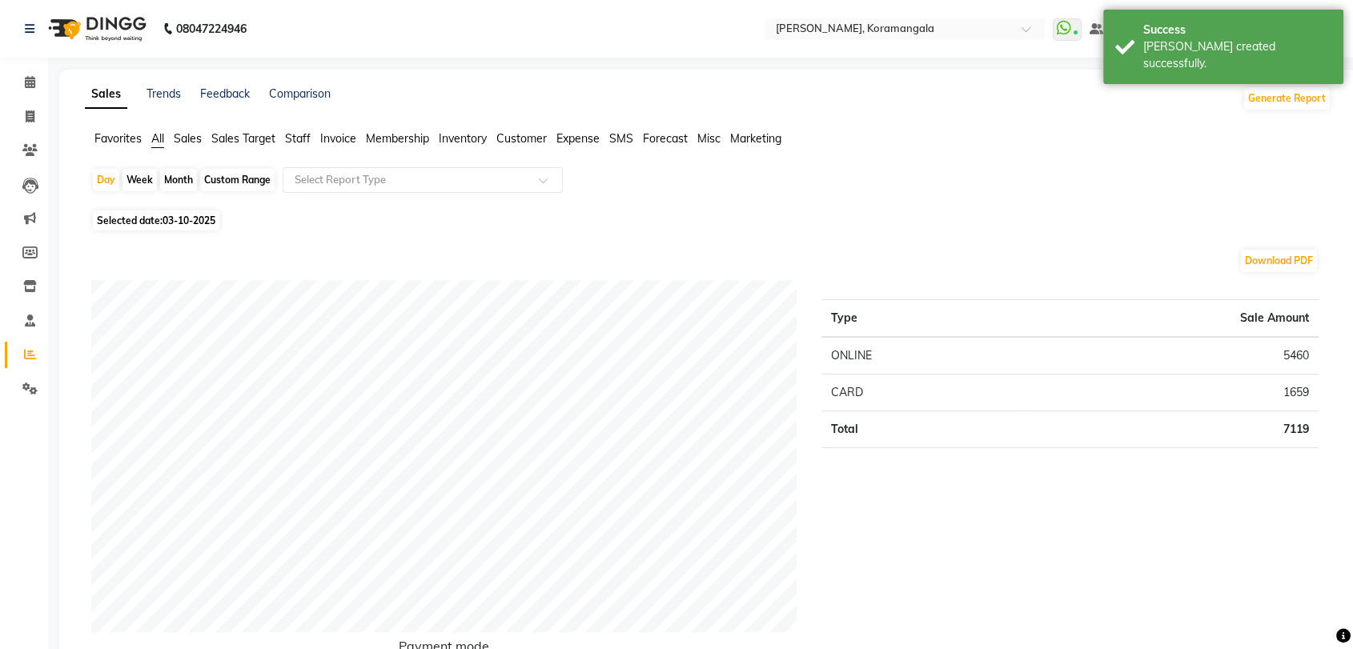
click at [300, 141] on span "Staff" at bounding box center [298, 138] width 26 height 14
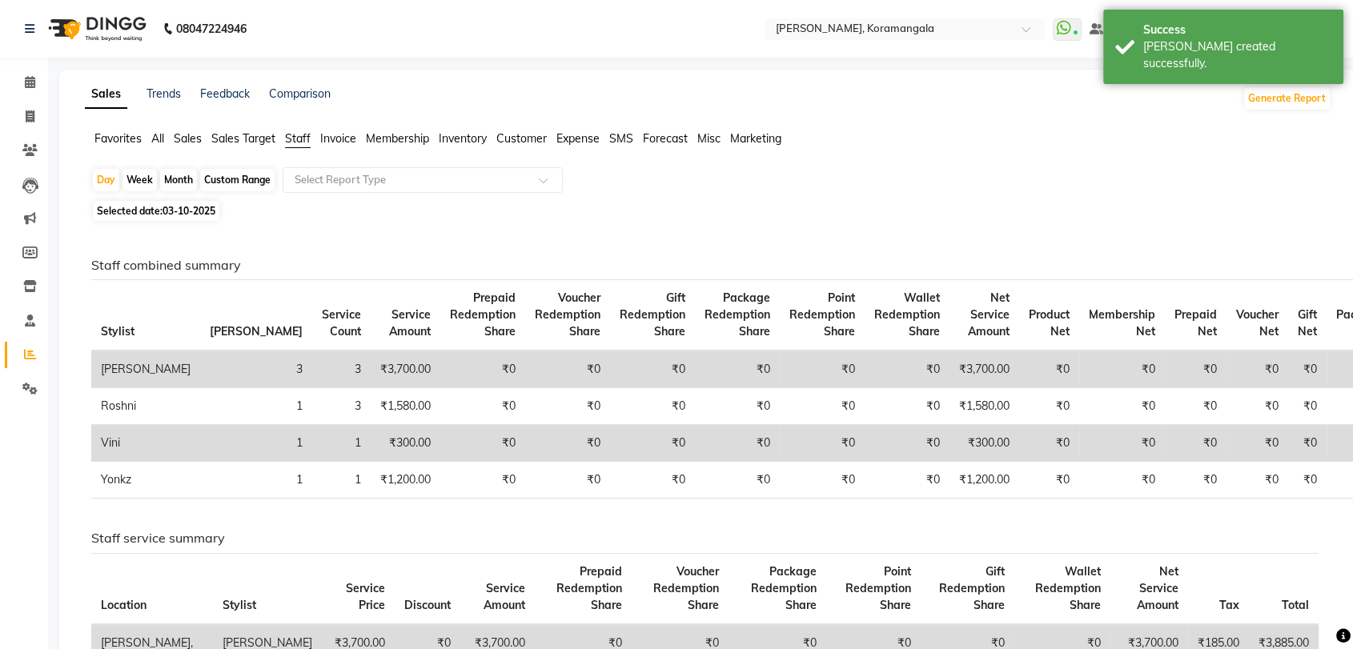
click at [167, 179] on div "Month" at bounding box center [178, 180] width 37 height 22
click at [100, 181] on div "Day" at bounding box center [106, 180] width 26 height 22
select select "10"
select select "2025"
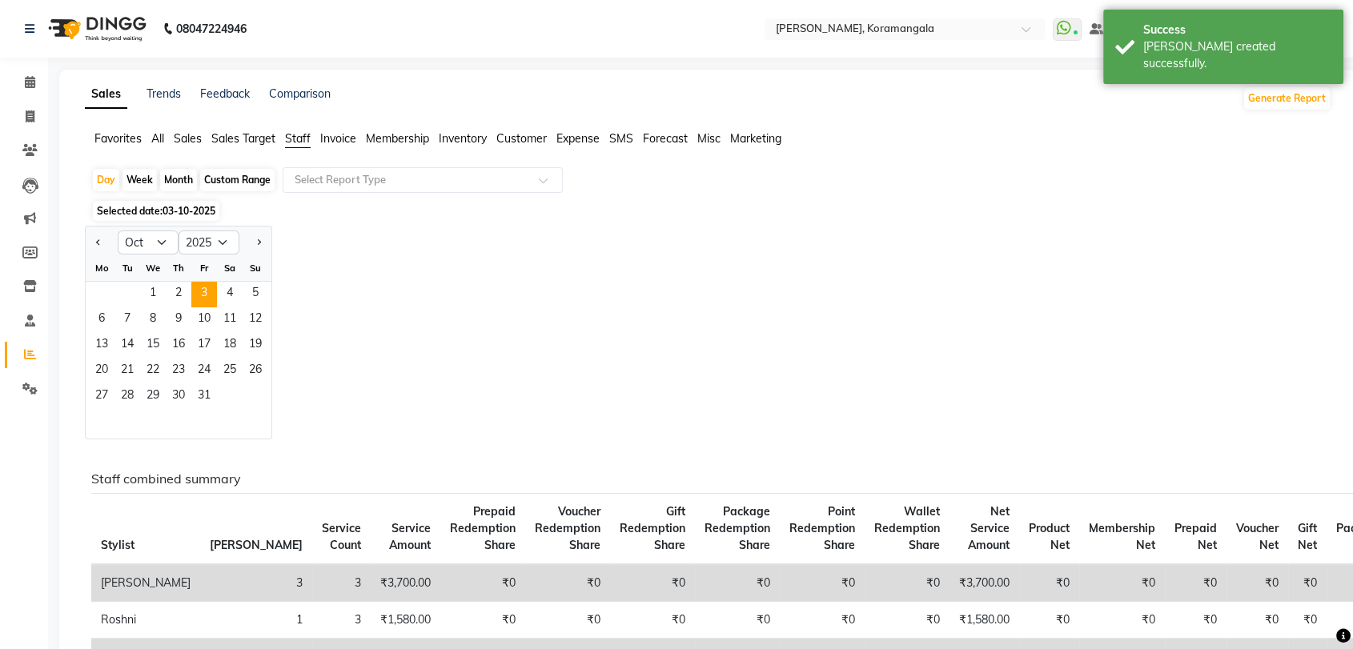
click at [182, 175] on div "Month" at bounding box center [178, 180] width 37 height 22
select select "10"
select select "2025"
click at [182, 175] on div "Month" at bounding box center [178, 180] width 37 height 22
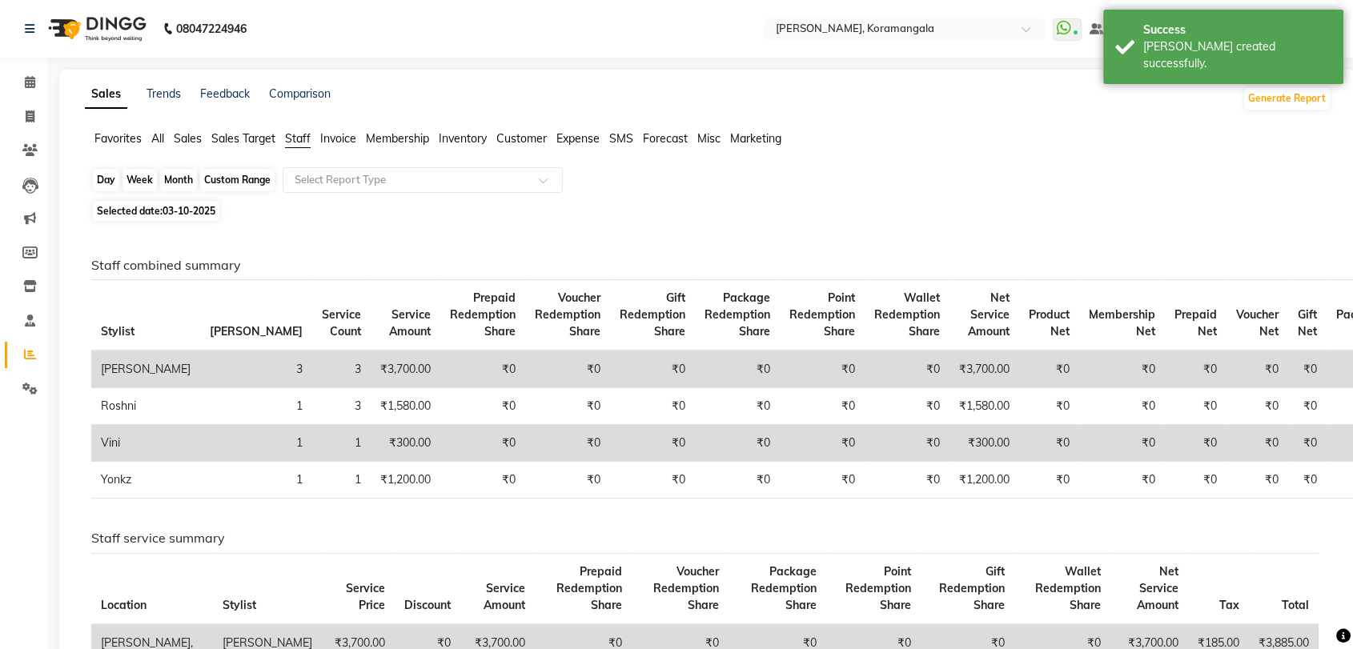
click at [183, 170] on div "Month" at bounding box center [178, 180] width 37 height 22
select select "10"
select select "2025"
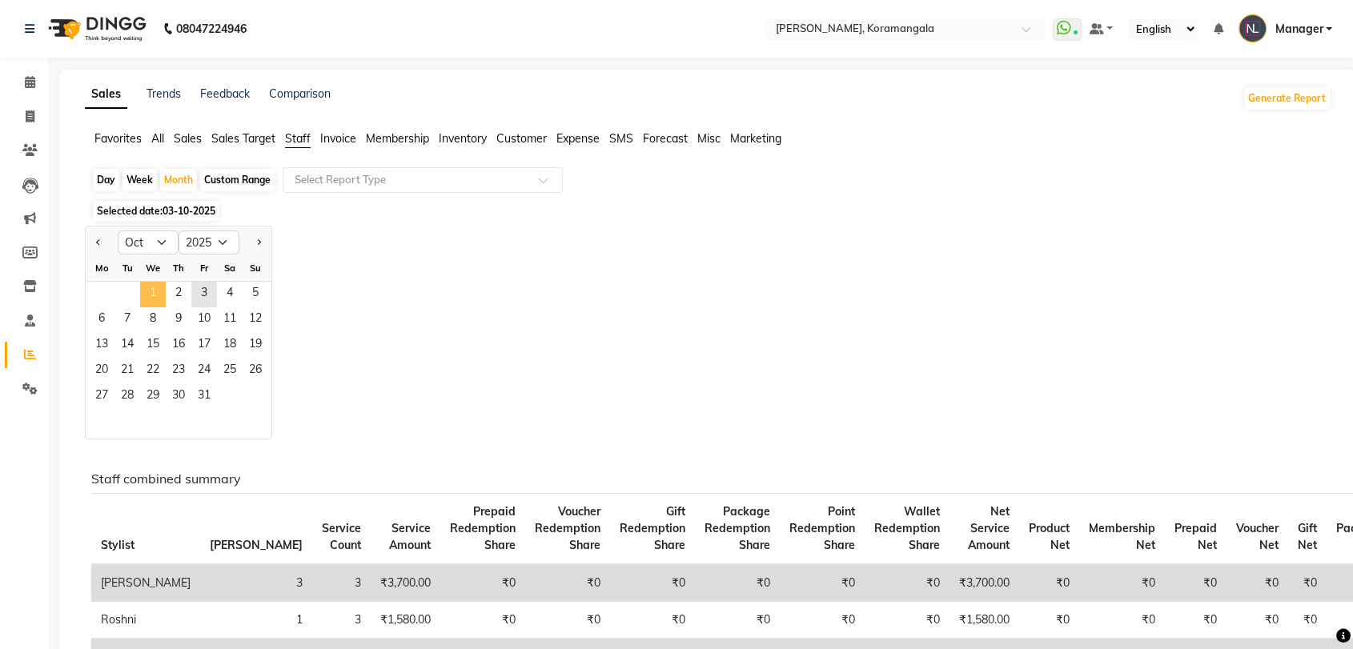
click at [154, 282] on span "1" at bounding box center [153, 295] width 26 height 26
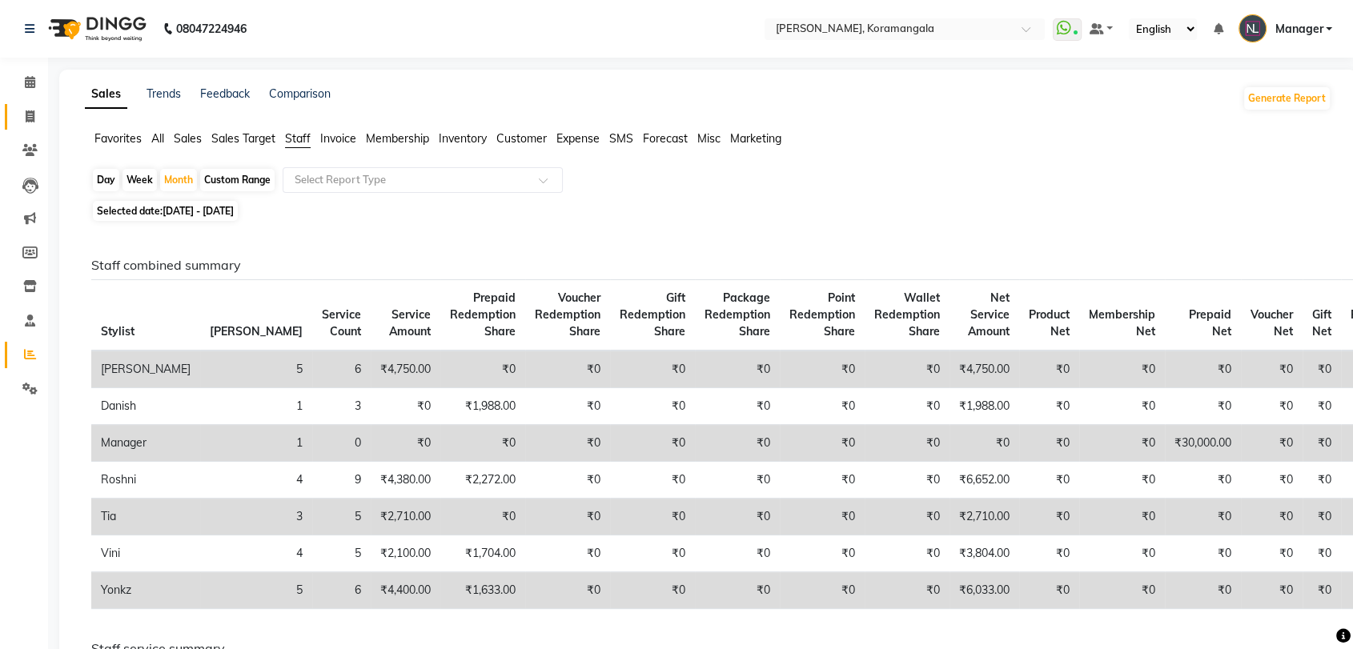
click at [32, 104] on link "Invoice" at bounding box center [24, 117] width 38 height 26
select select "3769"
select select "service"
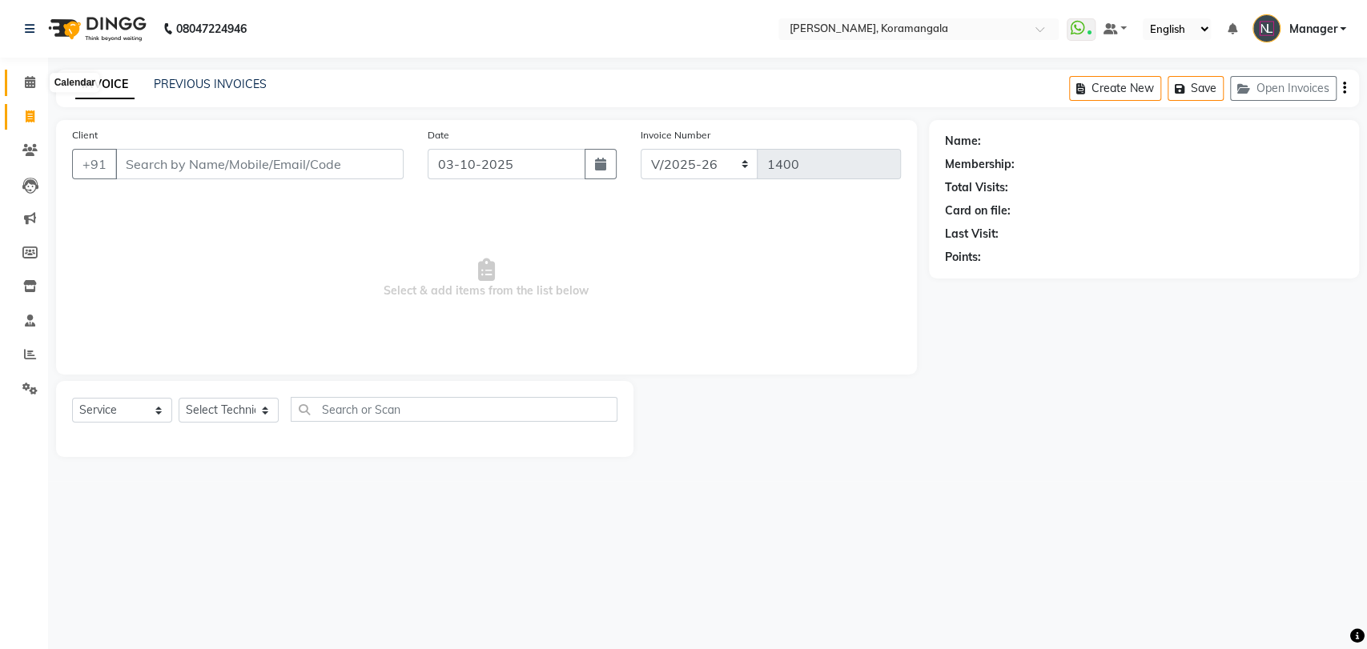
click at [29, 88] on icon at bounding box center [30, 82] width 10 height 12
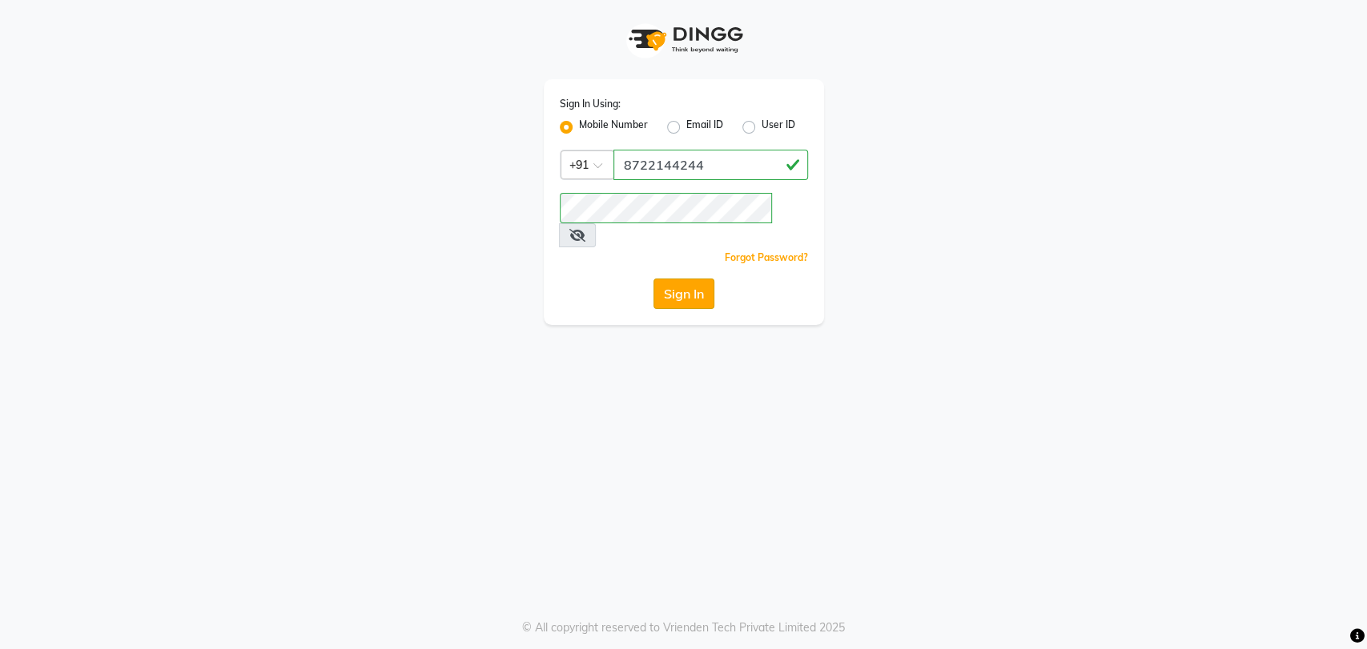
click at [679, 279] on button "Sign In" at bounding box center [683, 294] width 61 height 30
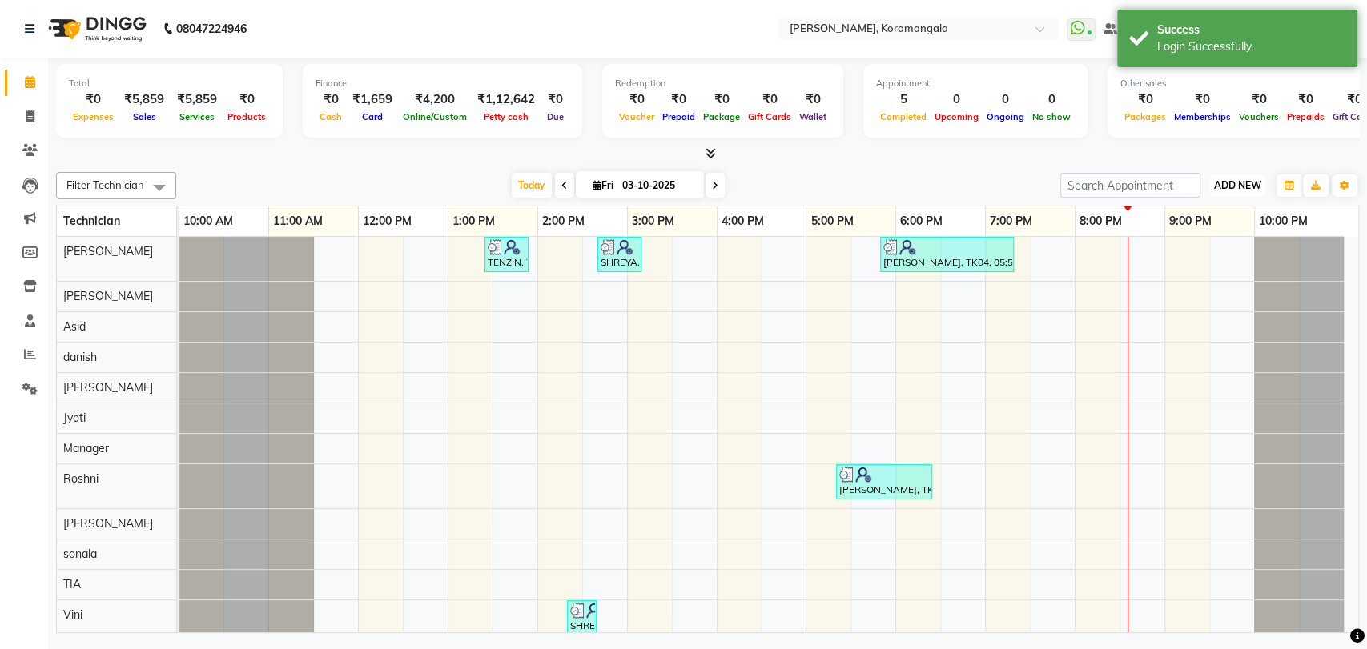
click at [1247, 187] on span "ADD NEW" at bounding box center [1237, 185] width 47 height 12
click at [1207, 264] on link "Add Expense" at bounding box center [1201, 257] width 127 height 21
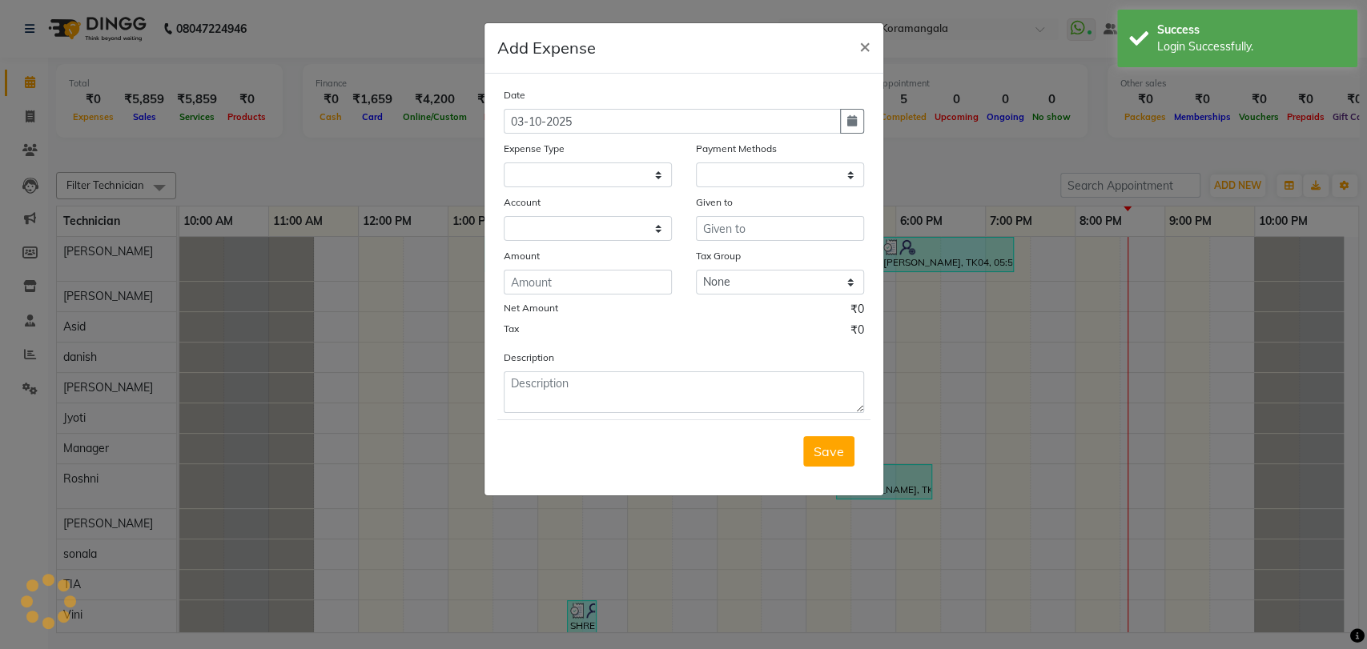
select select "1"
select select "1934"
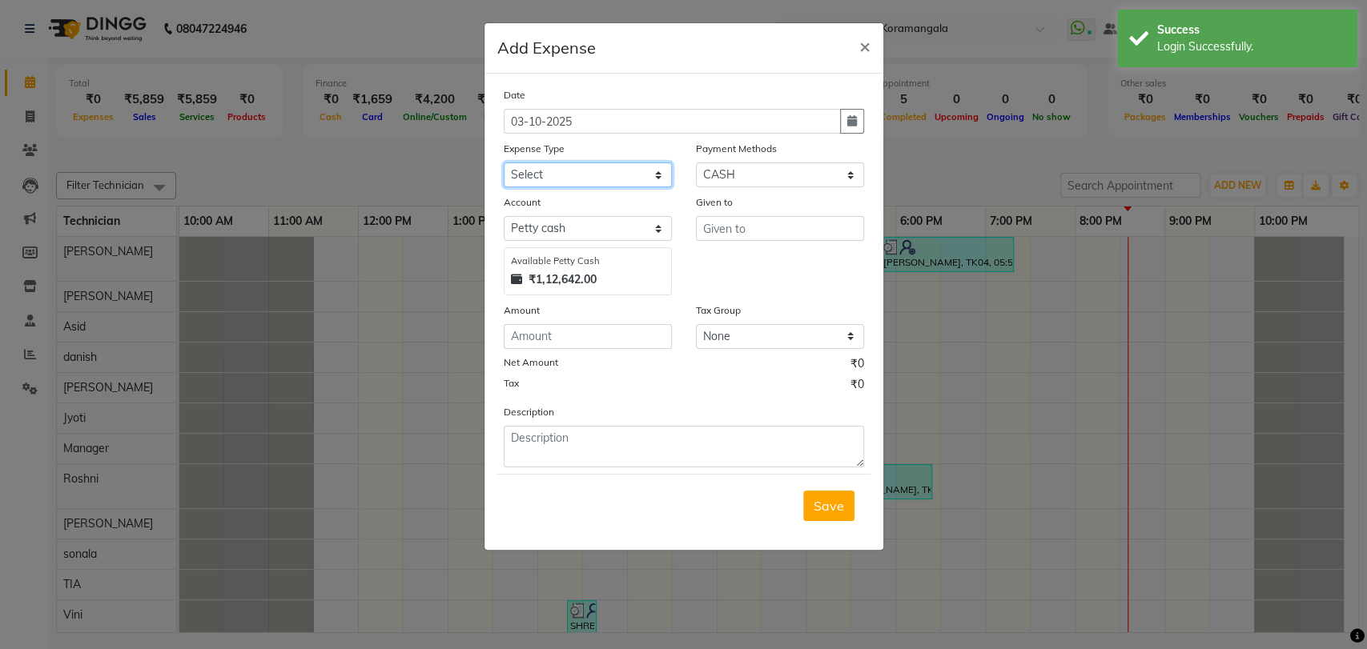
click at [641, 168] on select "Select acetone Advance Salary bank deposite Battery cell BBMP Beauty products B…" at bounding box center [588, 175] width 168 height 25
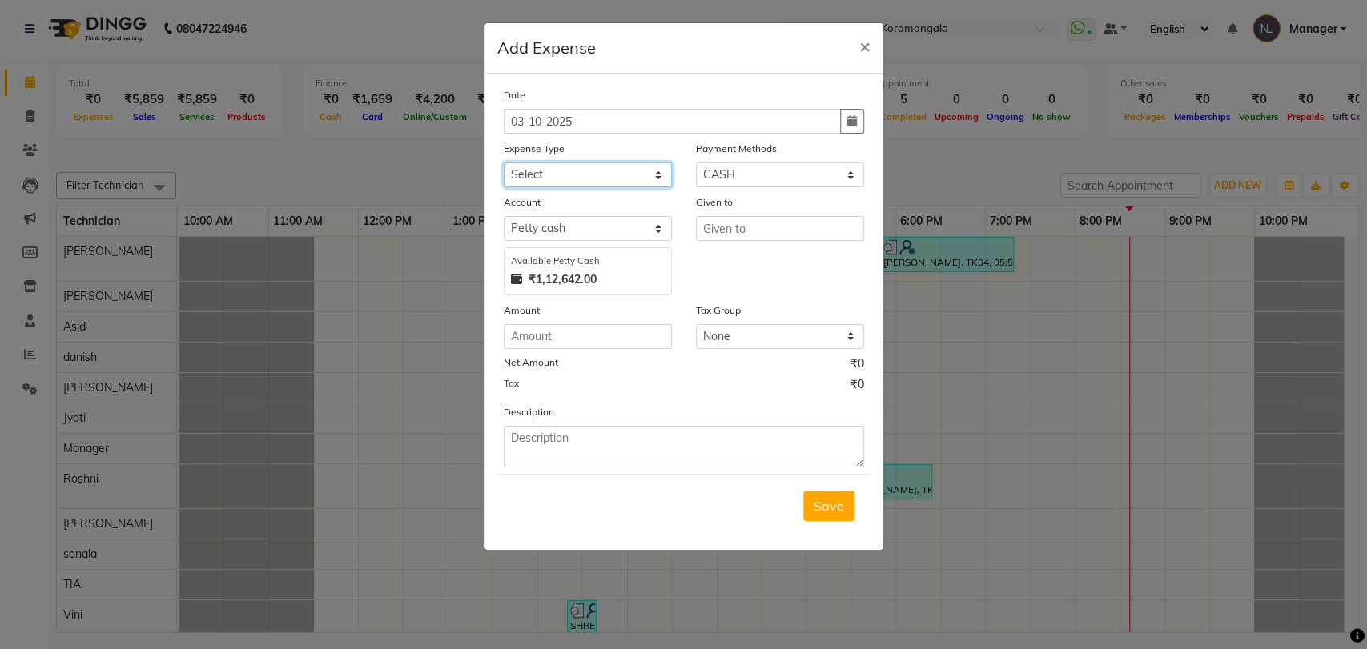
select select "3148"
click at [504, 163] on select "Select acetone Advance Salary bank deposite Battery cell BBMP Beauty products B…" at bounding box center [588, 175] width 168 height 25
click at [708, 221] on input "text" at bounding box center [780, 228] width 168 height 25
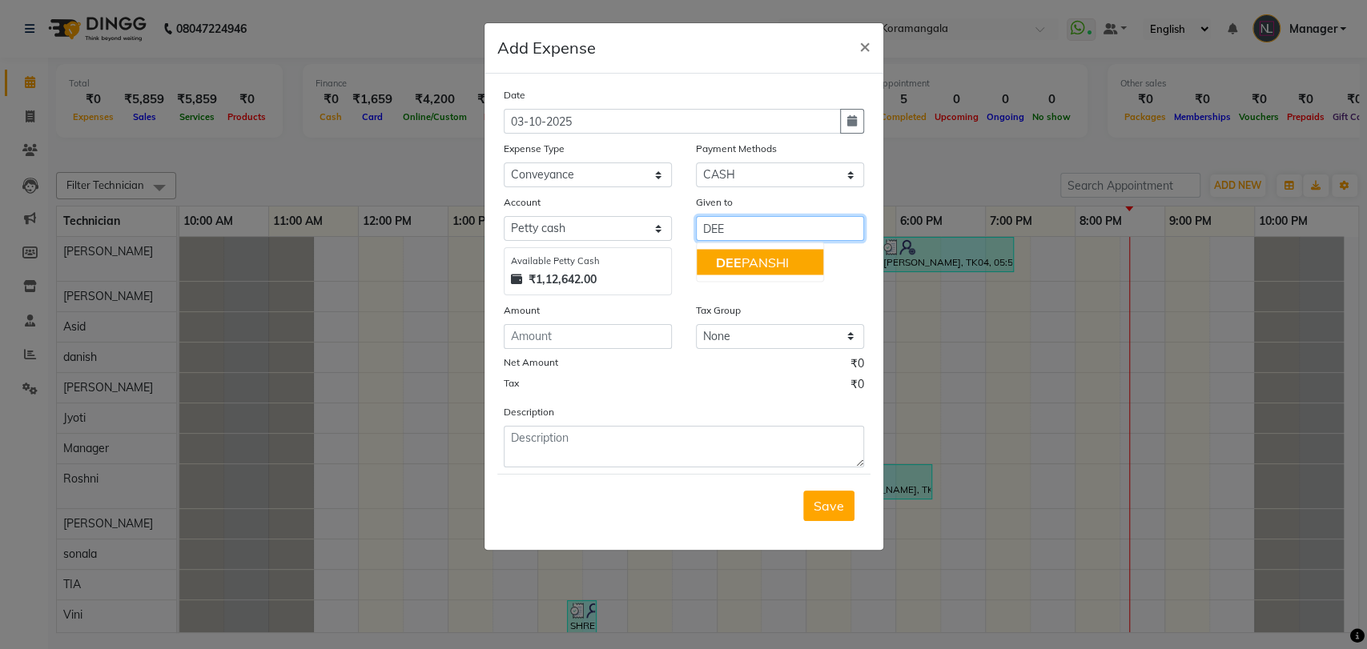
click at [725, 254] on span "DEE" at bounding box center [729, 262] width 26 height 16
type input "[PERSON_NAME]"
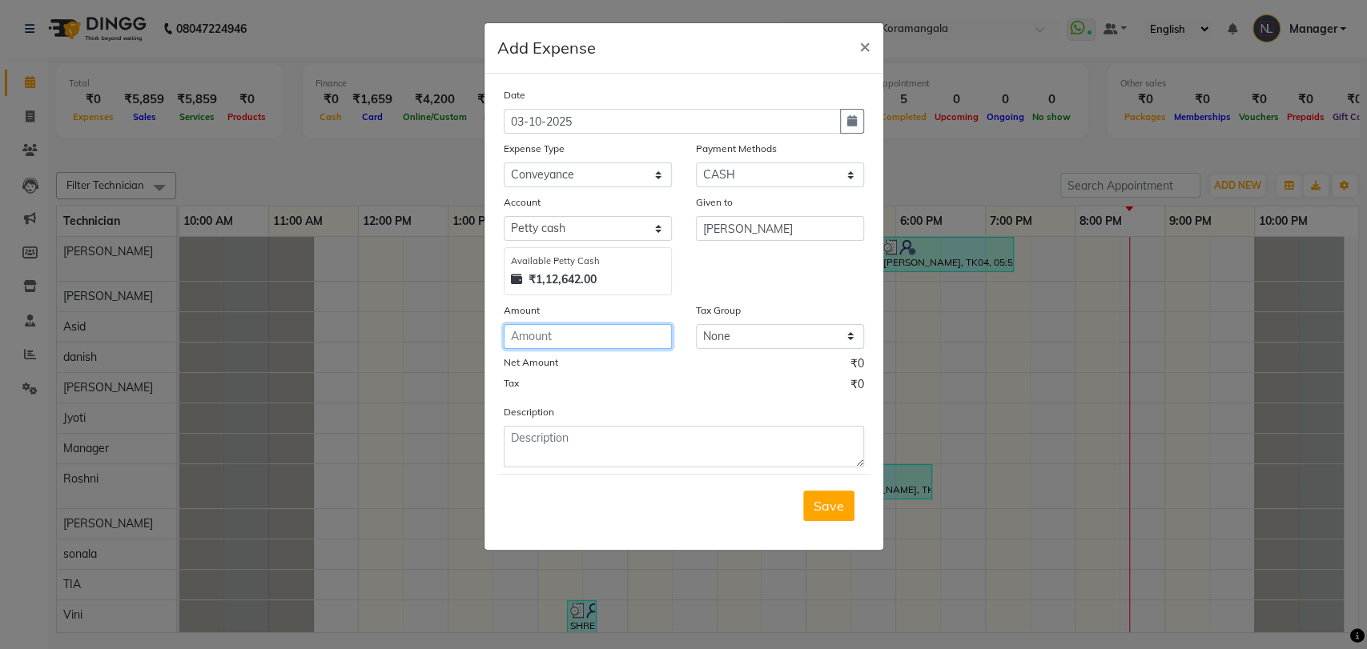
click at [564, 333] on input "number" at bounding box center [588, 336] width 168 height 25
type input "260"
click at [812, 500] on button "Save" at bounding box center [828, 506] width 51 height 30
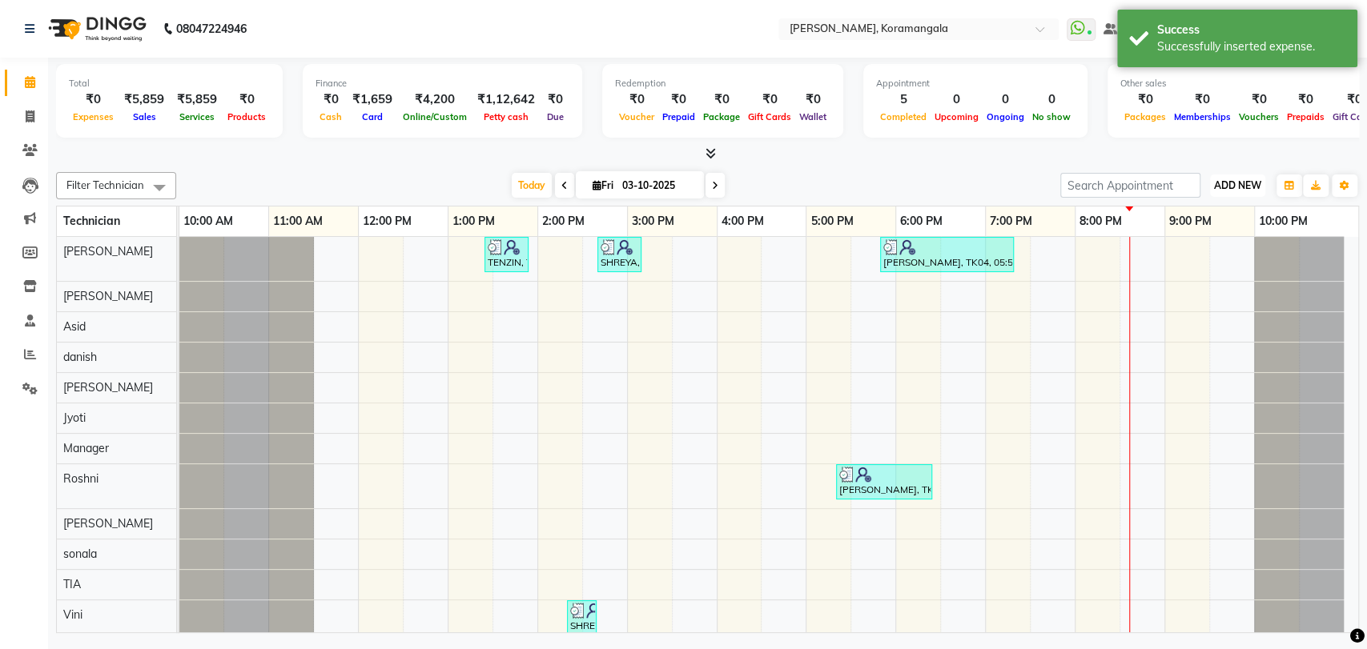
click at [1244, 189] on span "ADD NEW" at bounding box center [1237, 185] width 47 height 12
click at [1191, 259] on link "Add Expense" at bounding box center [1201, 257] width 127 height 21
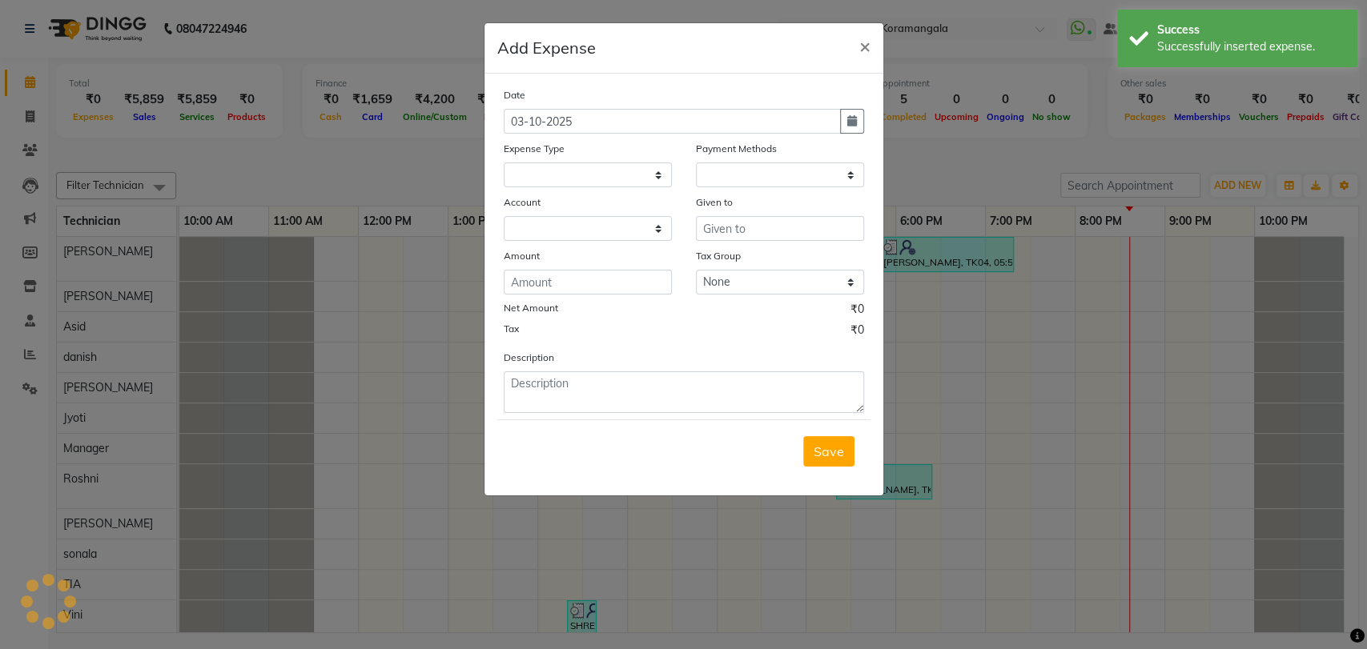
select select
select select "1"
select select "1934"
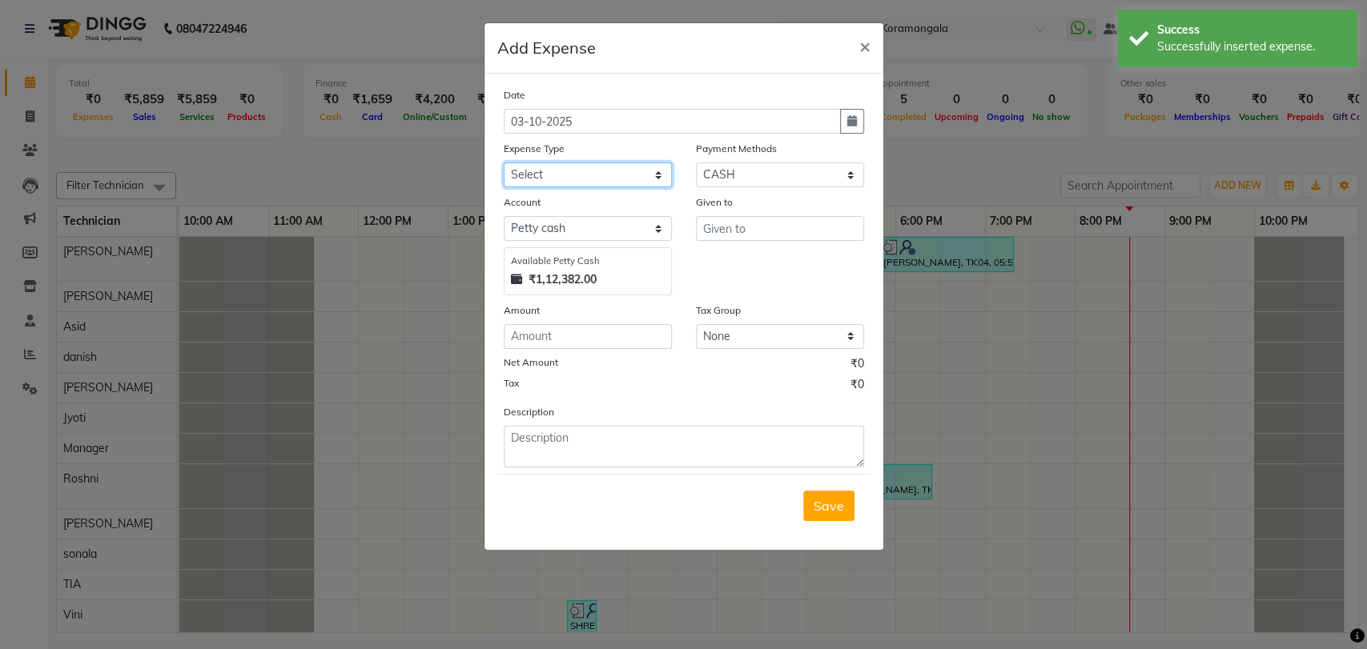
click at [609, 181] on select "Select acetone Advance Salary bank deposite Battery cell BBMP Beauty products B…" at bounding box center [588, 175] width 168 height 25
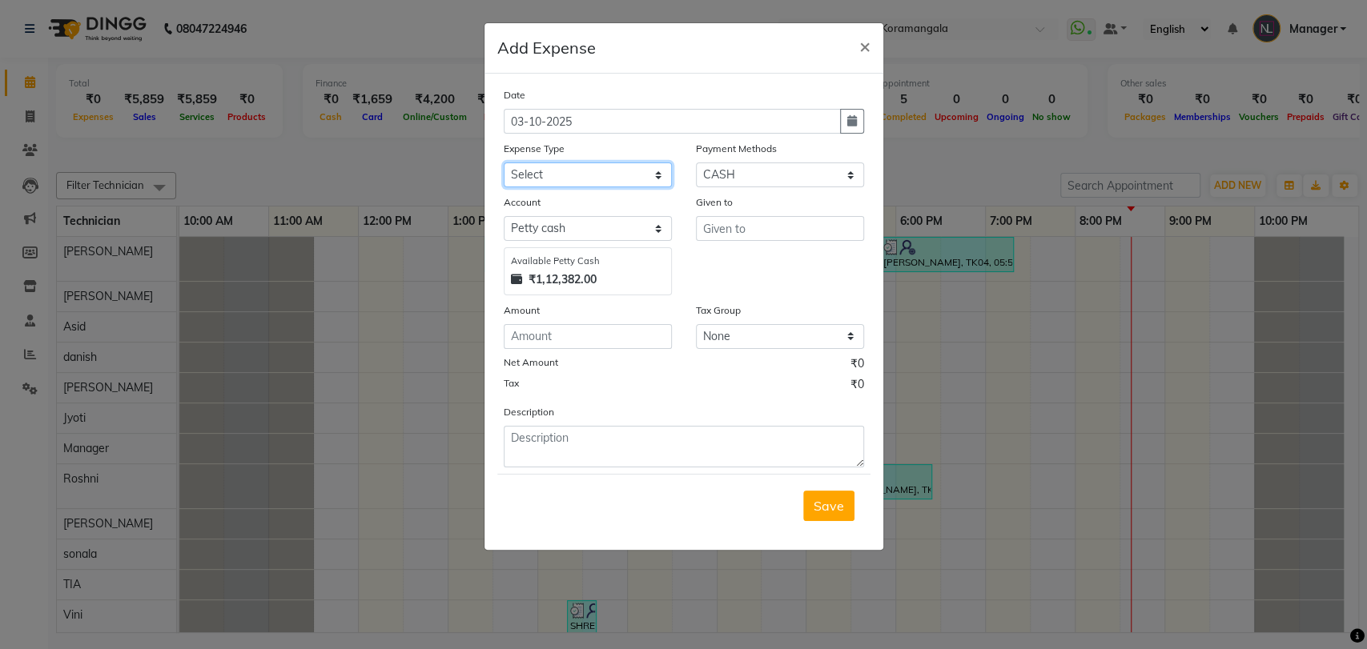
select select "16348"
click at [504, 163] on select "Select acetone Advance Salary bank deposite Battery cell BBMP Beauty products B…" at bounding box center [588, 175] width 168 height 25
click at [771, 235] on input "text" at bounding box center [780, 228] width 168 height 25
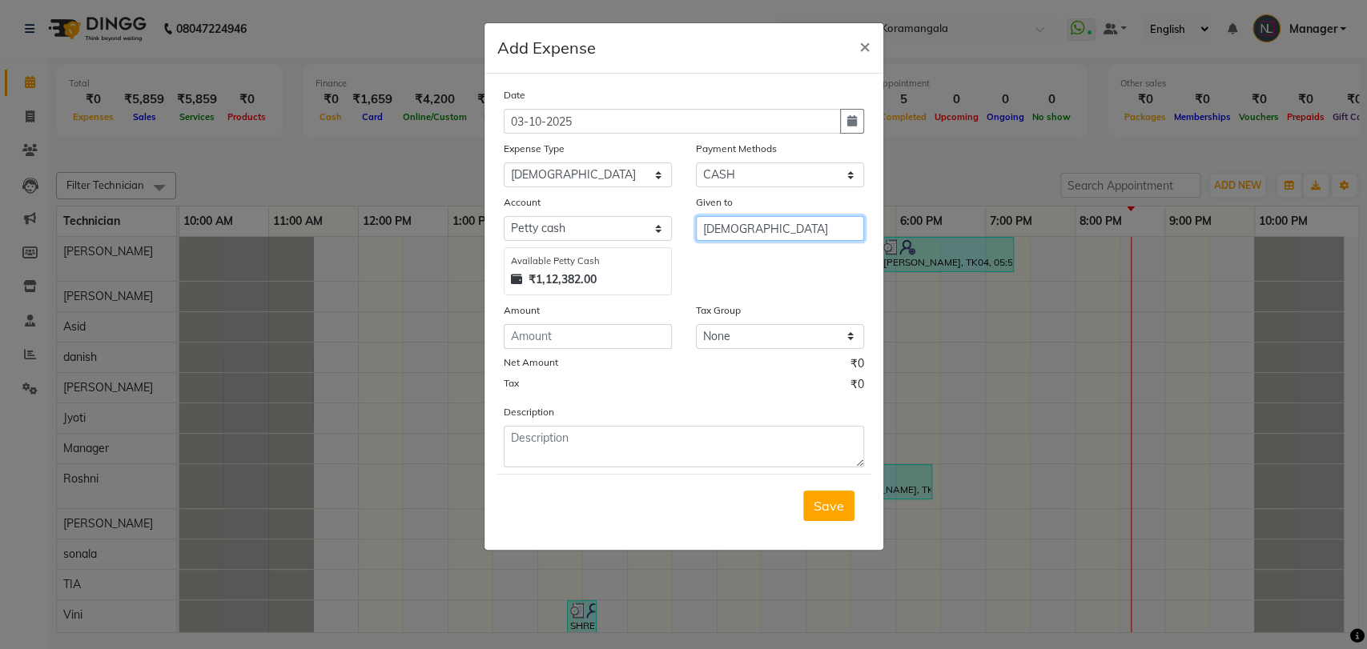
type input "GAY"
click at [597, 330] on input "number" at bounding box center [588, 336] width 168 height 25
type input "20"
click at [815, 498] on span "Save" at bounding box center [829, 506] width 30 height 16
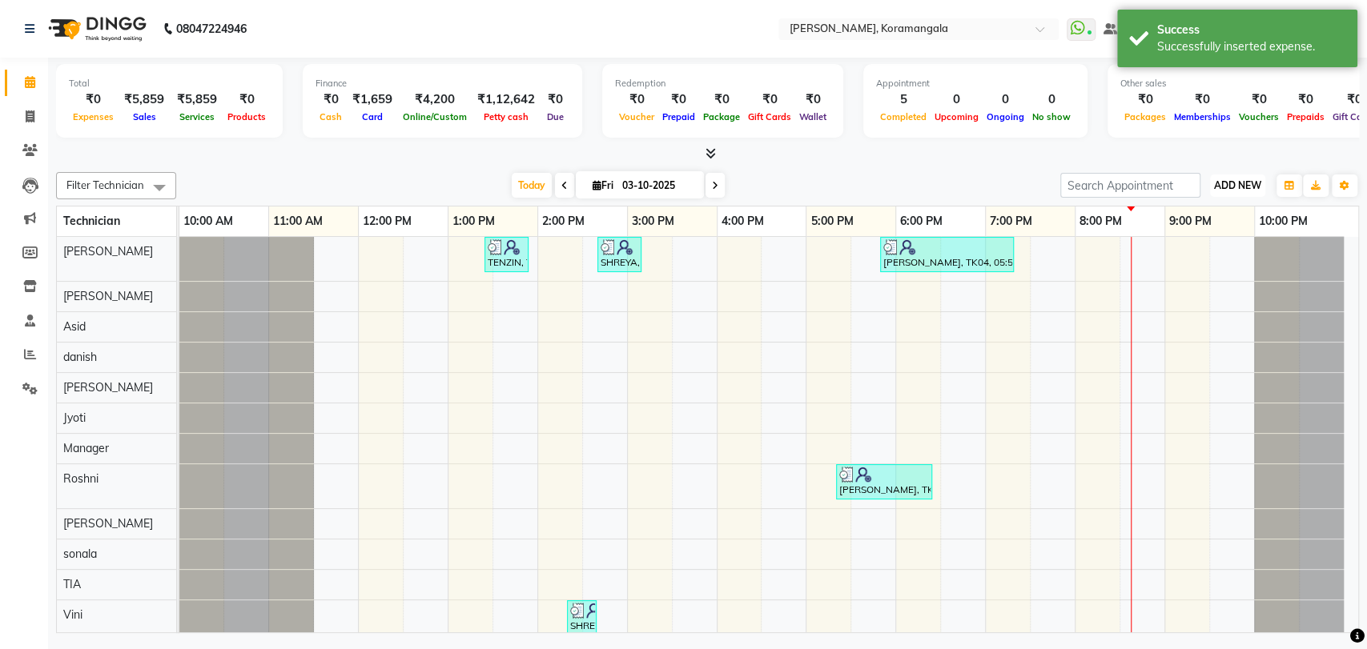
click at [1233, 179] on span "ADD NEW" at bounding box center [1237, 185] width 47 height 12
click at [1180, 251] on link "Add Expense" at bounding box center [1201, 257] width 127 height 21
select select "1"
select select "1934"
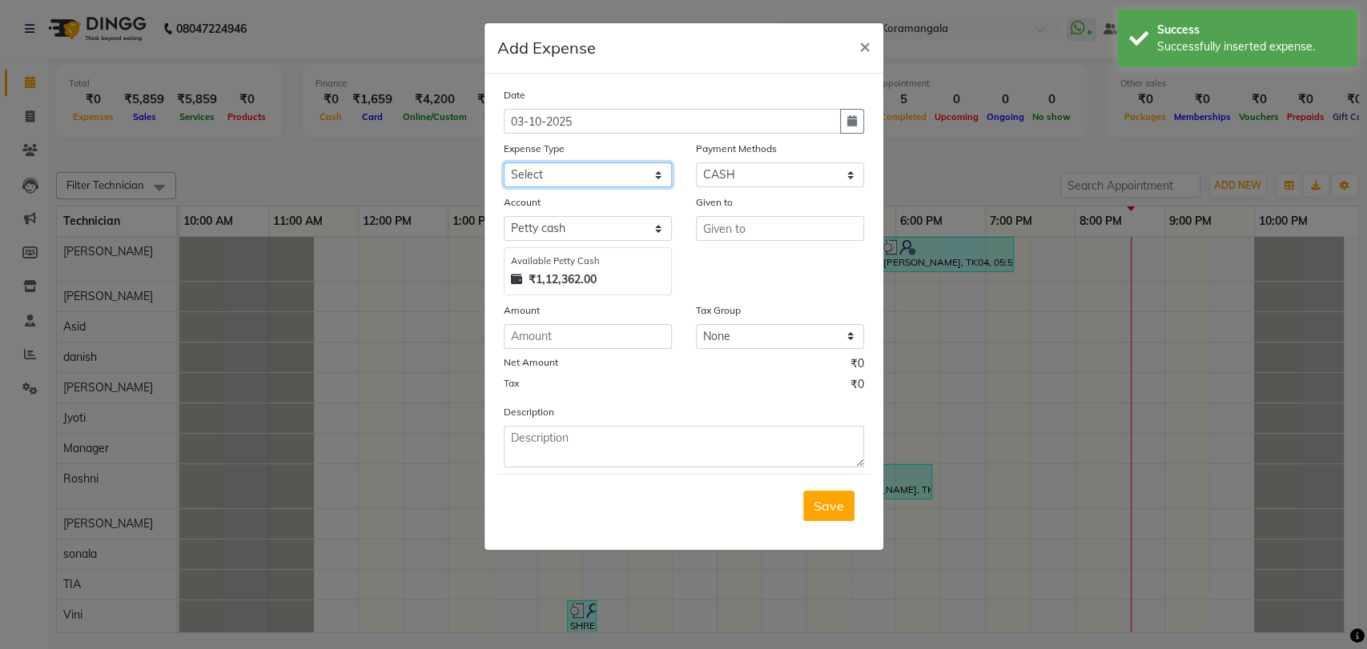
click at [621, 165] on select "Select acetone Advance Salary bank deposite Battery cell BBMP Beauty products B…" at bounding box center [588, 175] width 168 height 25
select select "19733"
click at [504, 163] on select "Select acetone Advance Salary bank deposite Battery cell BBMP Beauty products B…" at bounding box center [588, 175] width 168 height 25
click at [760, 233] on input "text" at bounding box center [780, 228] width 168 height 25
type input "HK"
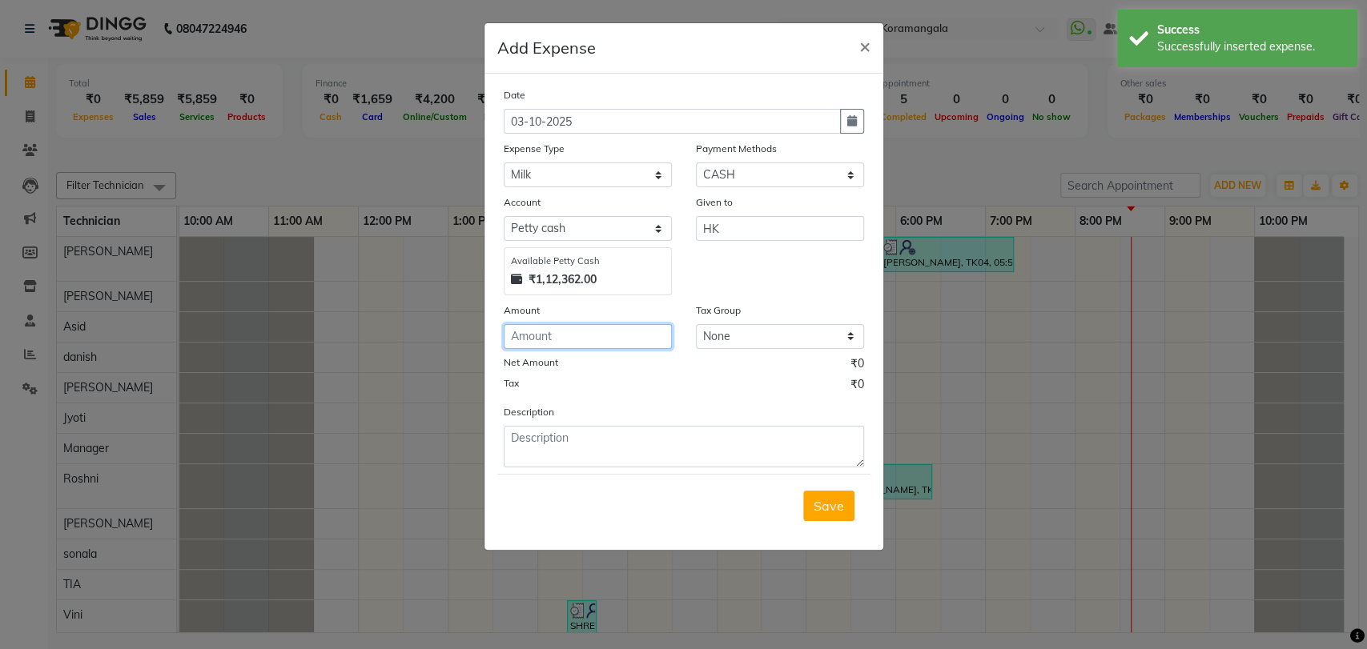
click at [559, 342] on input "number" at bounding box center [588, 336] width 168 height 25
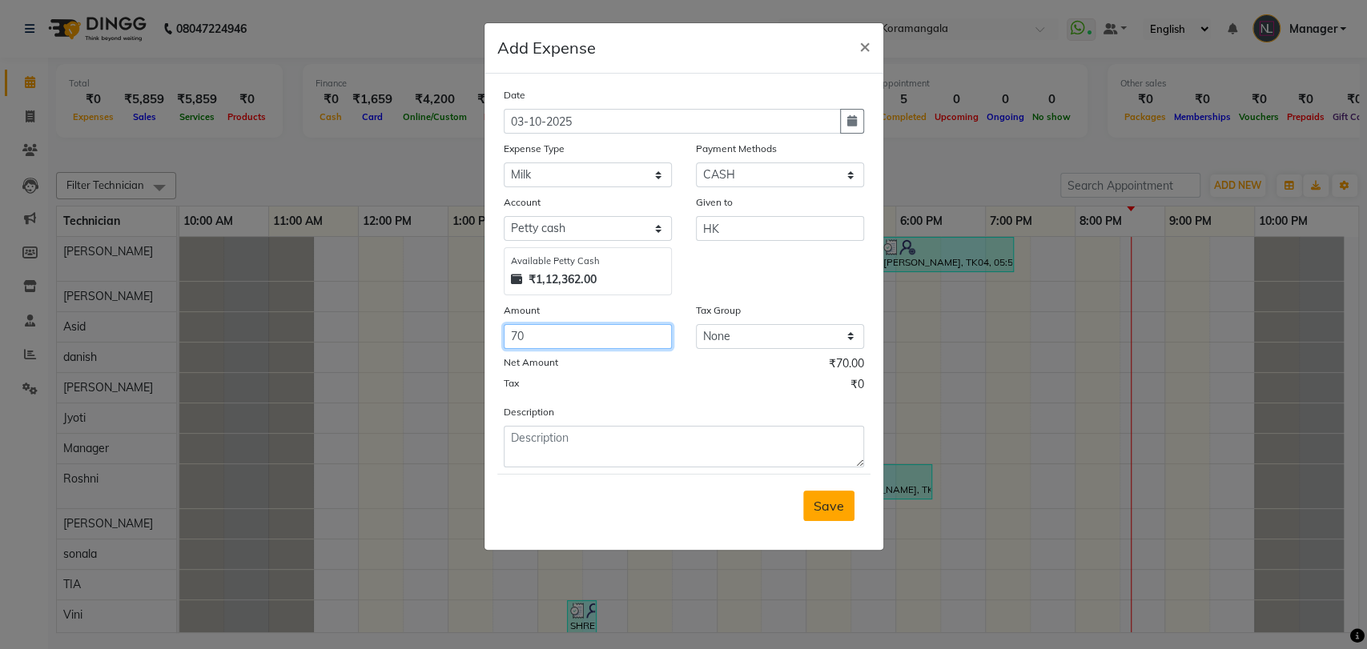
type input "70"
click at [808, 504] on button "Save" at bounding box center [828, 506] width 51 height 30
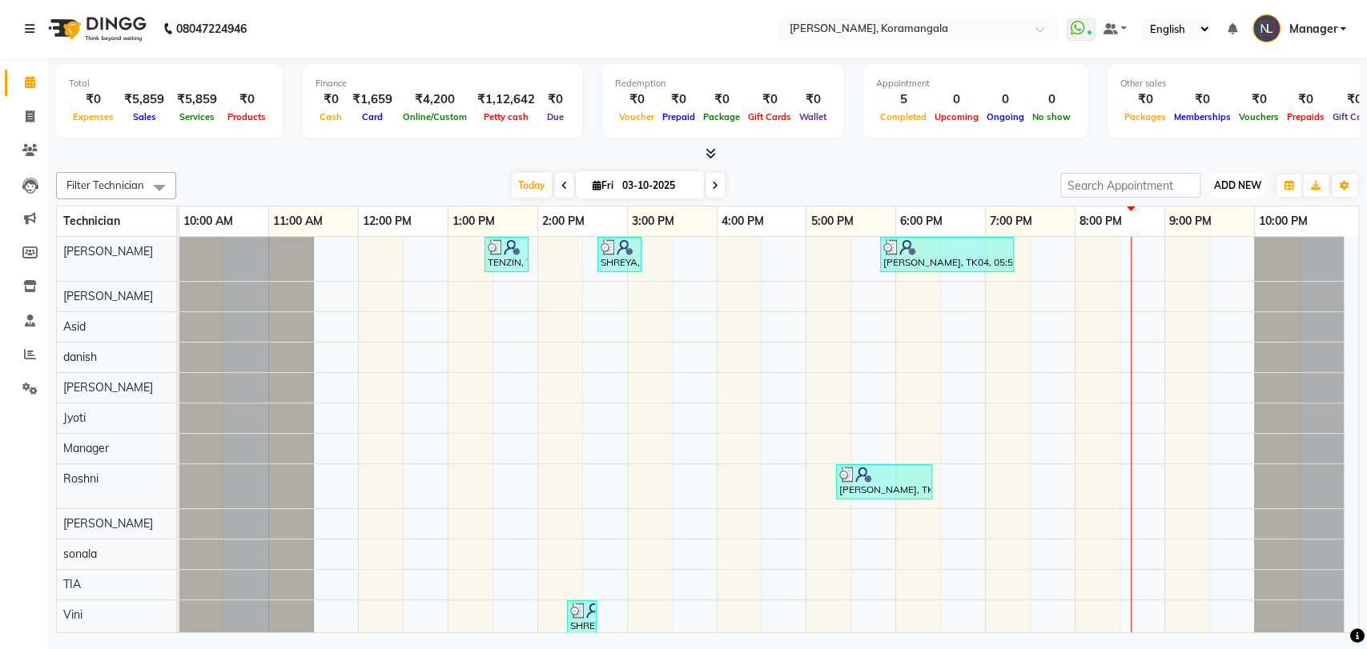
click at [1239, 182] on span "ADD NEW" at bounding box center [1237, 185] width 47 height 12
click at [1183, 263] on link "Add Expense" at bounding box center [1201, 257] width 127 height 21
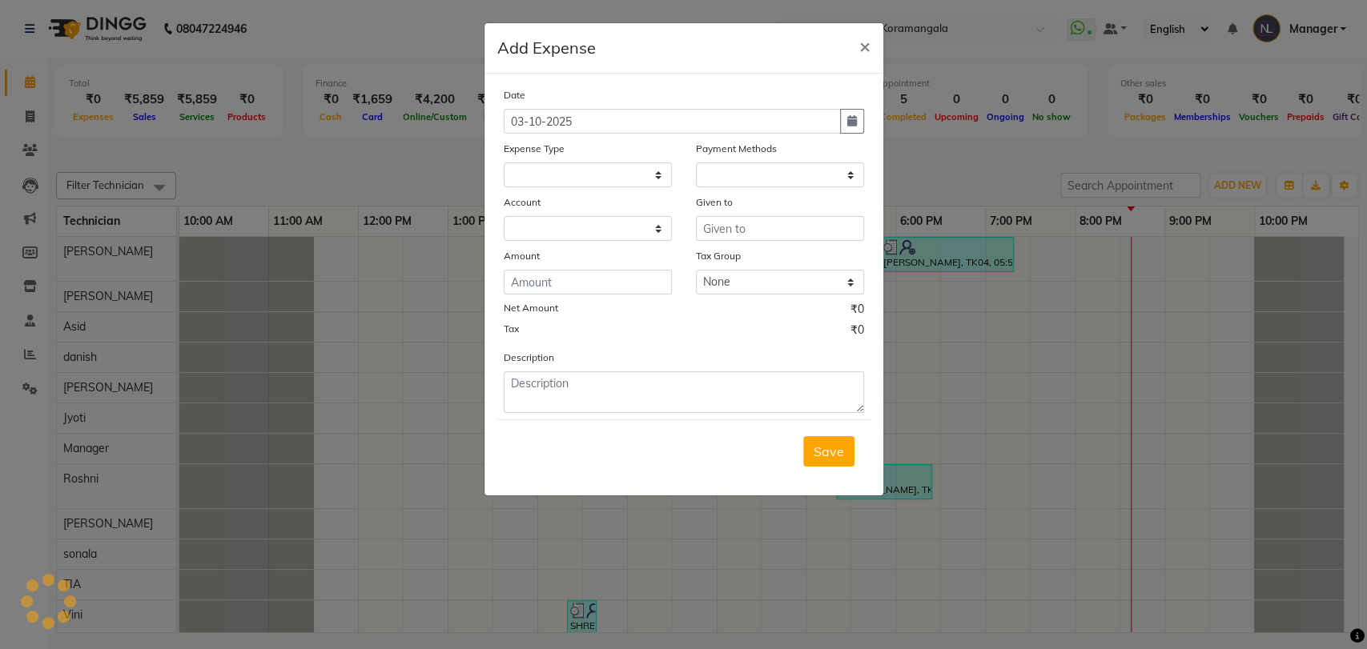
select select
select select "1"
select select "1934"
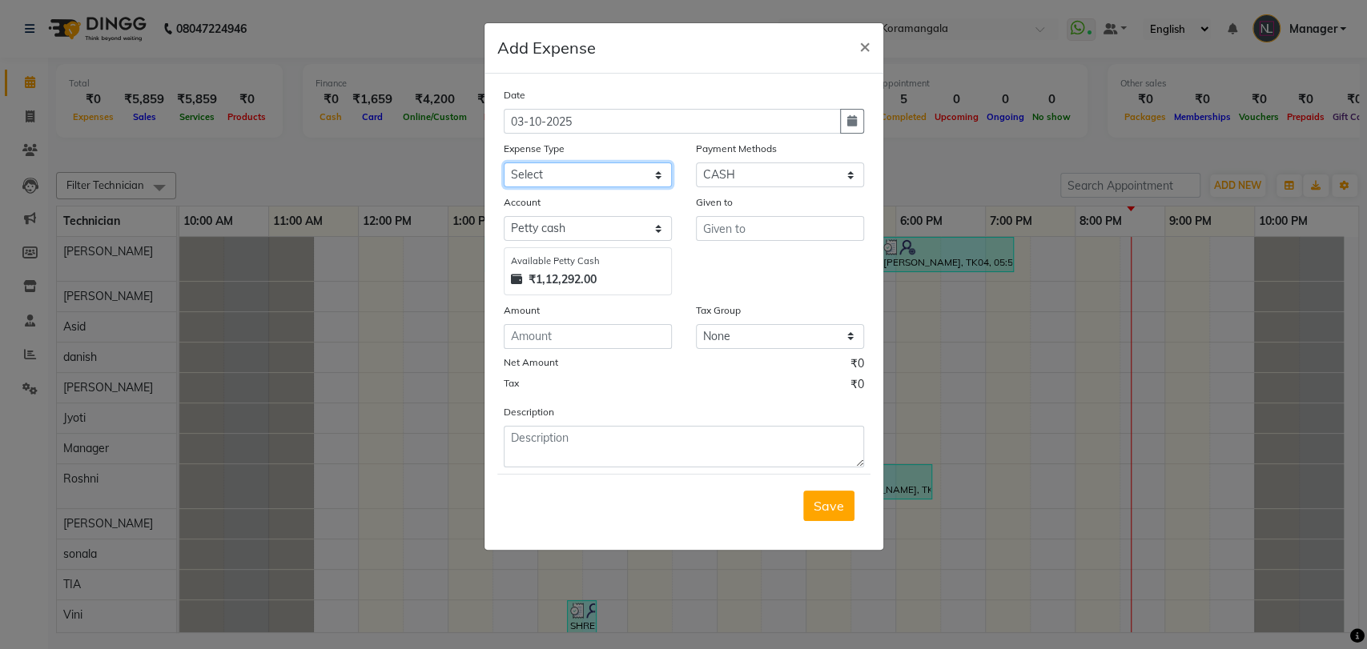
click at [560, 172] on select "Select acetone Advance Salary bank deposite Battery cell BBMP Beauty products B…" at bounding box center [588, 175] width 168 height 25
select select "17320"
click at [504, 163] on select "Select acetone Advance Salary bank deposite Battery cell BBMP Beauty products B…" at bounding box center [588, 175] width 168 height 25
click at [749, 238] on input "text" at bounding box center [780, 228] width 168 height 25
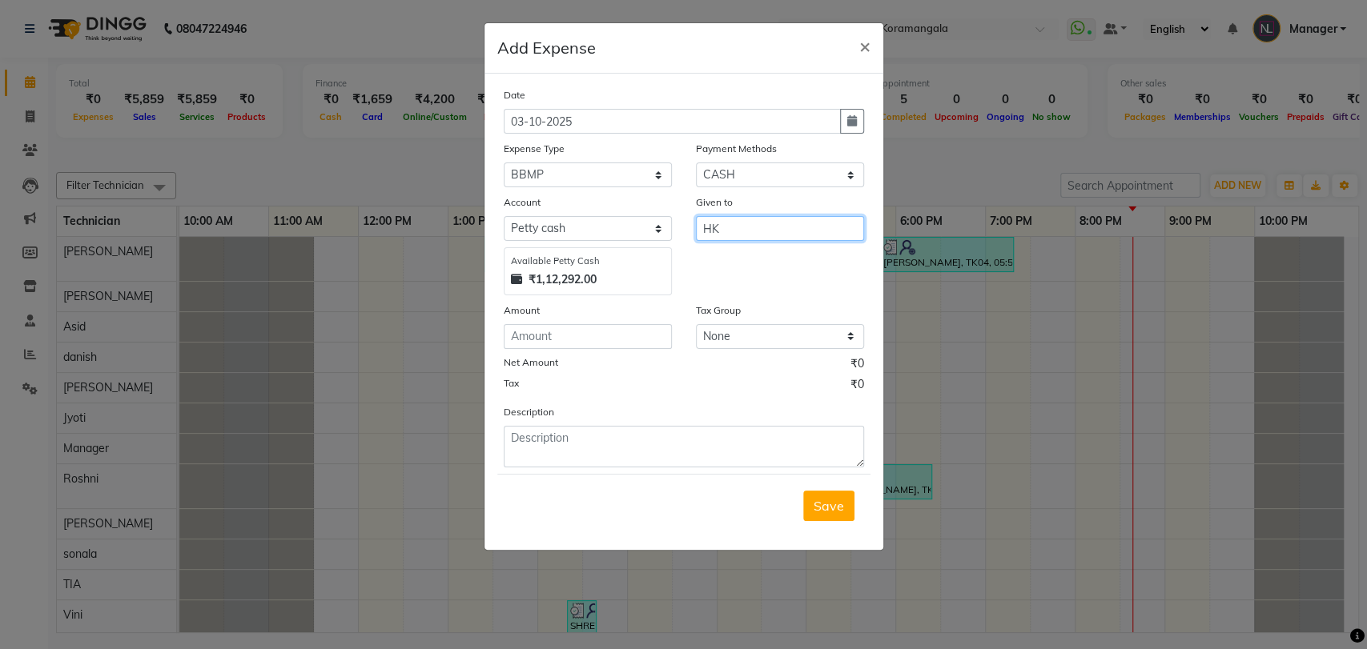
type input "HK"
click at [624, 342] on input "number" at bounding box center [588, 336] width 168 height 25
type input "1000"
click at [840, 494] on button "Save" at bounding box center [828, 506] width 51 height 30
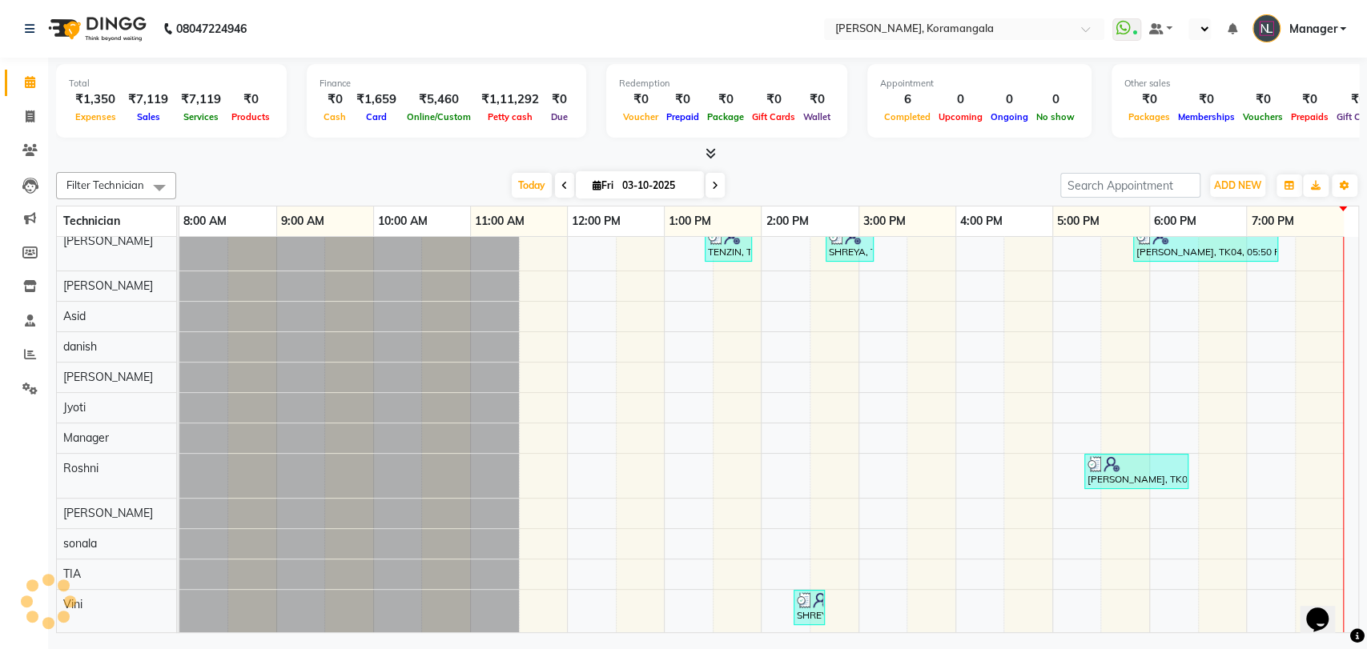
select select "en"
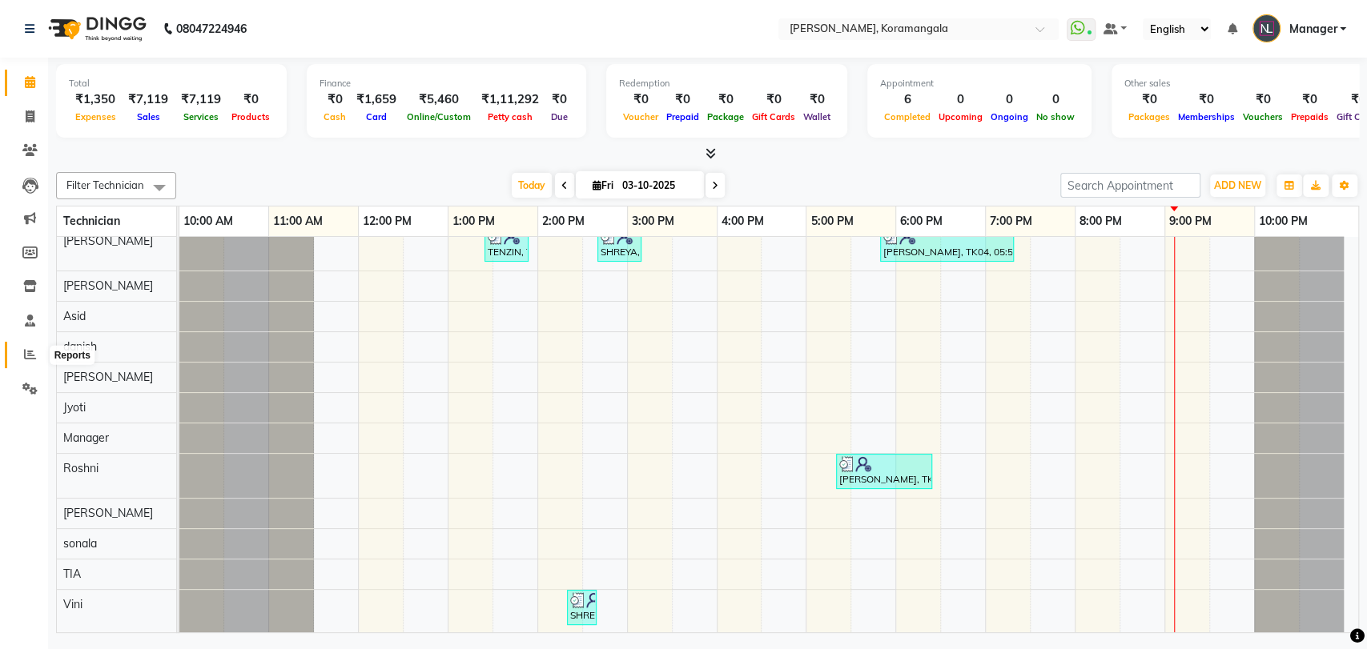
click at [29, 356] on icon at bounding box center [30, 354] width 12 height 12
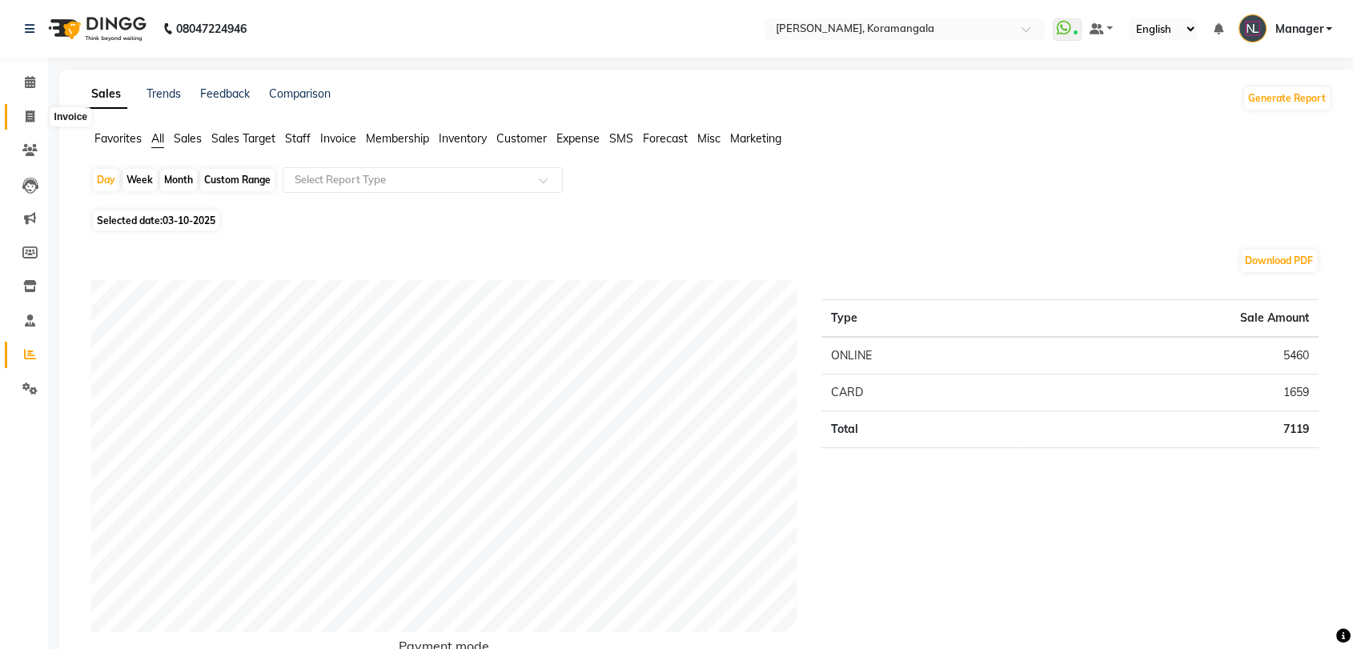
click at [37, 115] on span at bounding box center [30, 117] width 28 height 18
select select "3769"
select select "service"
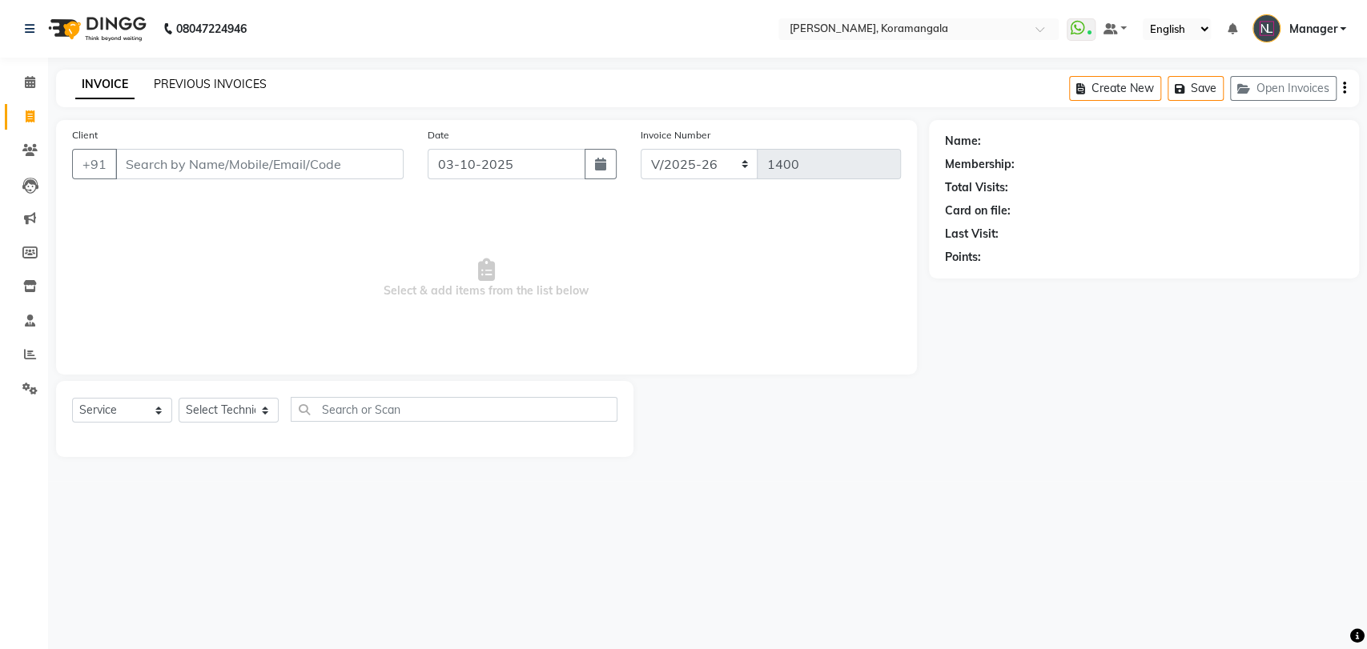
click at [187, 79] on link "PREVIOUS INVOICES" at bounding box center [210, 84] width 113 height 14
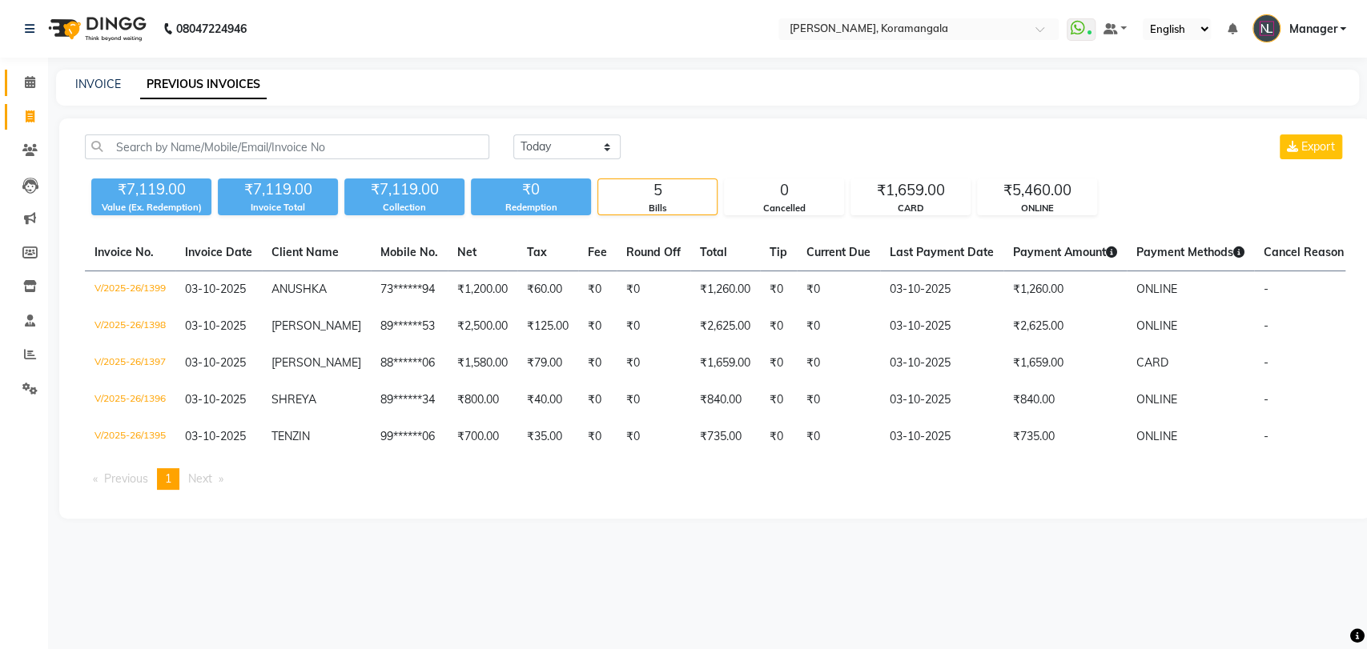
click at [34, 85] on icon at bounding box center [30, 82] width 10 height 12
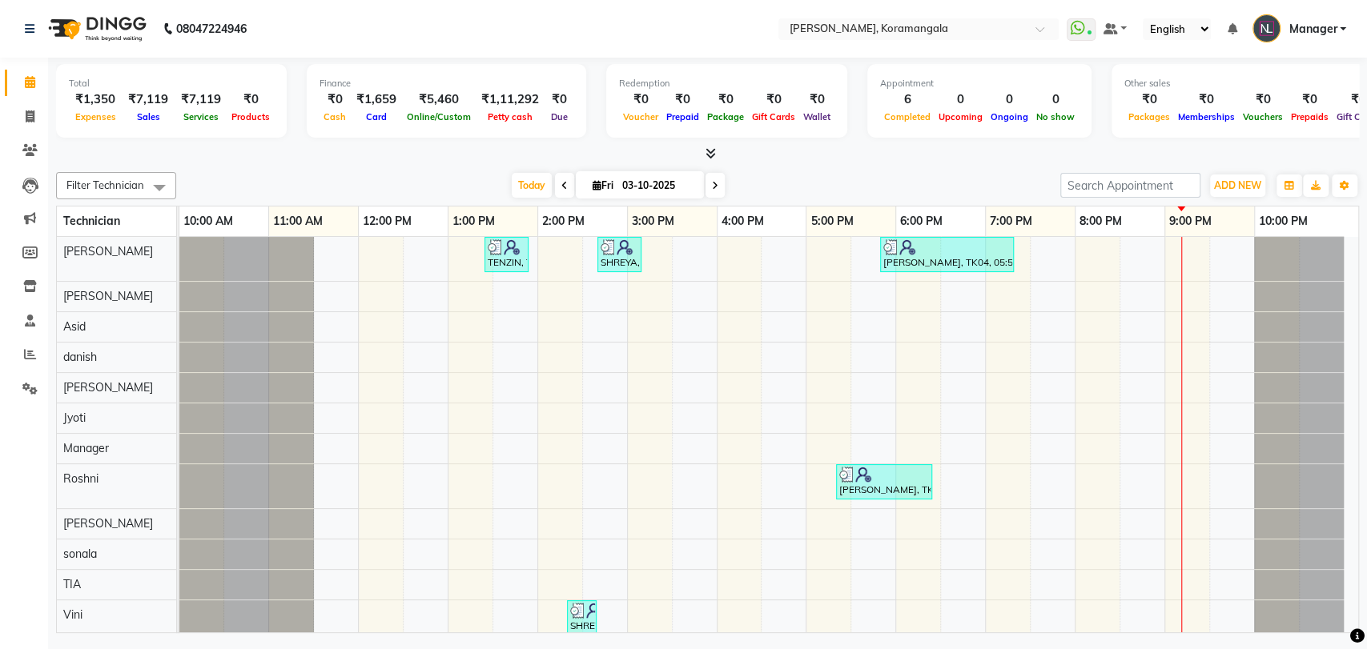
click at [327, 112] on span "Cash" at bounding box center [334, 116] width 30 height 11
click at [713, 155] on icon at bounding box center [710, 153] width 10 height 12
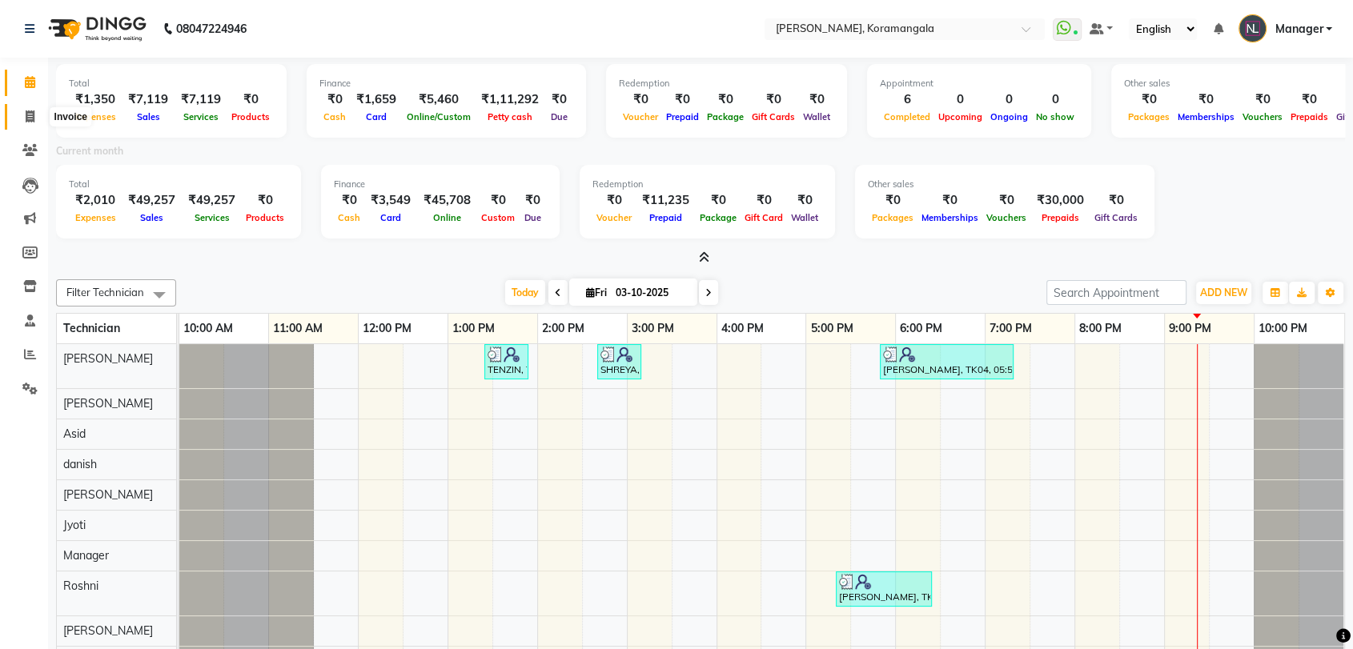
click at [20, 115] on span at bounding box center [30, 117] width 28 height 18
select select "service"
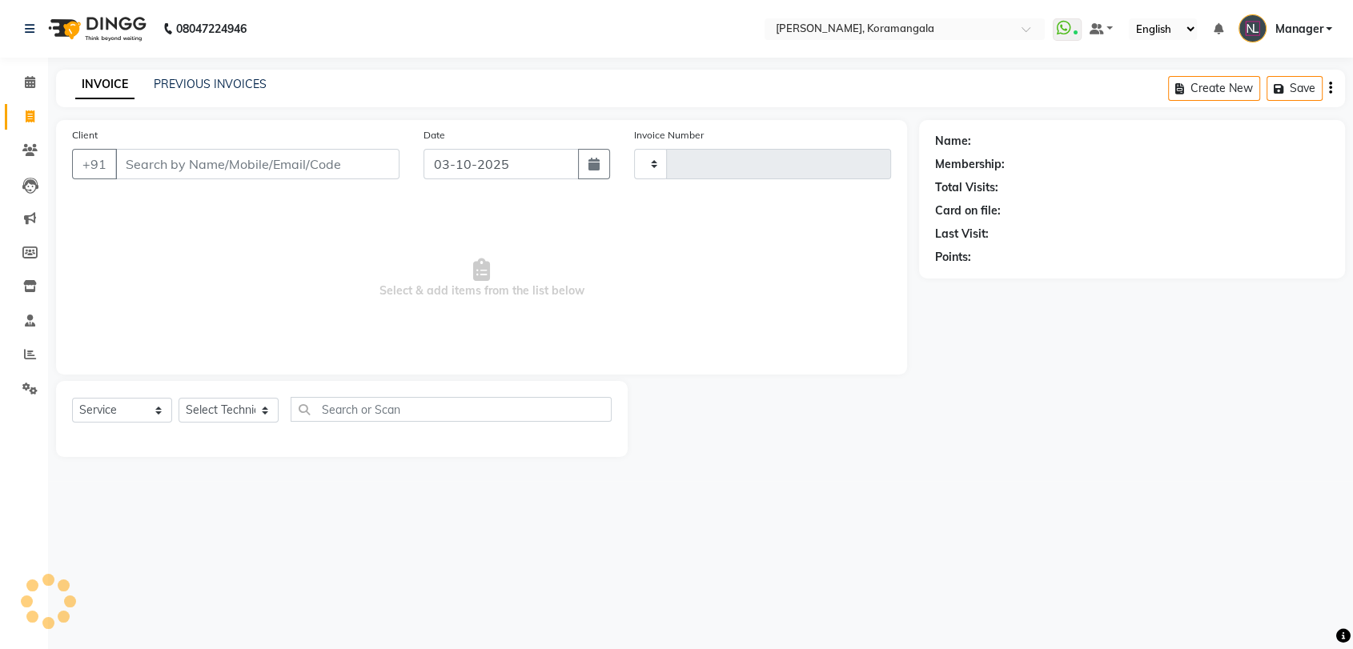
type input "1400"
select select "3769"
click at [186, 86] on link "PREVIOUS INVOICES" at bounding box center [210, 84] width 113 height 14
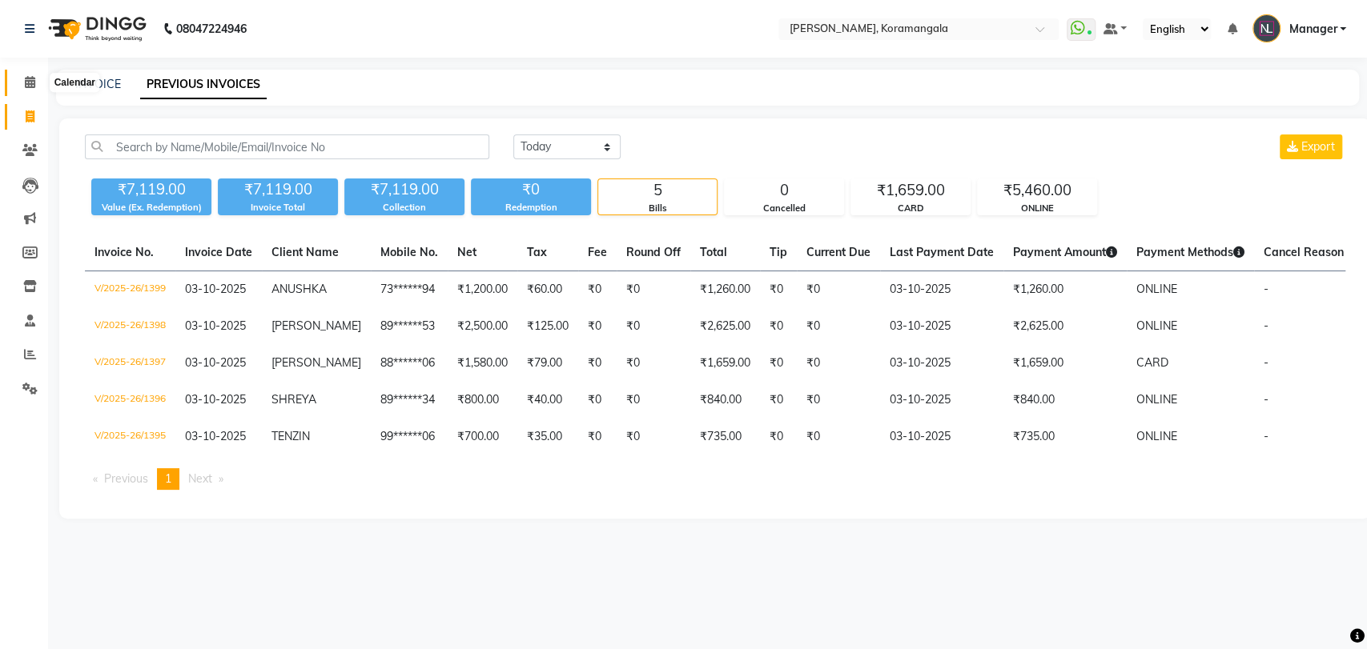
click at [42, 85] on span at bounding box center [30, 83] width 28 height 18
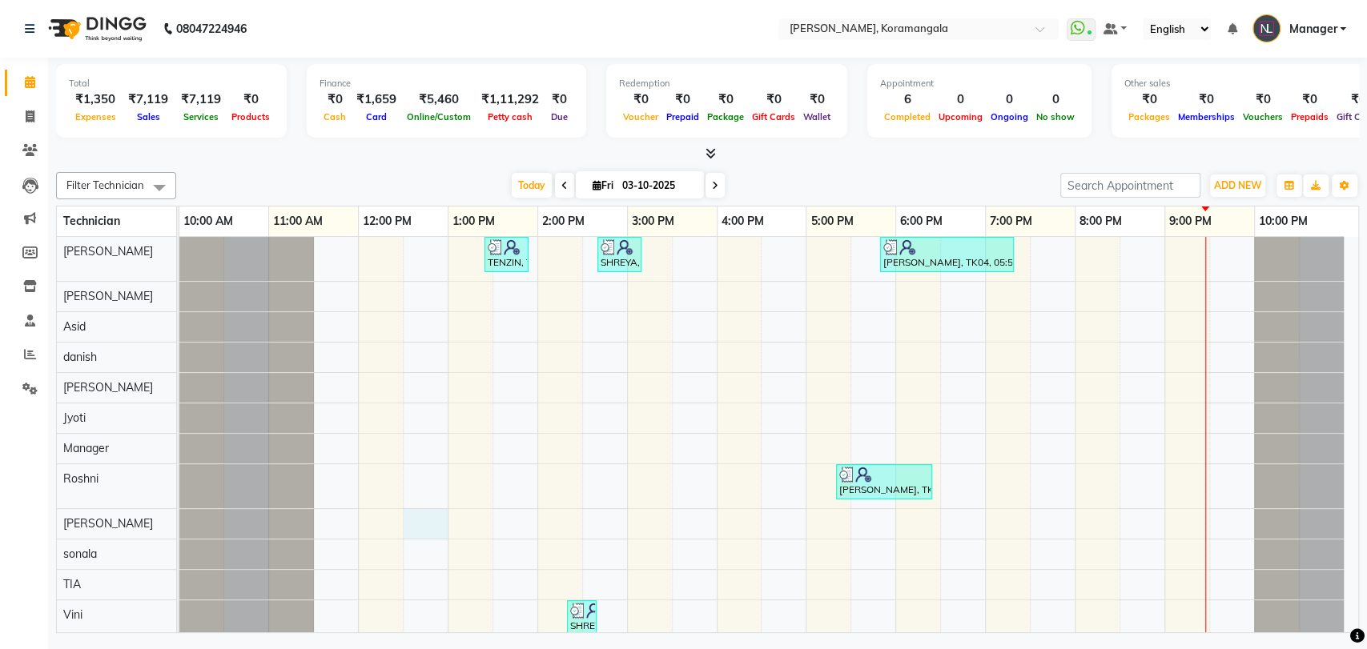
click at [422, 518] on div "TENZIN, TK01, 01:25 PM-01:55 PM, Permanent Nail Paint Solid Color-Hand (₹700) S…" at bounding box center [768, 463] width 1179 height 452
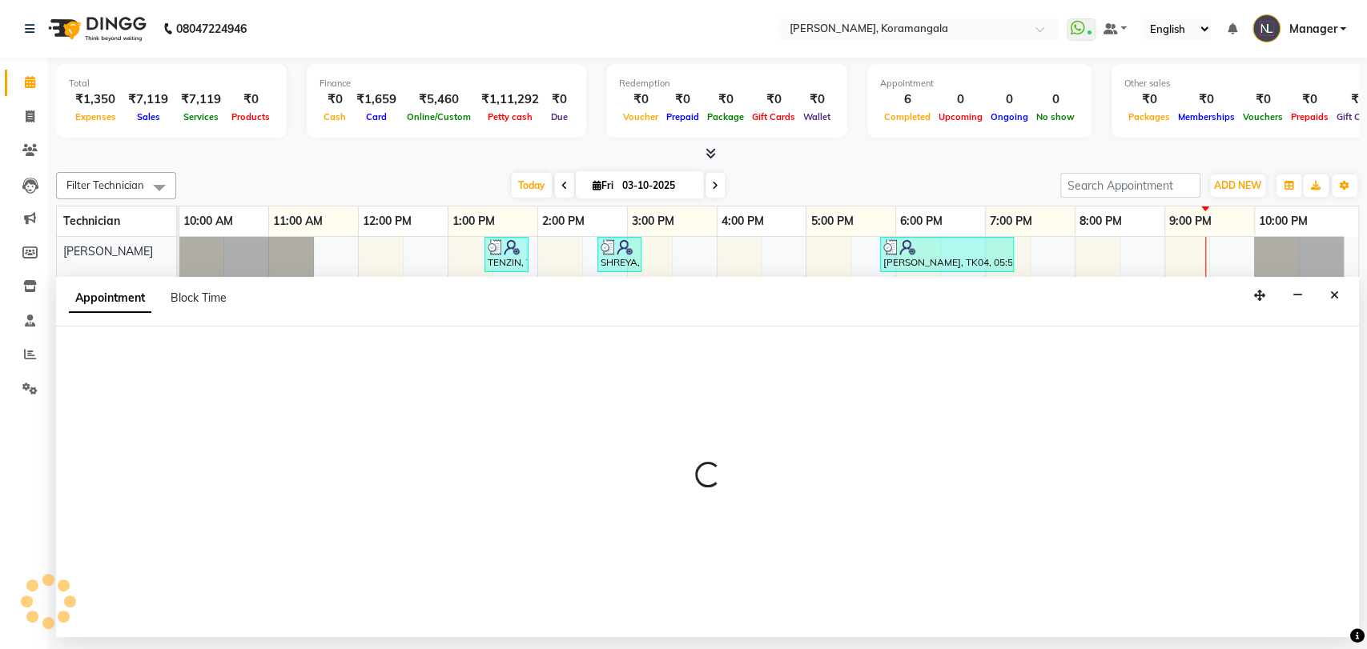
select select "86848"
select select "tentative"
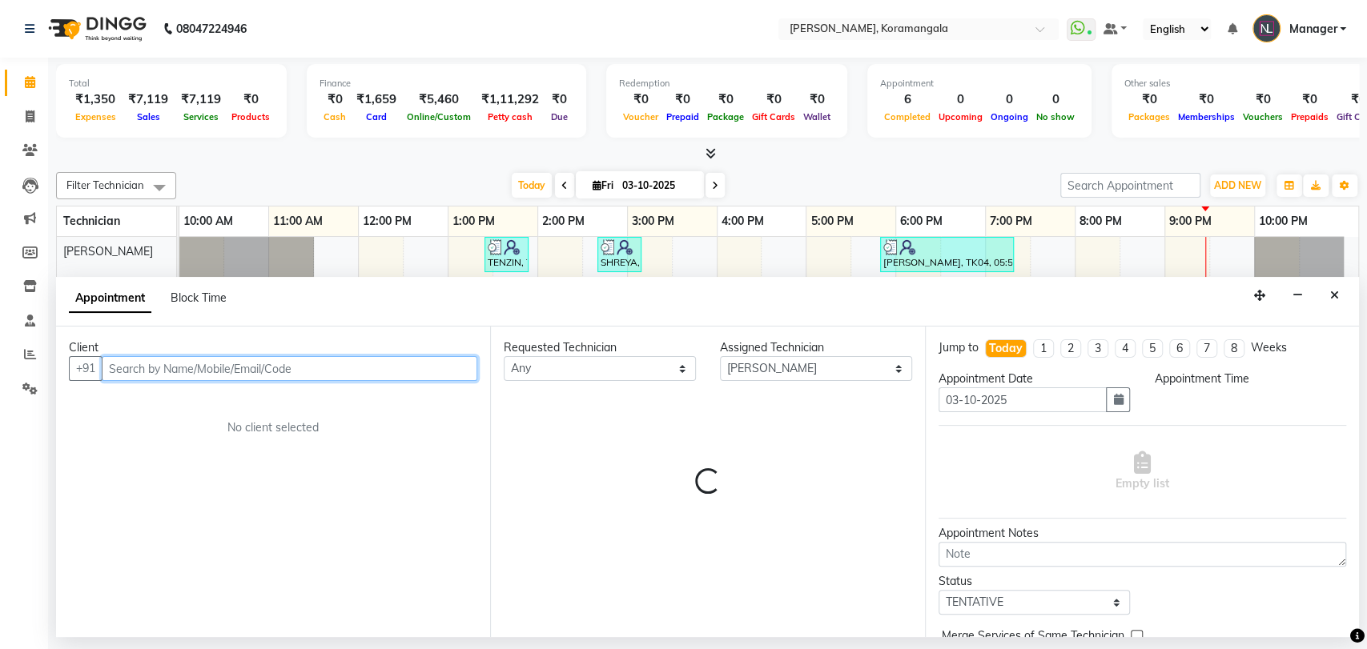
select select "750"
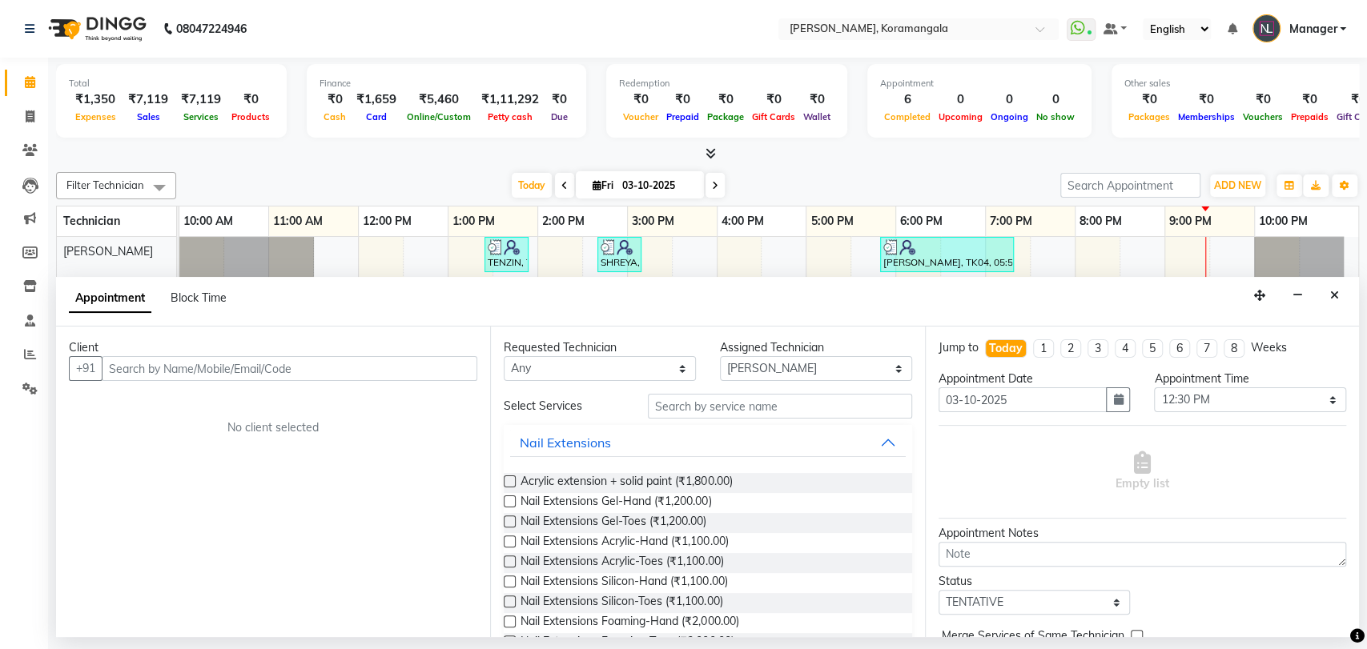
click at [422, 518] on div "Client +91 No client selected" at bounding box center [273, 482] width 434 height 311
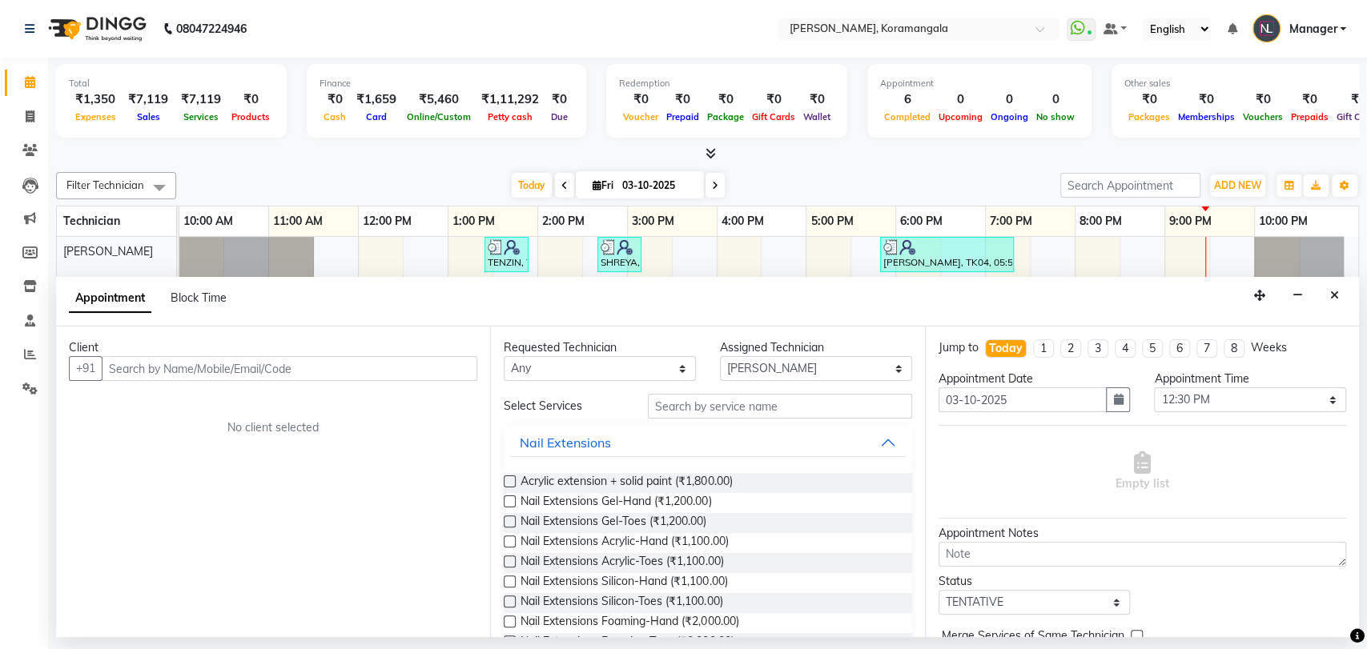
click at [422, 518] on div "Client +91 No client selected" at bounding box center [273, 482] width 434 height 311
